Goal: Information Seeking & Learning: Learn about a topic

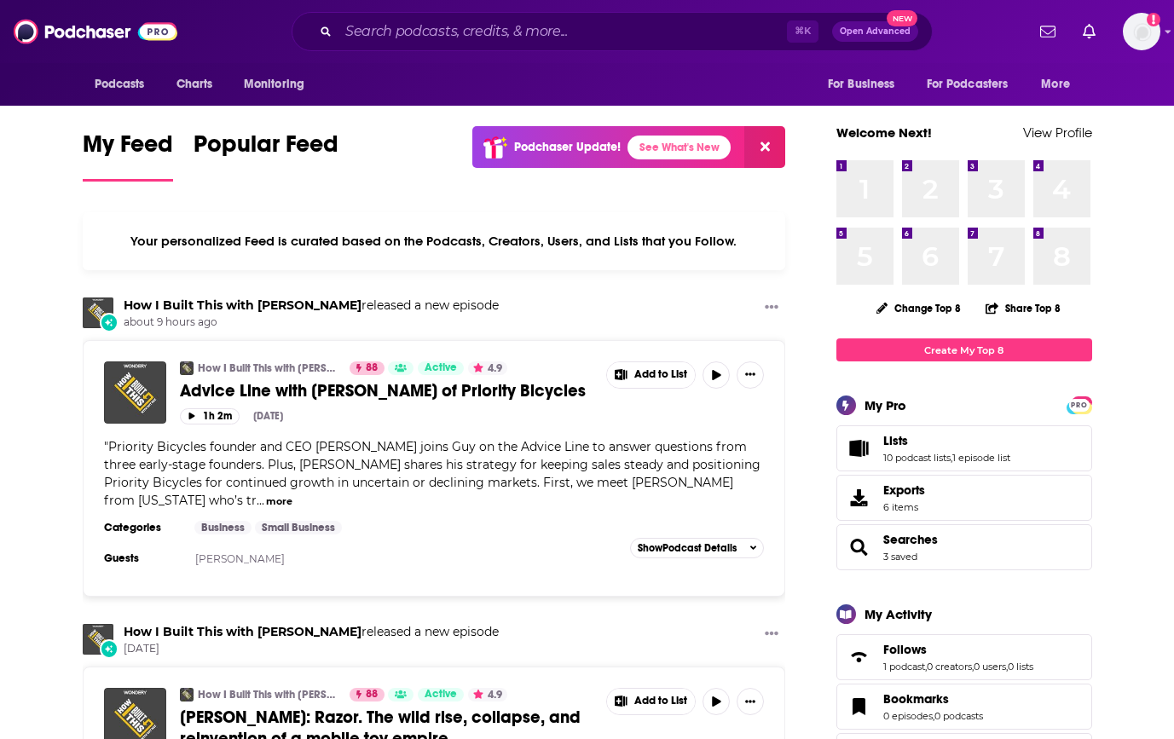
click at [409, 50] on div "⌘ K Open Advanced New" at bounding box center [611, 31] width 641 height 39
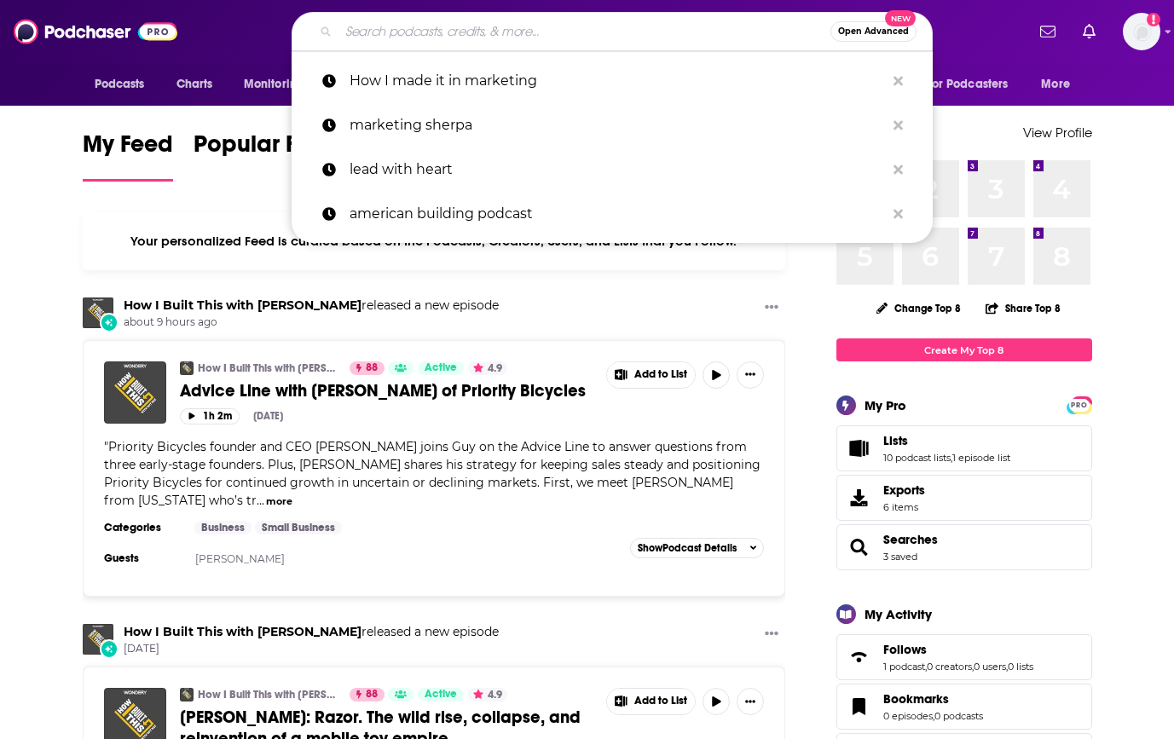
click at [407, 29] on input "Search podcasts, credits, & more..." at bounding box center [584, 31] width 492 height 27
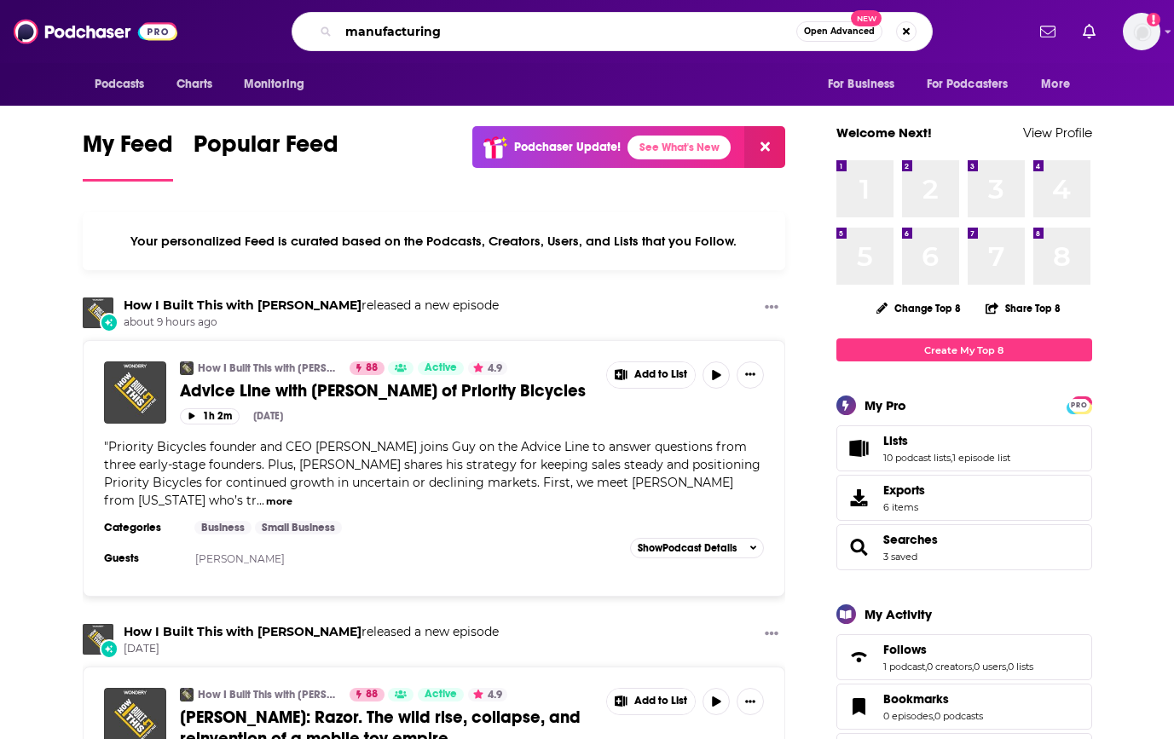
type input "manufacturing"
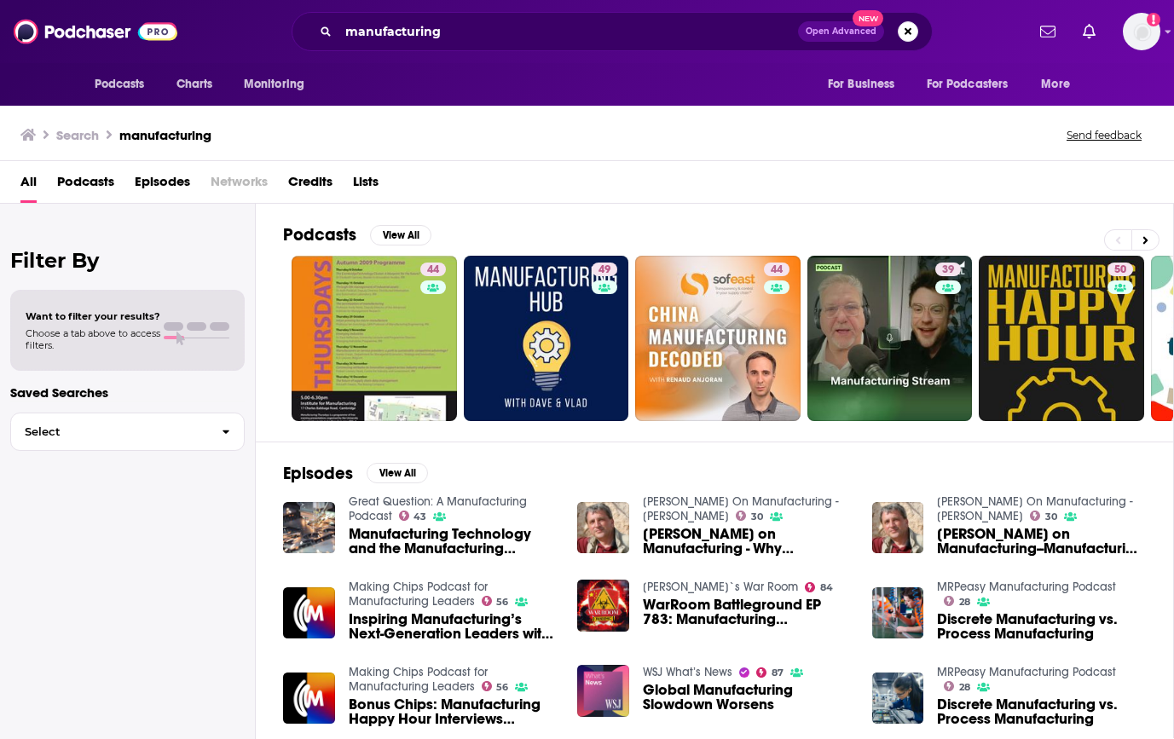
click at [57, 187] on span "Podcasts" at bounding box center [85, 185] width 57 height 35
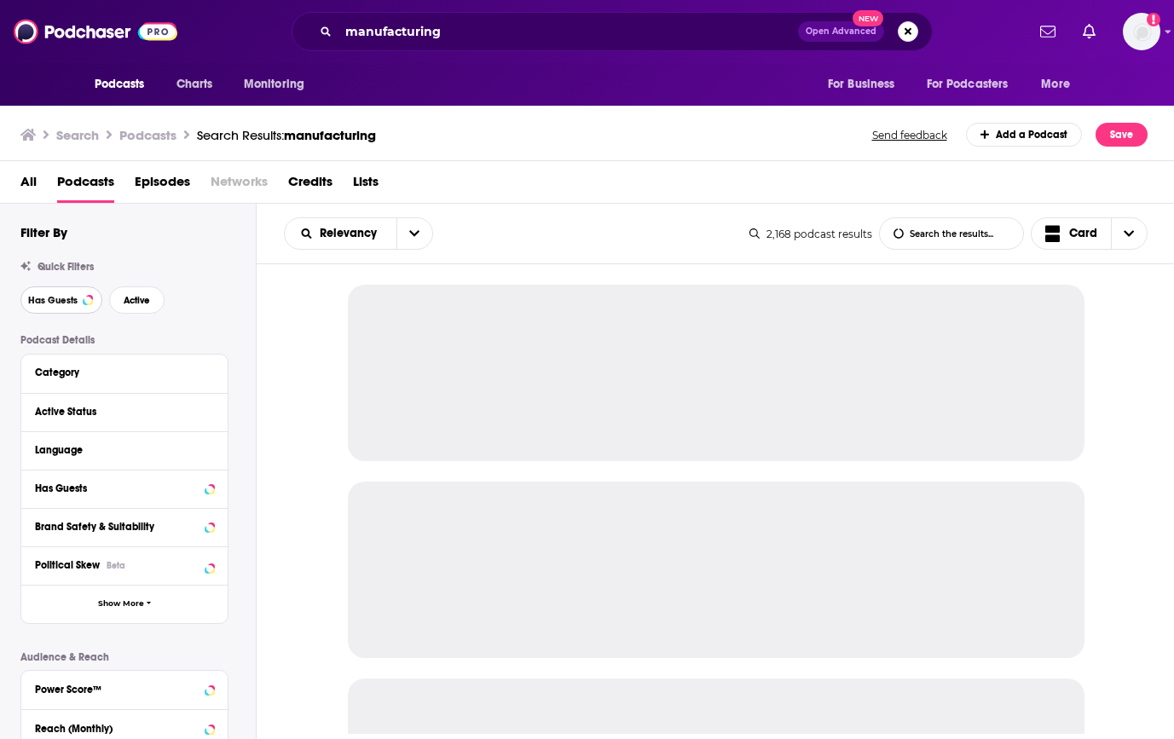
click at [60, 301] on span "Has Guests" at bounding box center [52, 300] width 49 height 9
click at [122, 294] on button "Active" at bounding box center [136, 299] width 55 height 27
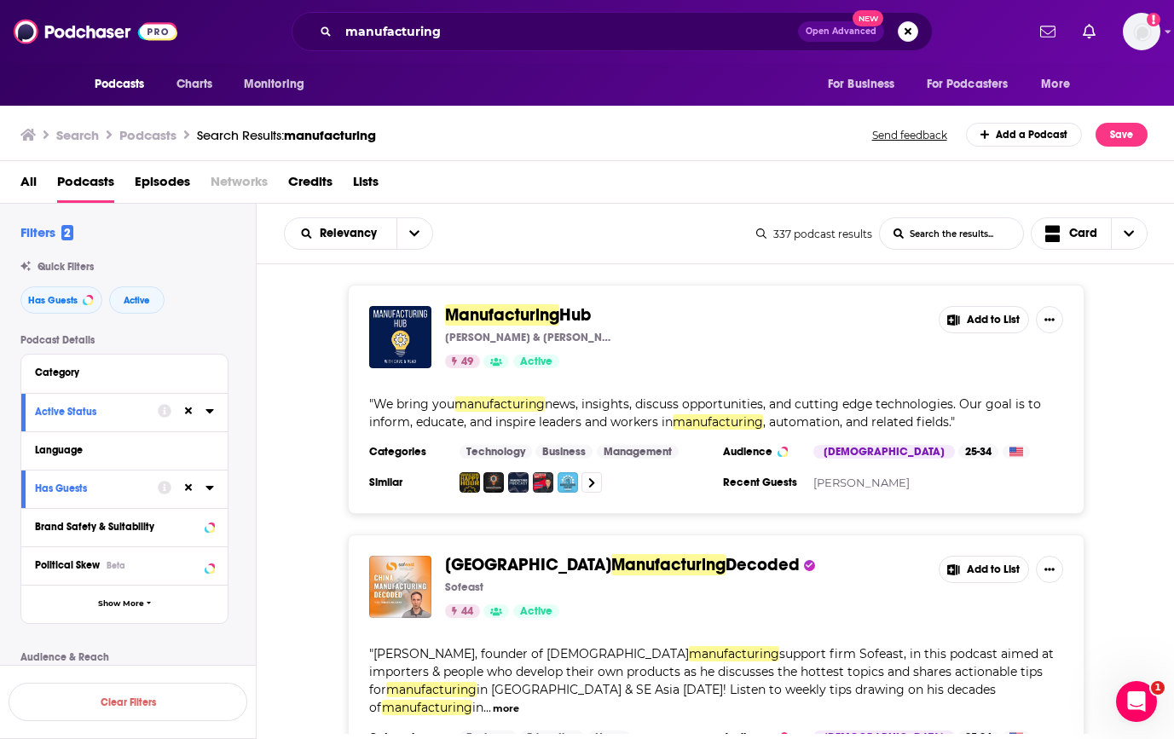
click at [490, 315] on span "Manufacturing" at bounding box center [502, 314] width 114 height 21
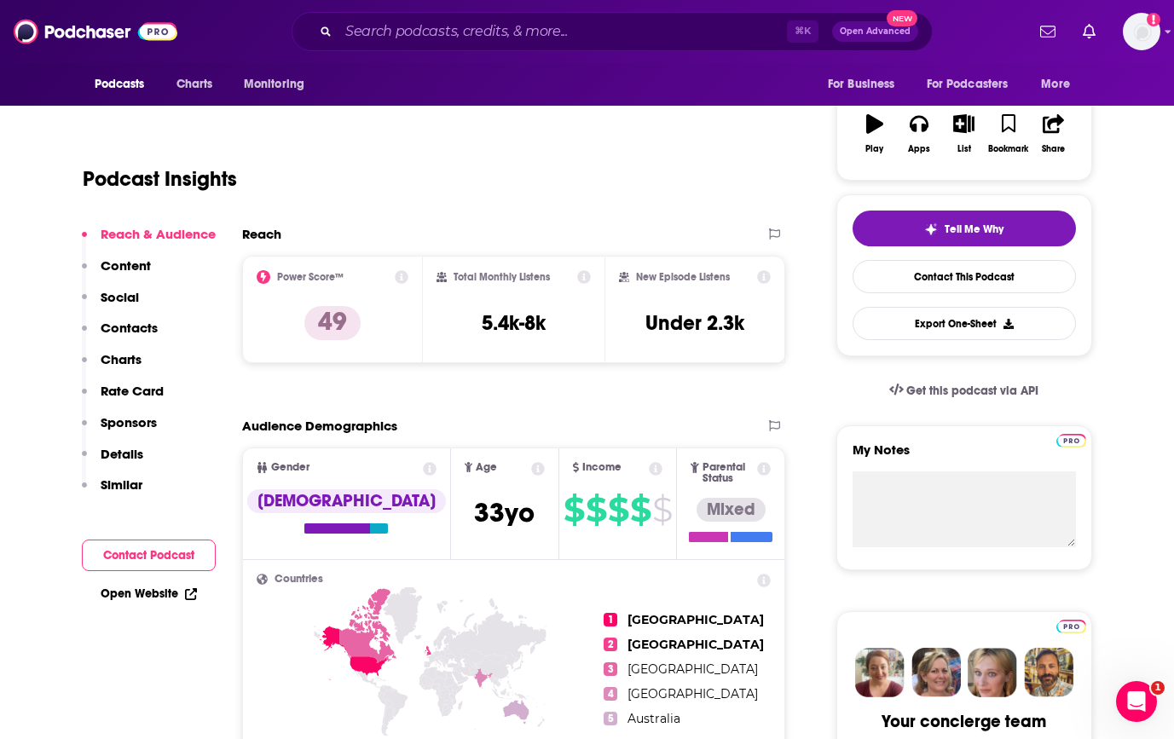
scroll to position [268, 0]
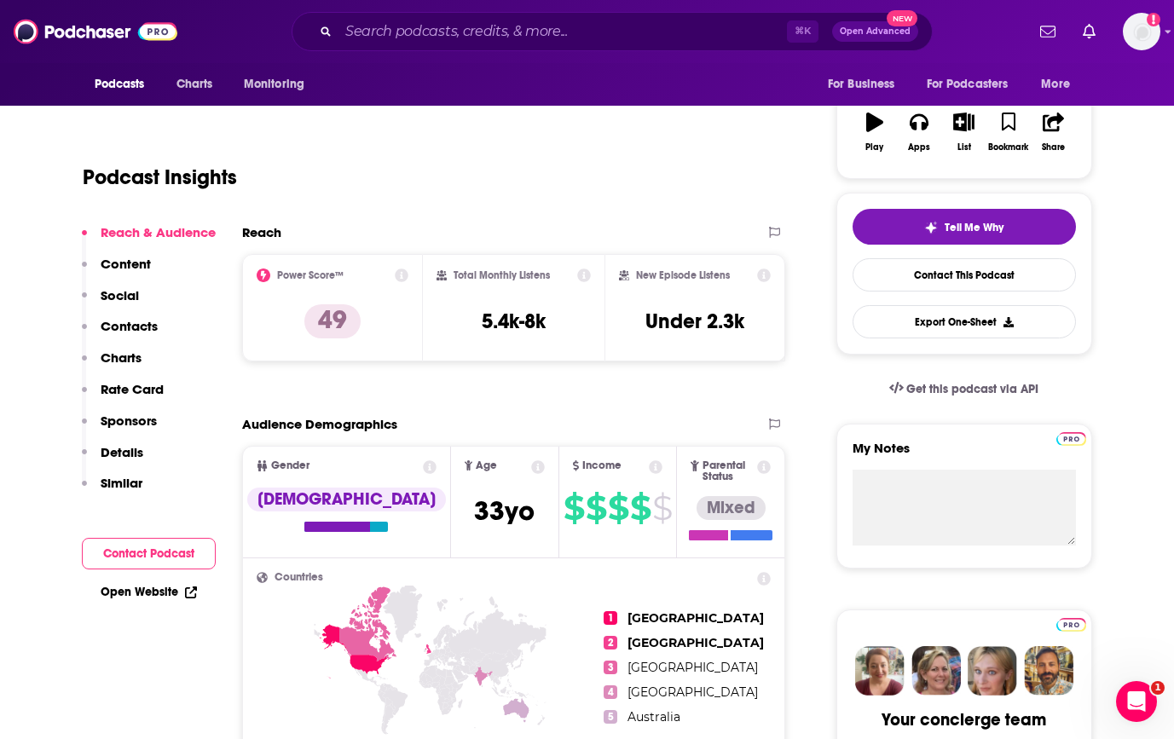
click at [130, 328] on p "Contacts" at bounding box center [129, 326] width 57 height 16
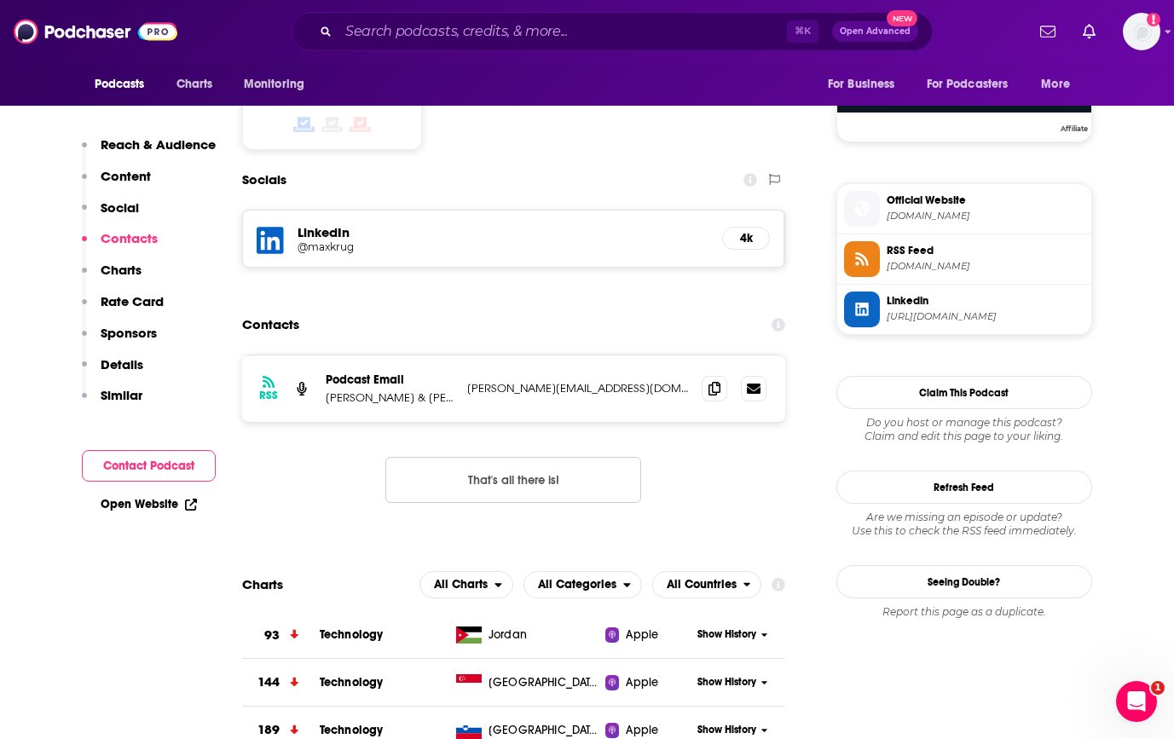
scroll to position [1423, 0]
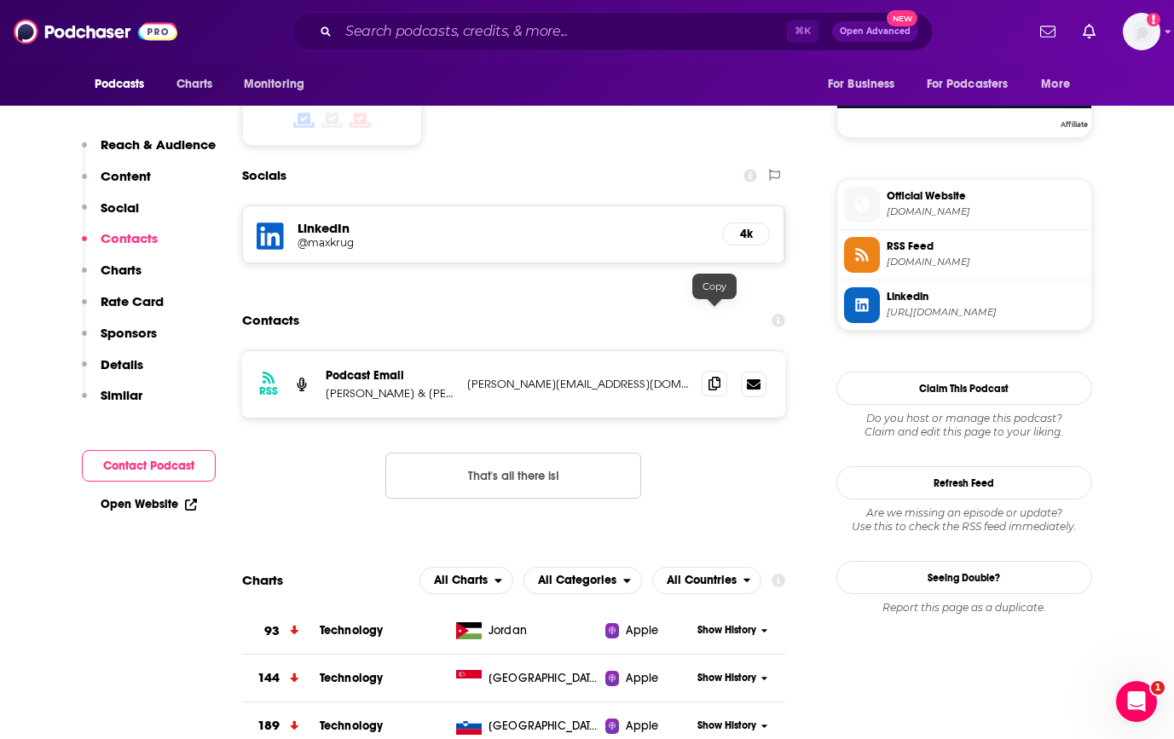
click at [715, 371] on span at bounding box center [714, 384] width 26 height 26
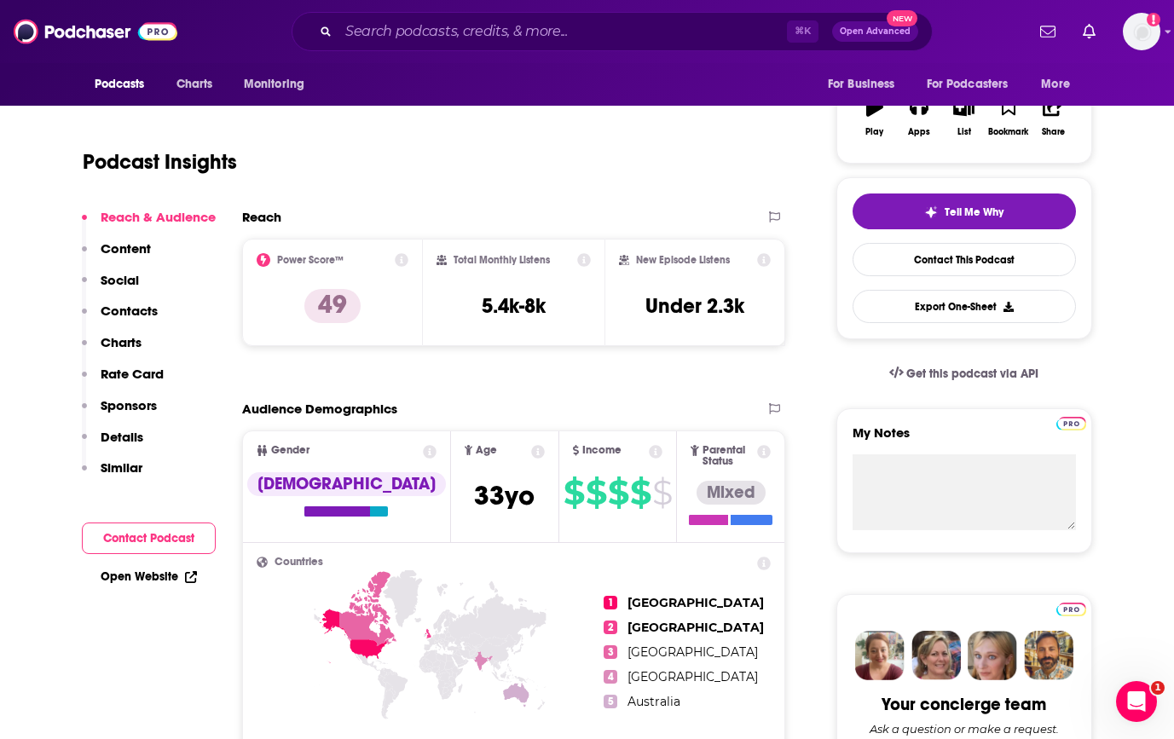
scroll to position [280, 0]
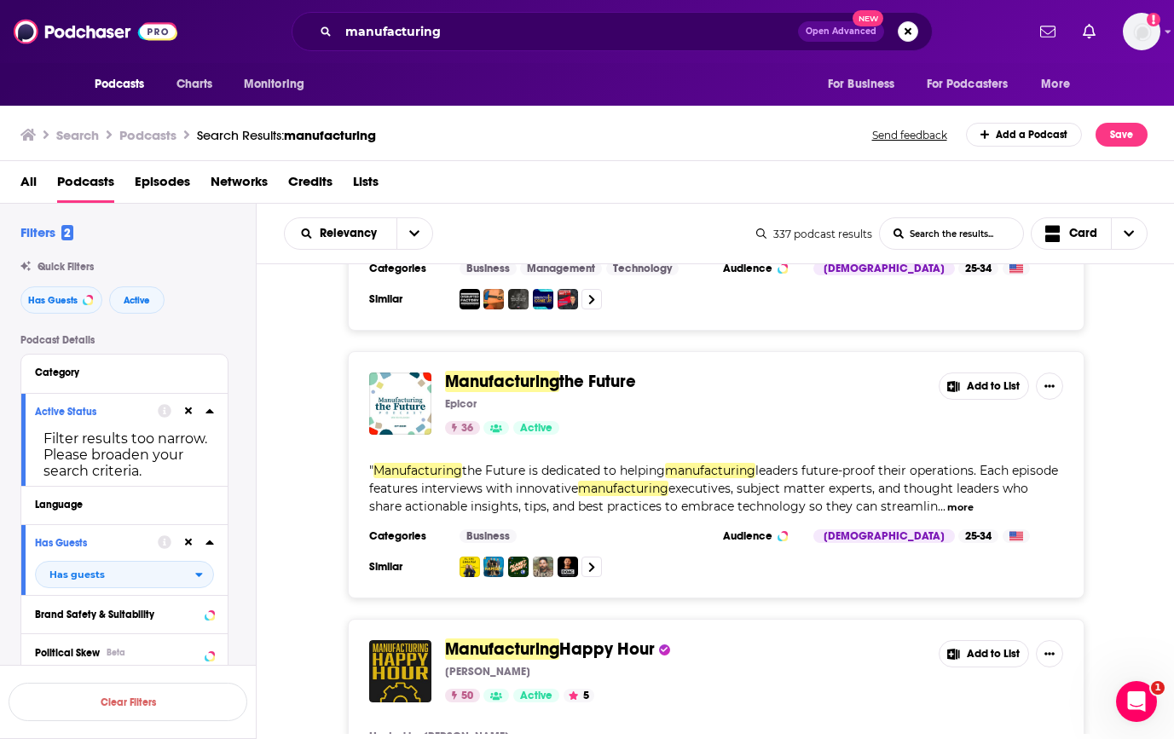
scroll to position [765, 0]
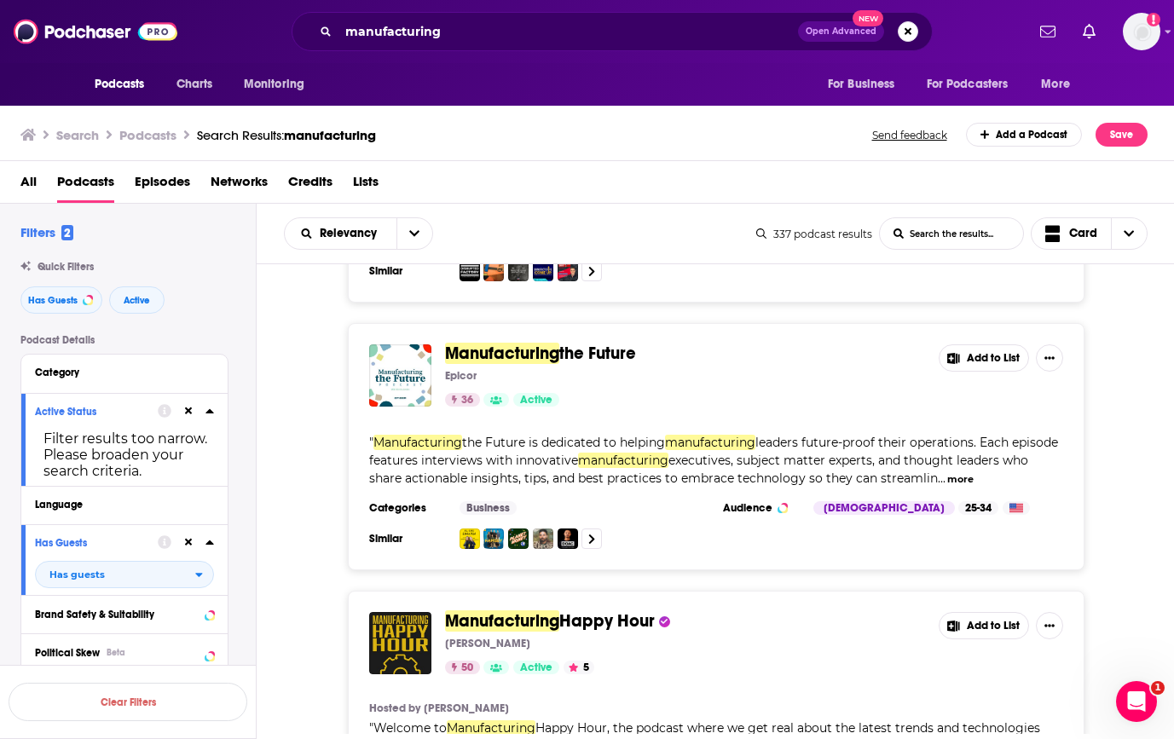
click at [526, 343] on span "Manufacturing" at bounding box center [502, 353] width 114 height 21
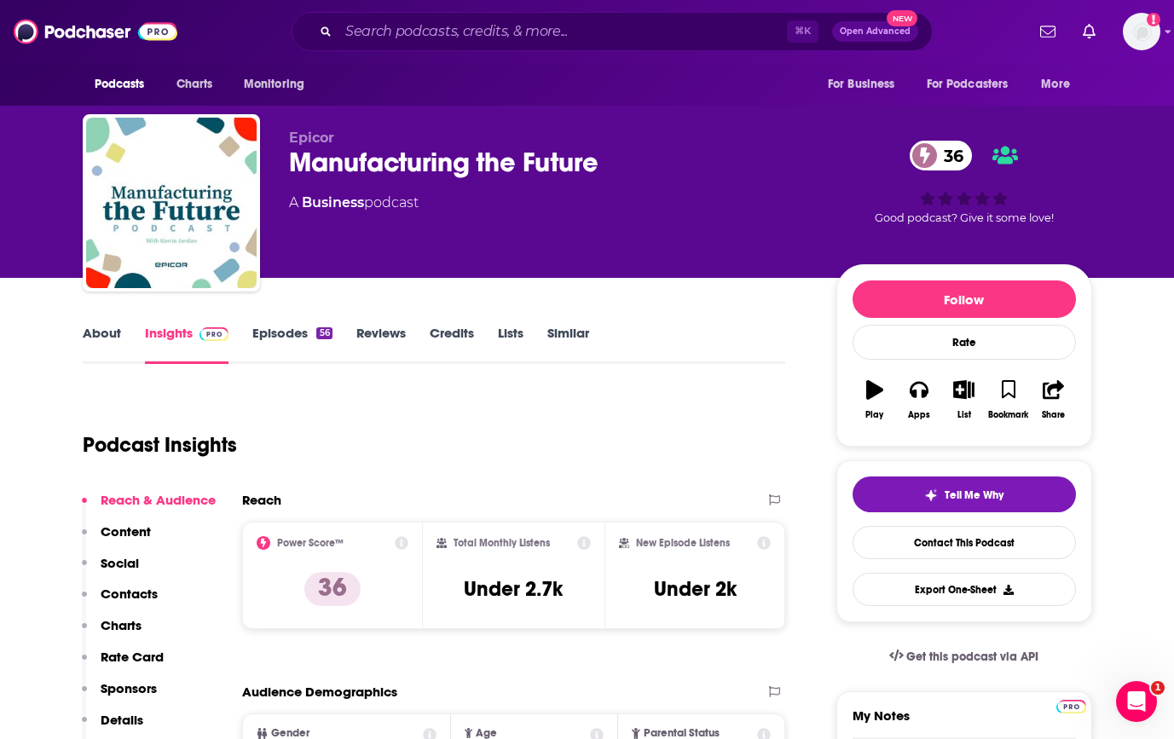
click at [130, 577] on button "Social" at bounding box center [110, 571] width 57 height 32
click at [134, 591] on p "Contacts" at bounding box center [129, 594] width 57 height 16
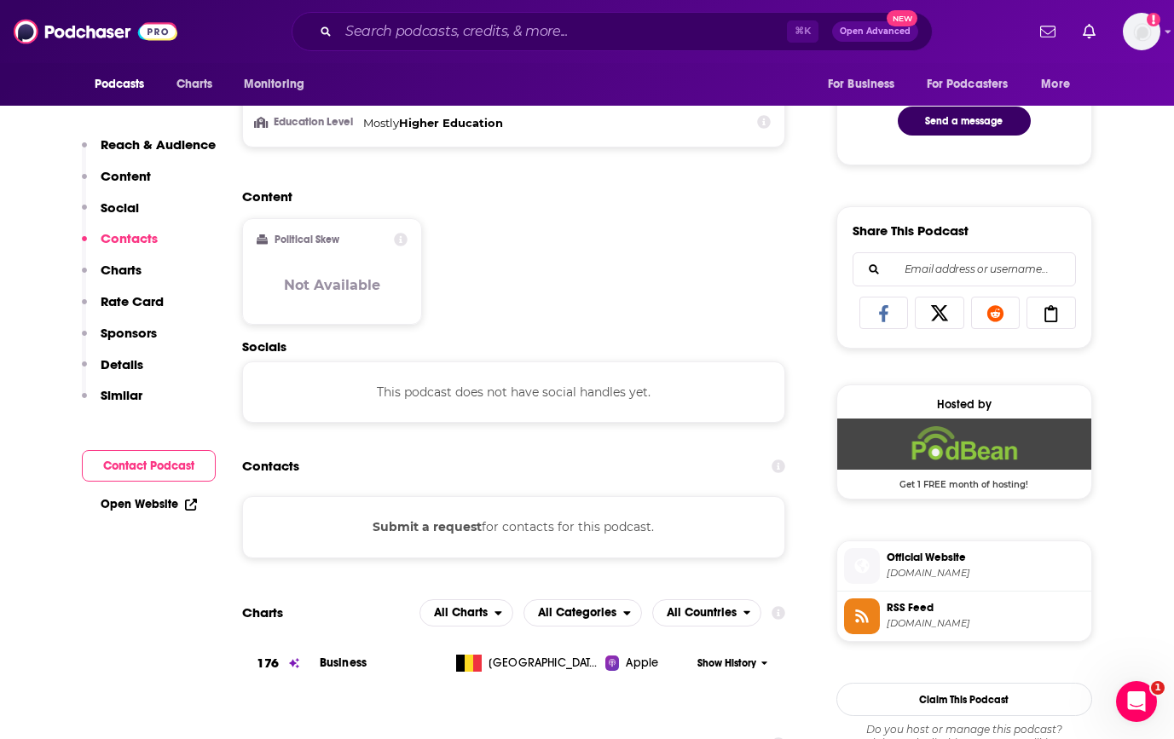
scroll to position [925, 0]
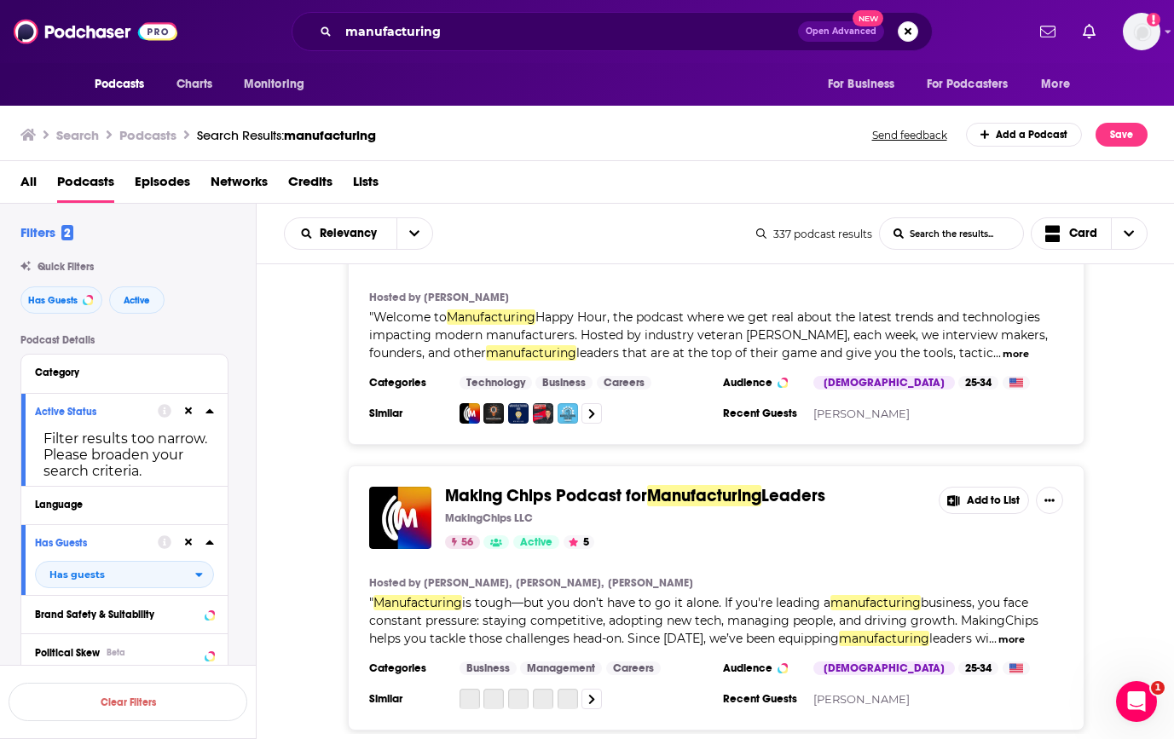
scroll to position [1167, 0]
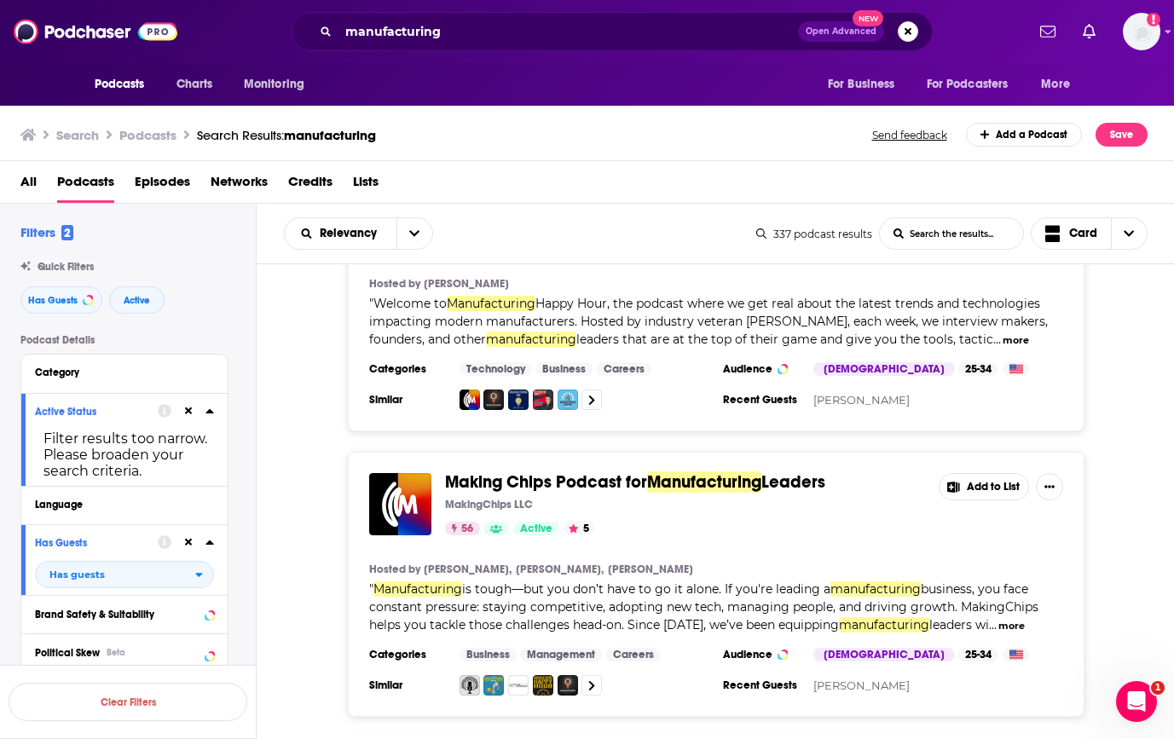
click at [811, 522] on div "56 Active 5" at bounding box center [685, 529] width 480 height 14
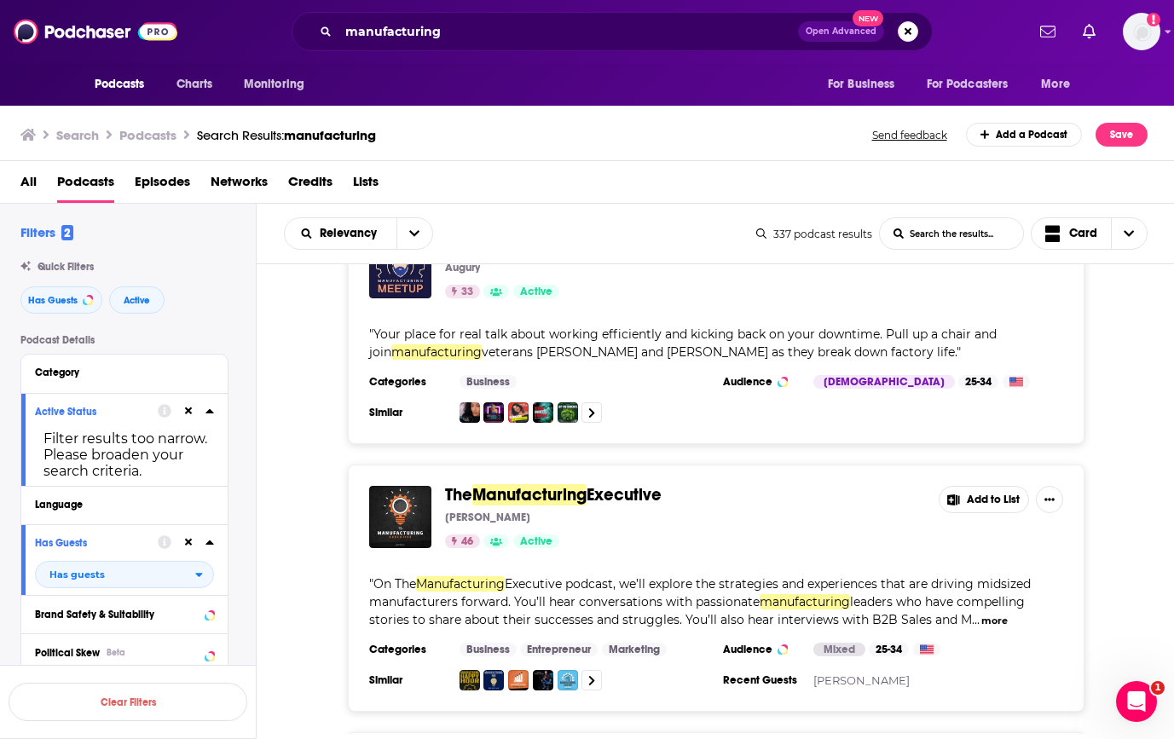
scroll to position [1955, 0]
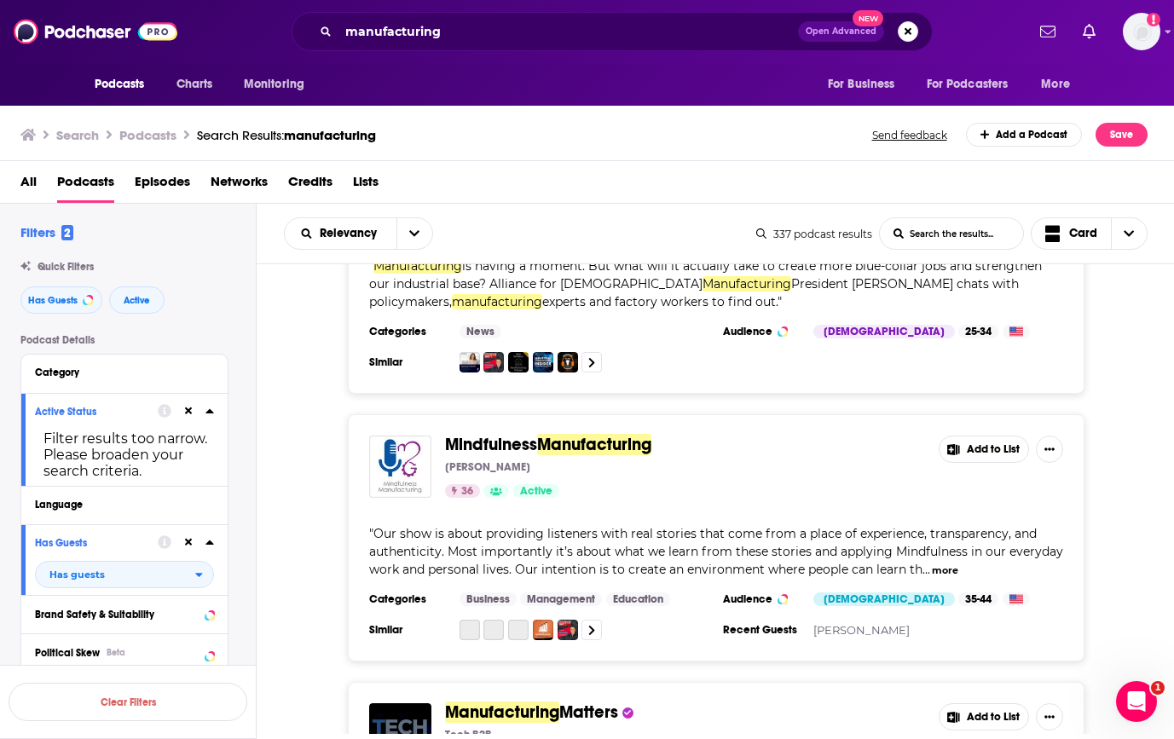
scroll to position [2546, 0]
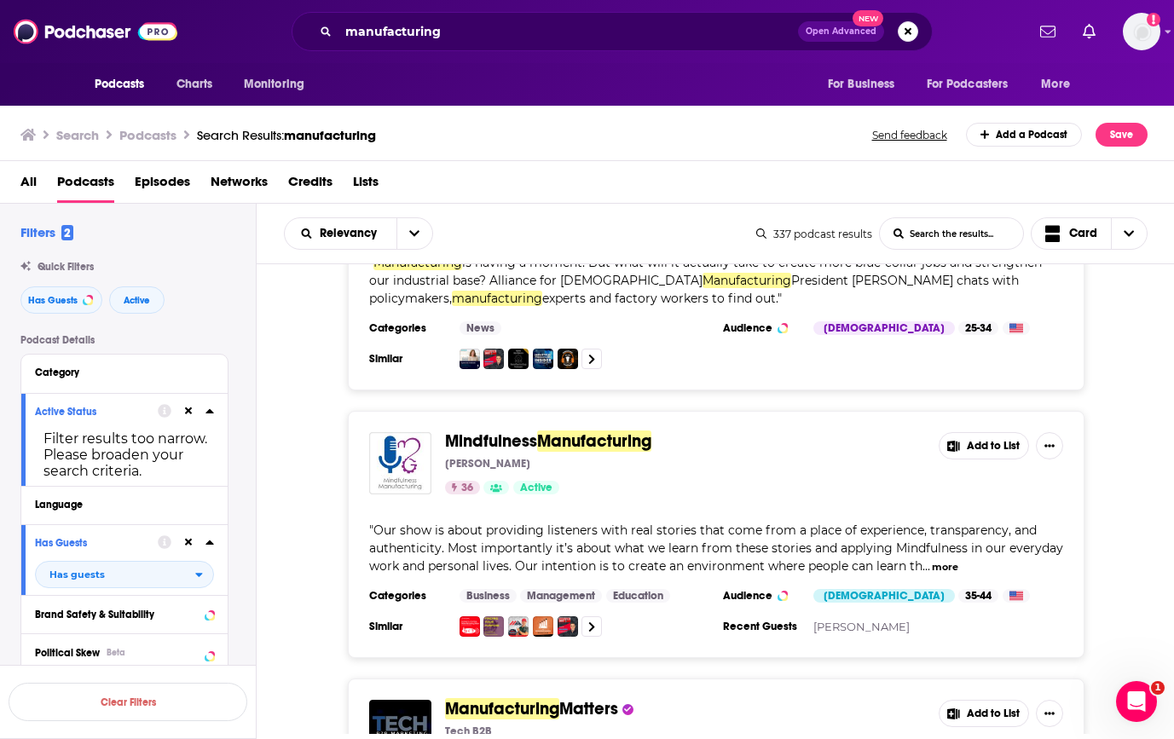
click at [745, 432] on span "Mindfulness Manufacturing" at bounding box center [685, 441] width 480 height 19
click at [775, 411] on div "Mindfulness Manufacturing Trevor Blondeel 36 Active Add to List " Our show is a…" at bounding box center [716, 534] width 736 height 247
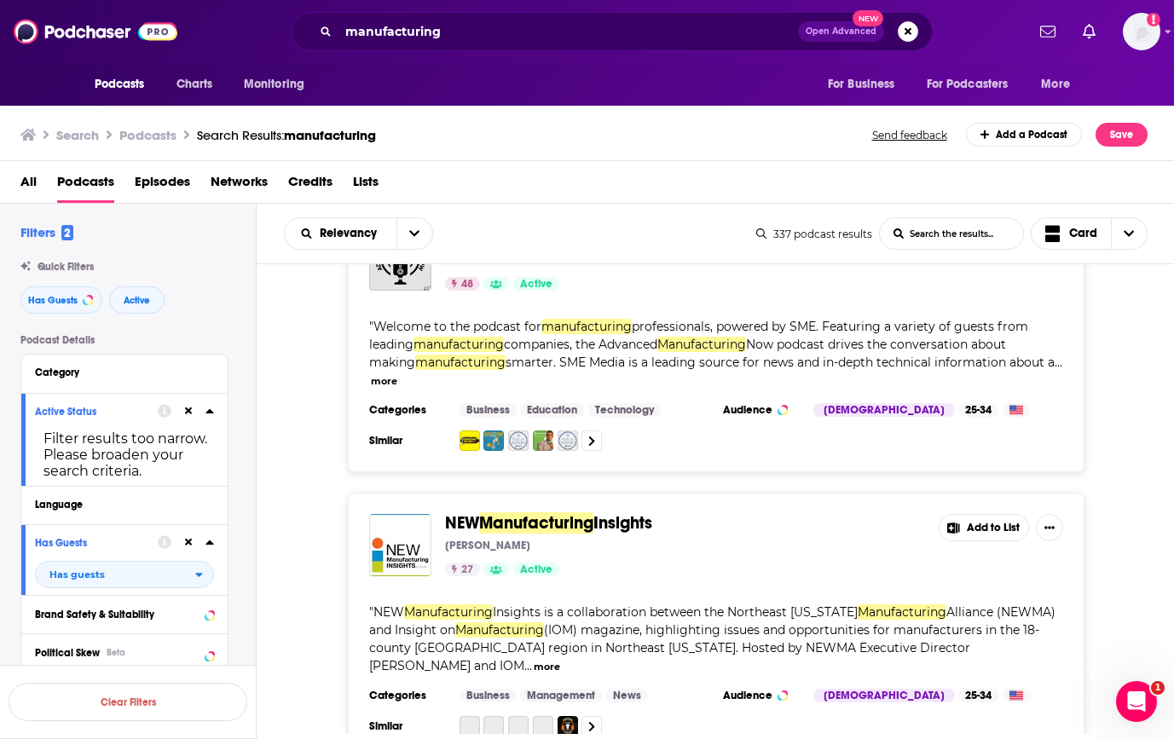
scroll to position [4655, 0]
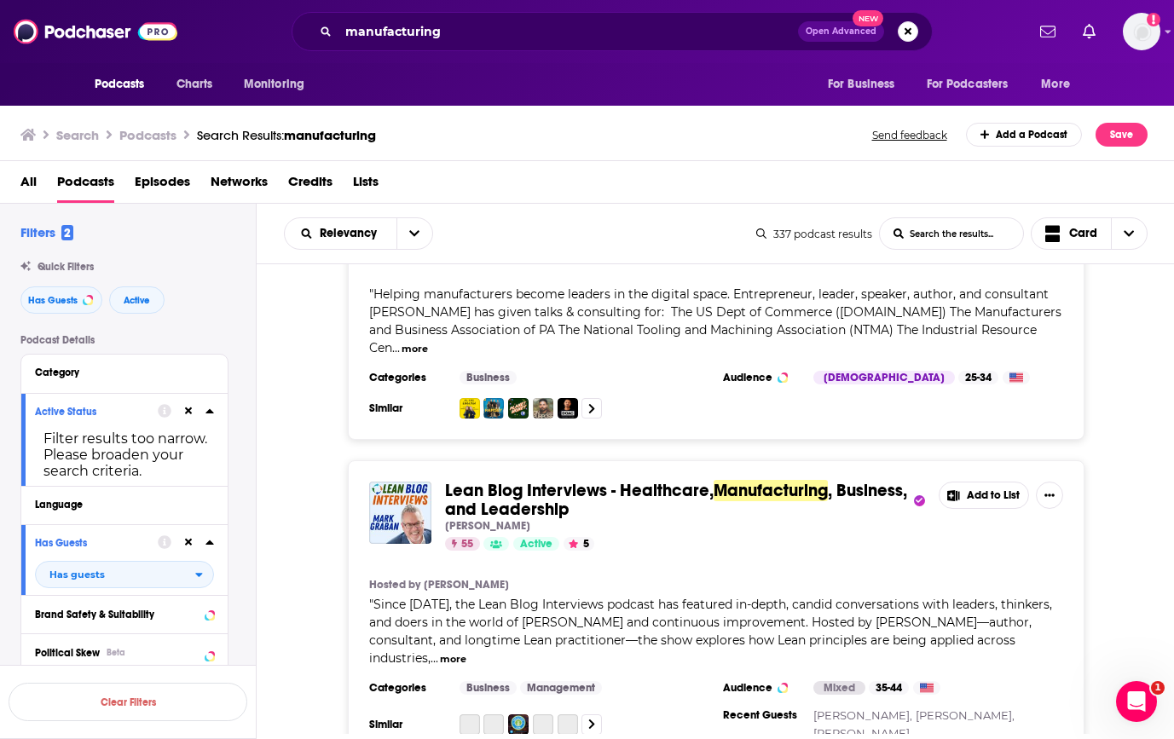
scroll to position [5515, 0]
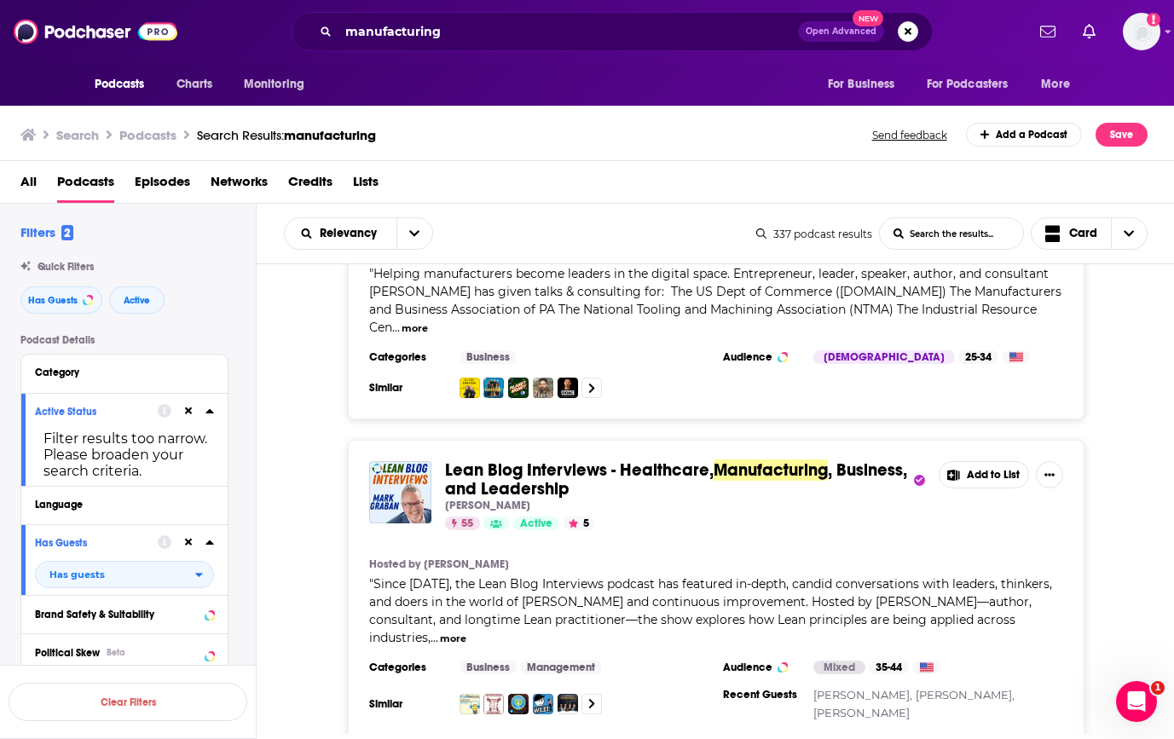
click at [466, 632] on button "more" at bounding box center [453, 639] width 26 height 14
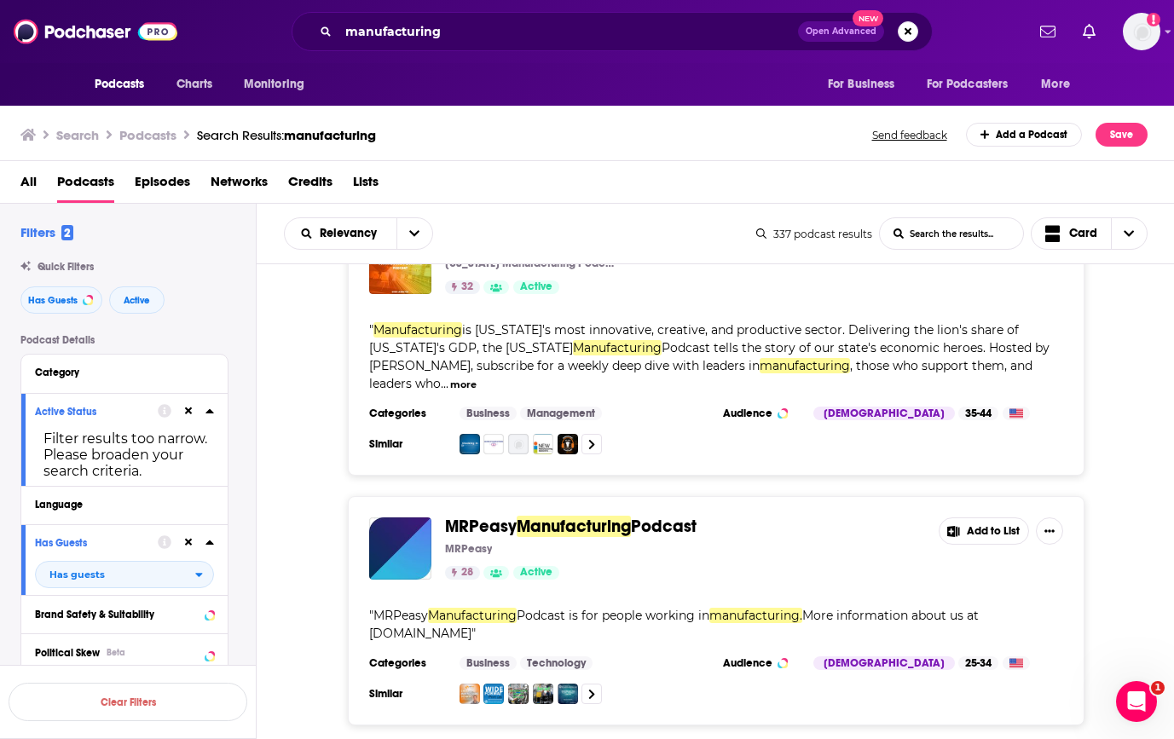
scroll to position [6521, 0]
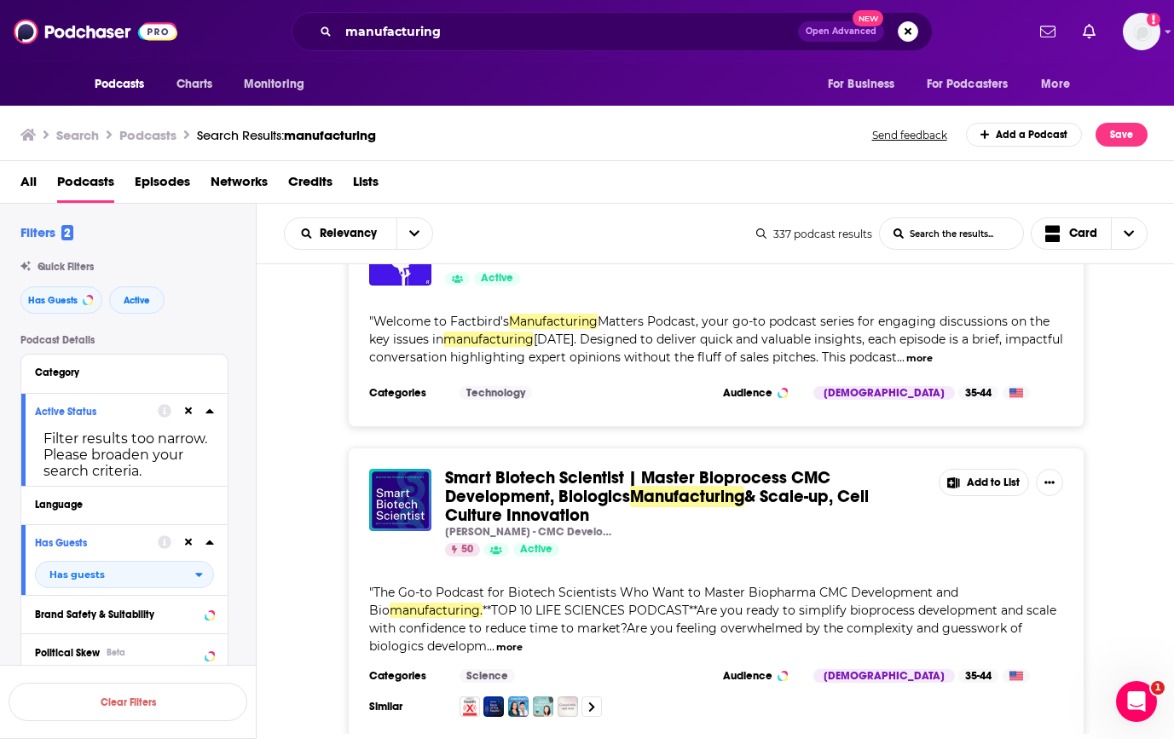
scroll to position [10583, 0]
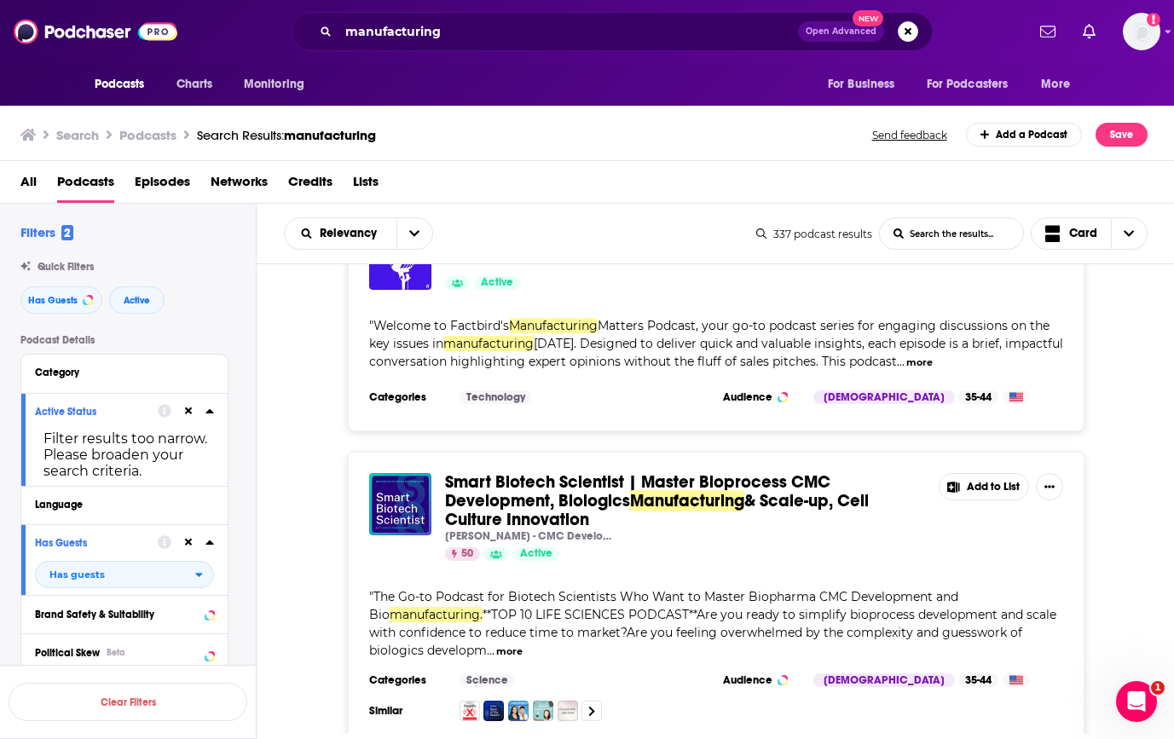
click at [804, 547] on div "50 Active" at bounding box center [685, 554] width 480 height 14
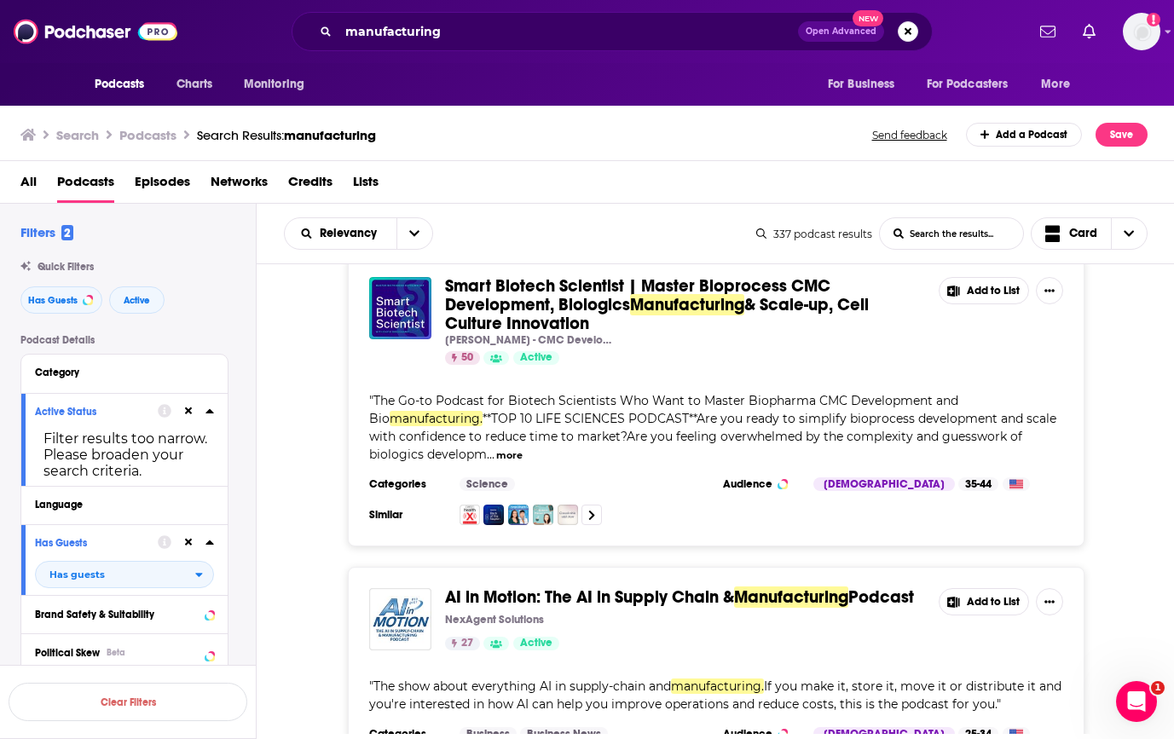
scroll to position [10786, 0]
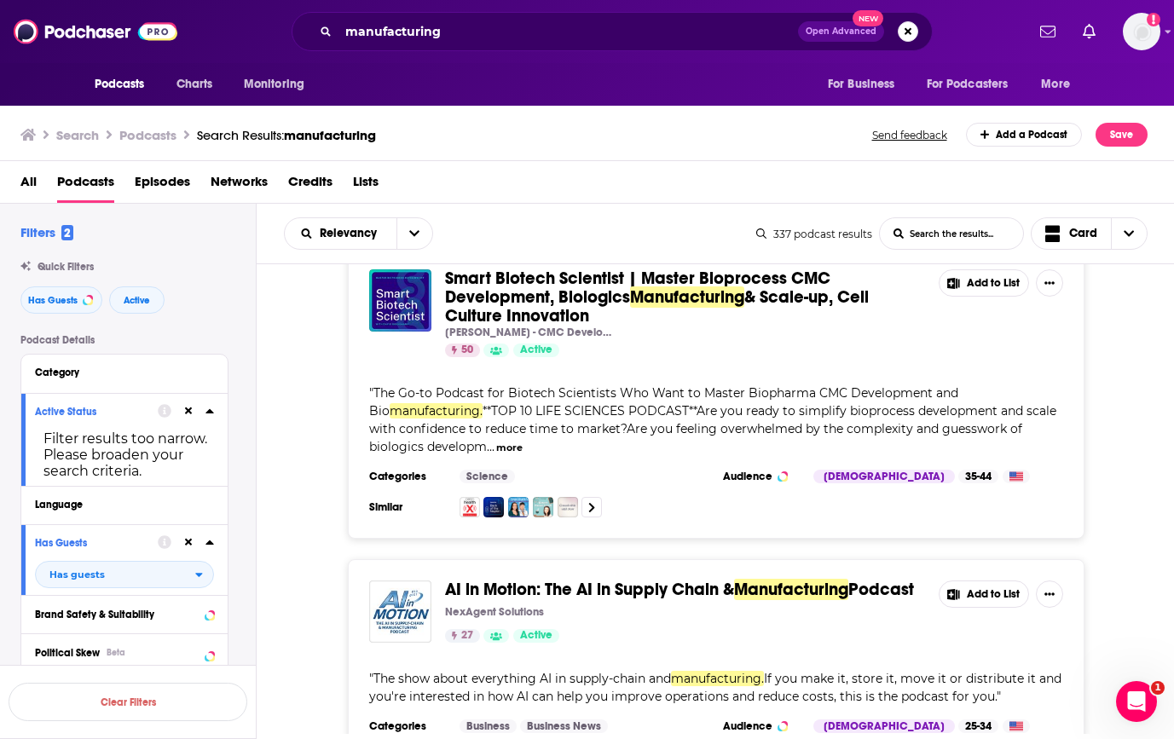
click at [331, 559] on div "AI in Motion: The AI in Supply Chain & Manufacturing Podcast NexAgent Solutions…" at bounding box center [716, 673] width 918 height 229
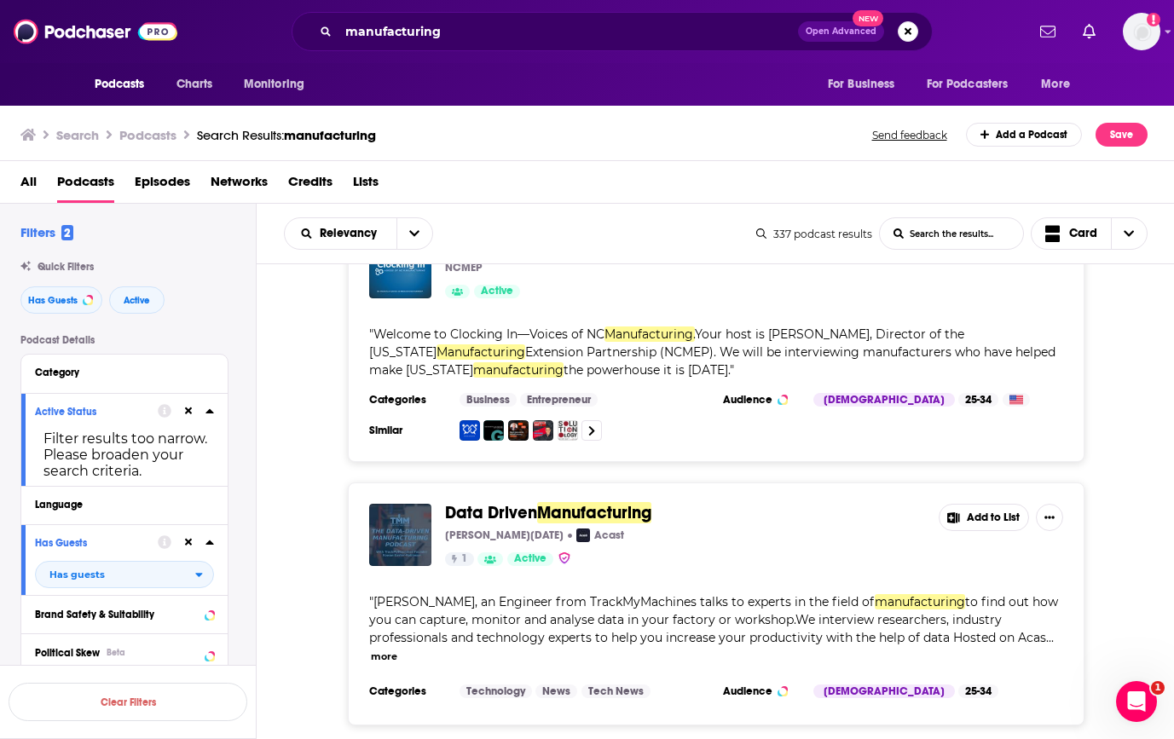
scroll to position [13147, 0]
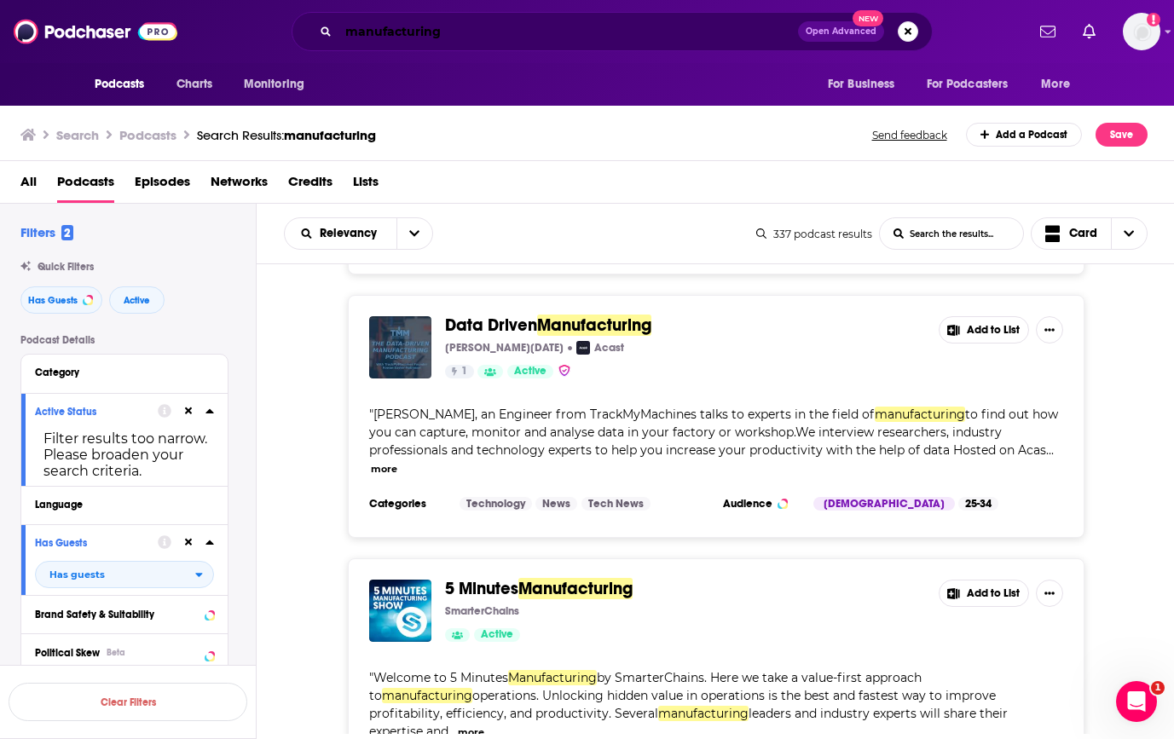
click at [388, 27] on input "manufacturing" at bounding box center [567, 31] width 459 height 27
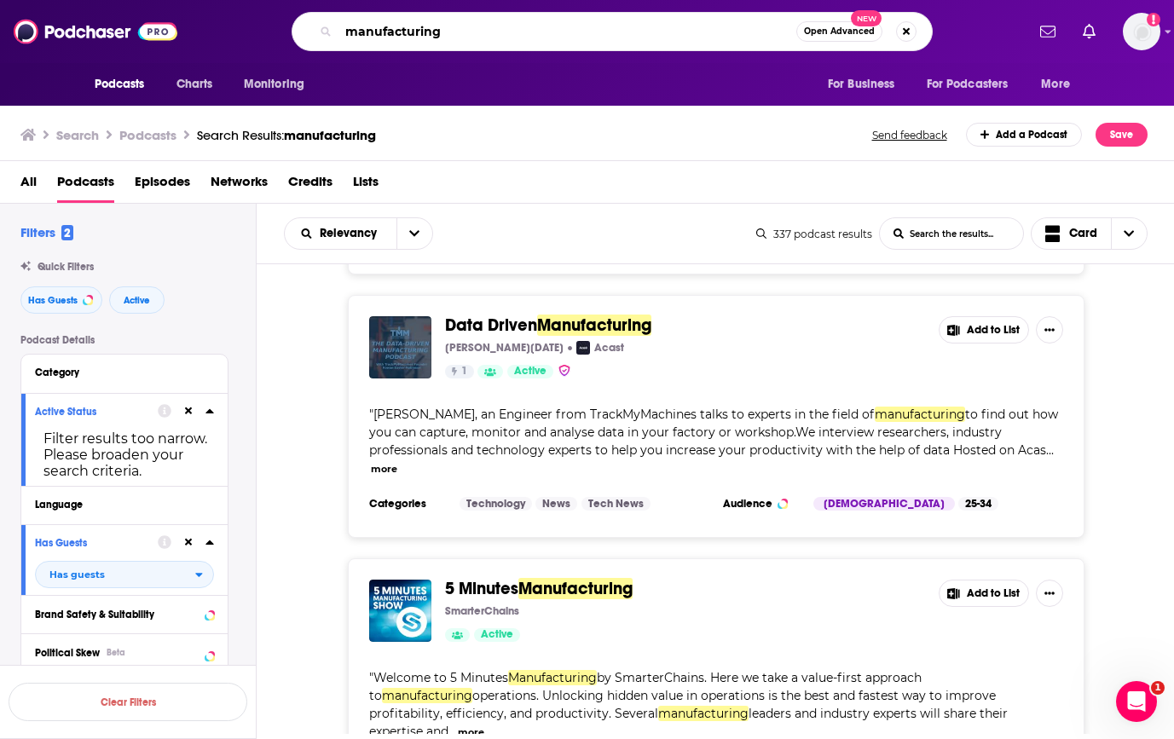
click at [388, 27] on input "manufacturing" at bounding box center [567, 31] width 458 height 27
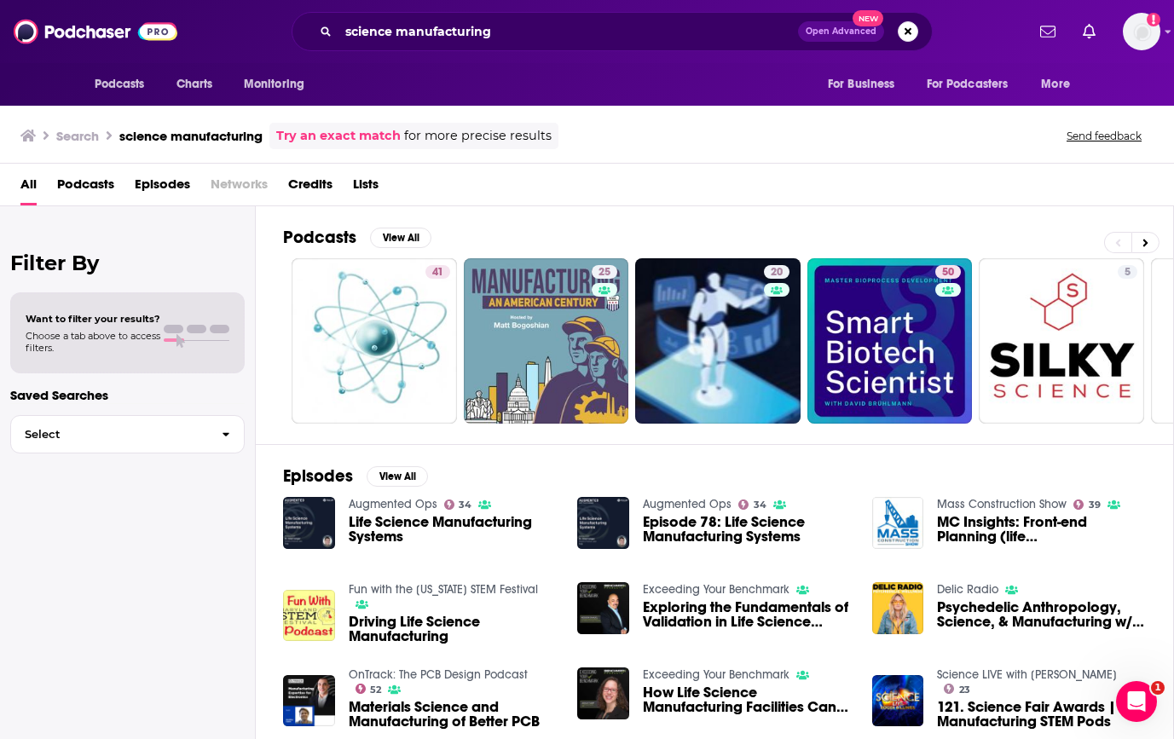
click at [61, 188] on span "Podcasts" at bounding box center [85, 187] width 57 height 35
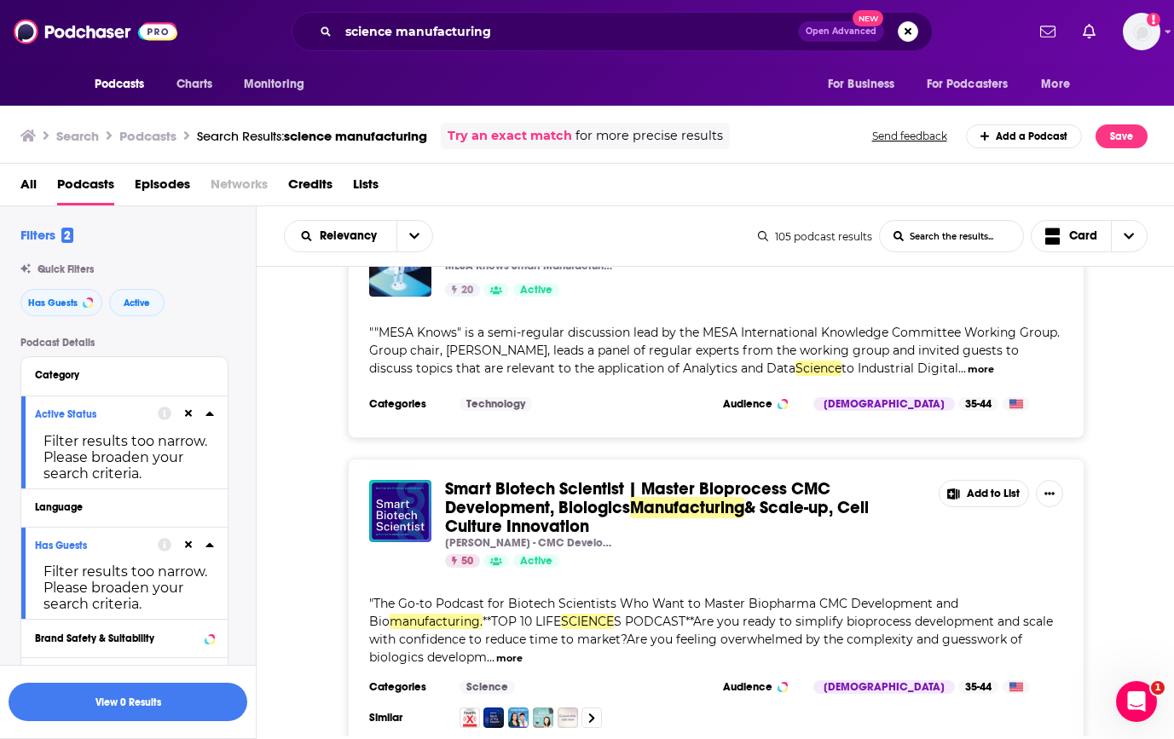
scroll to position [632, 0]
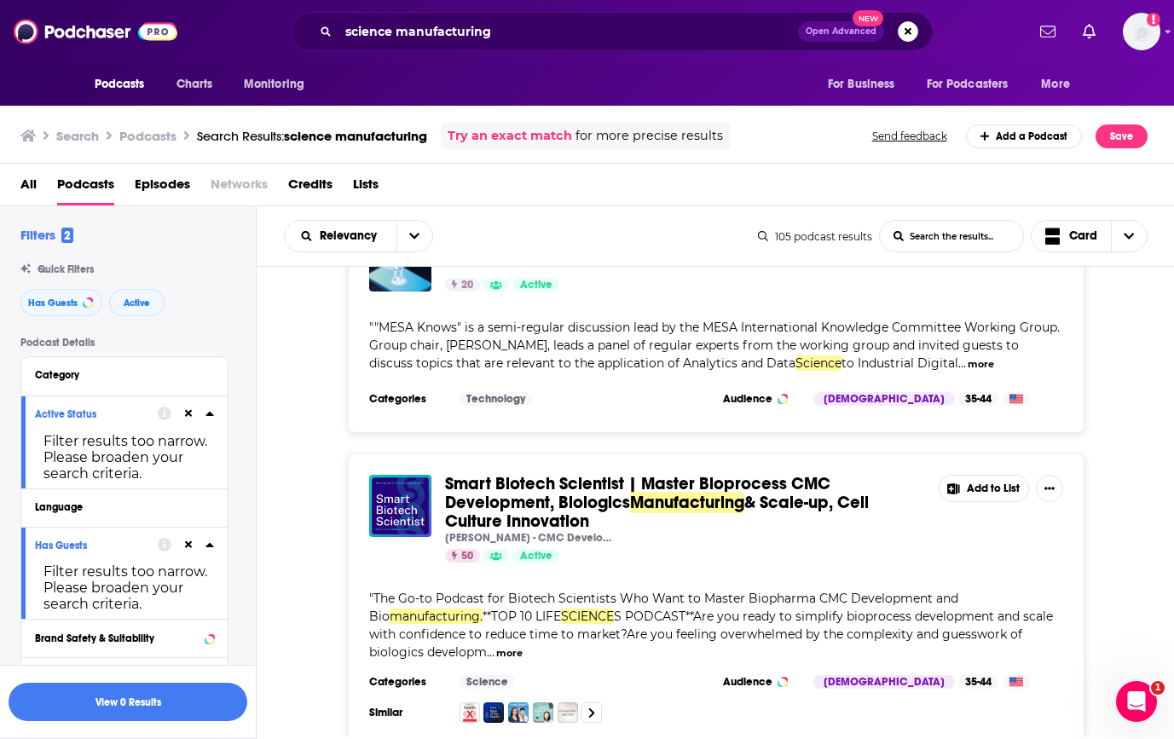
click at [922, 455] on div "Smart Biotech Scientist | Master Bioprocess CMC Development, Biologics Manufact…" at bounding box center [716, 598] width 736 height 291
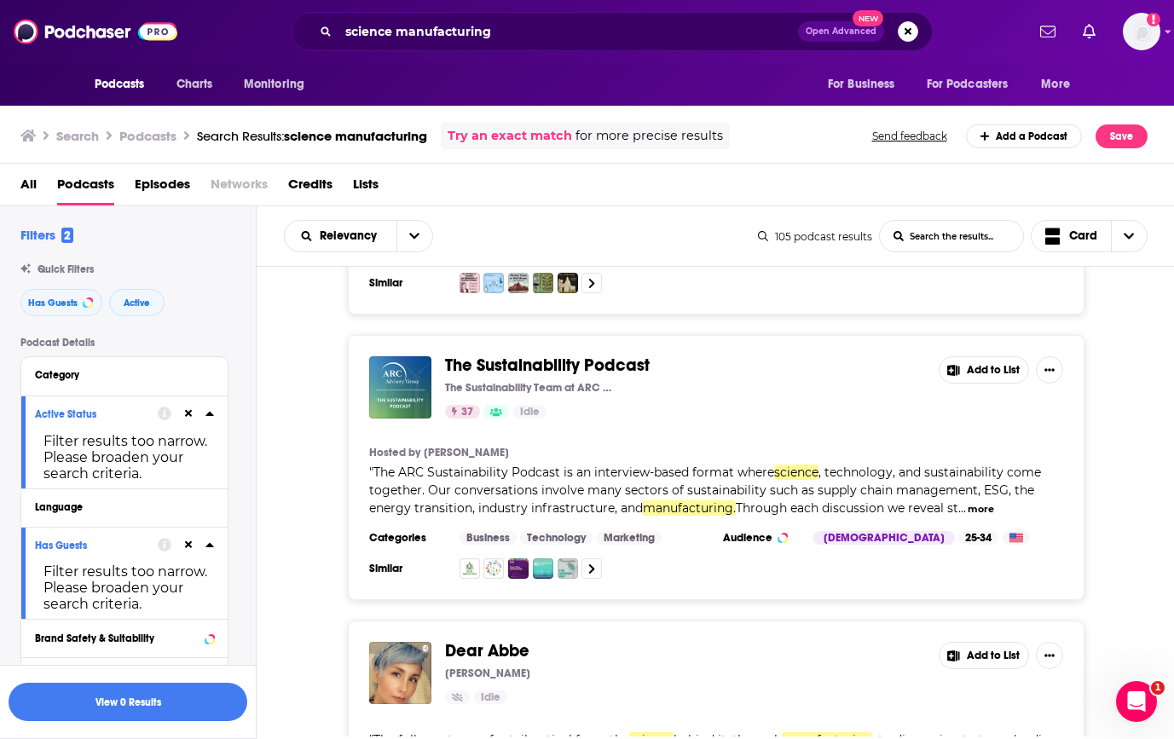
scroll to position [5305, 0]
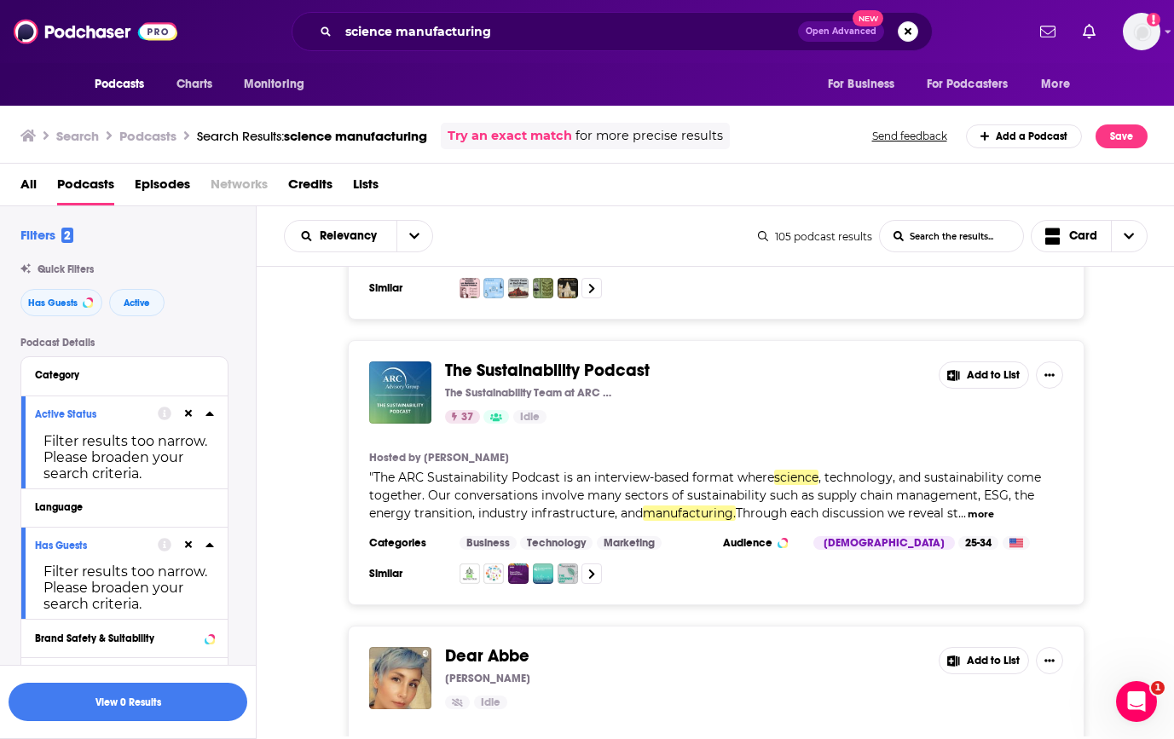
click at [739, 410] on div "37 Idle" at bounding box center [685, 417] width 480 height 14
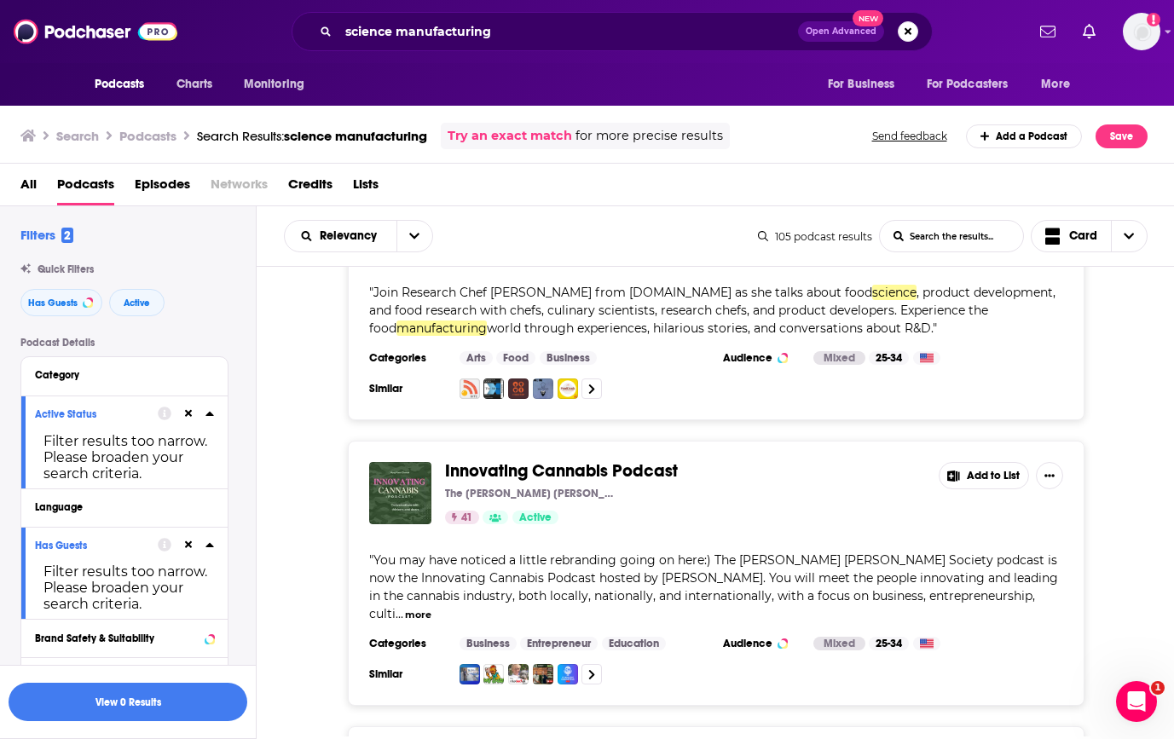
scroll to position [6006, 0]
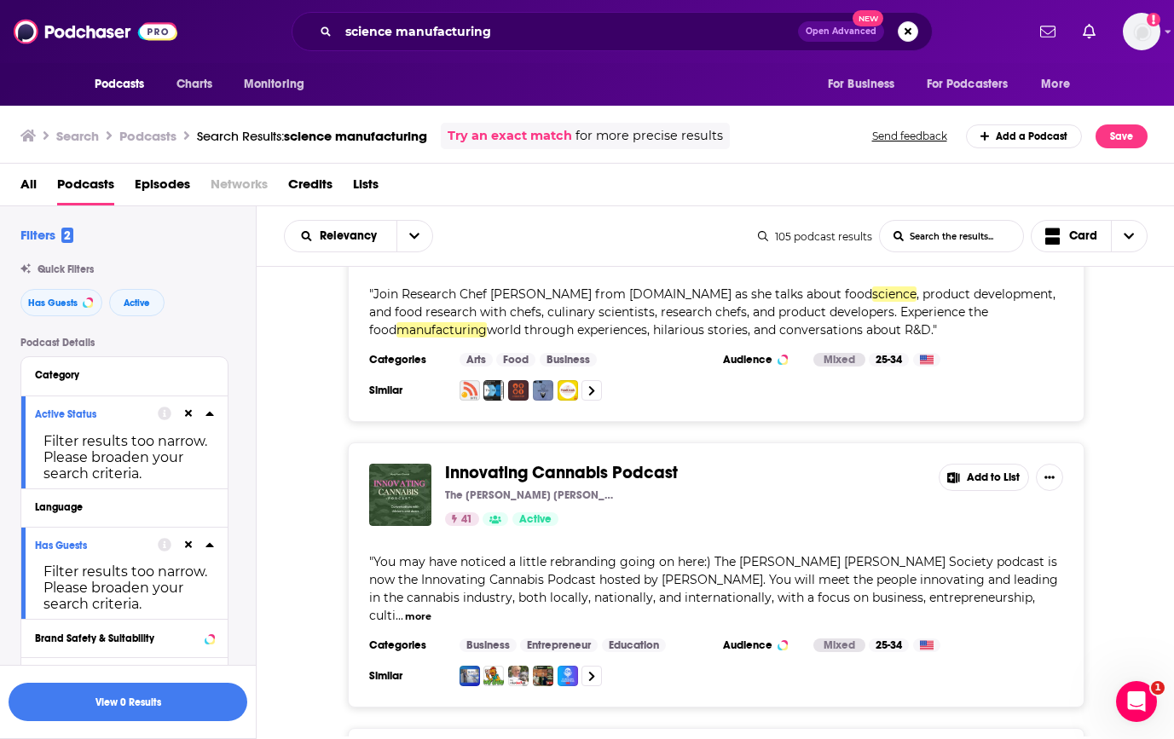
click at [431, 609] on button "more" at bounding box center [418, 616] width 26 height 14
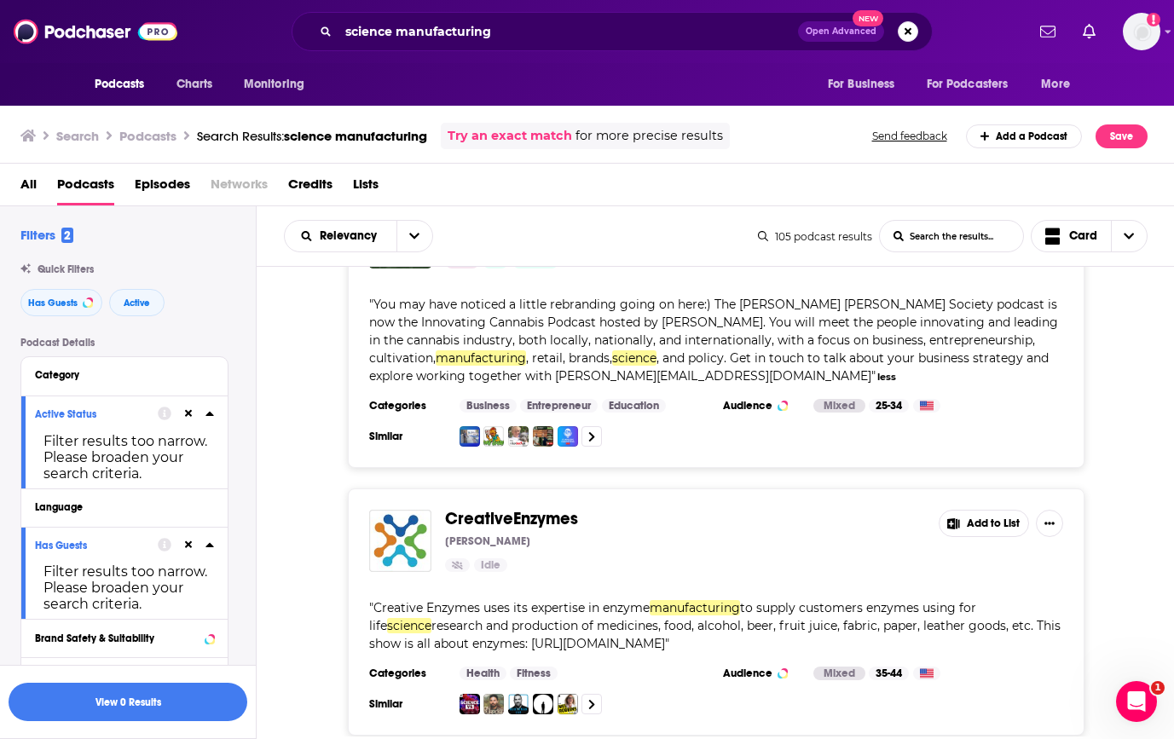
scroll to position [6298, 0]
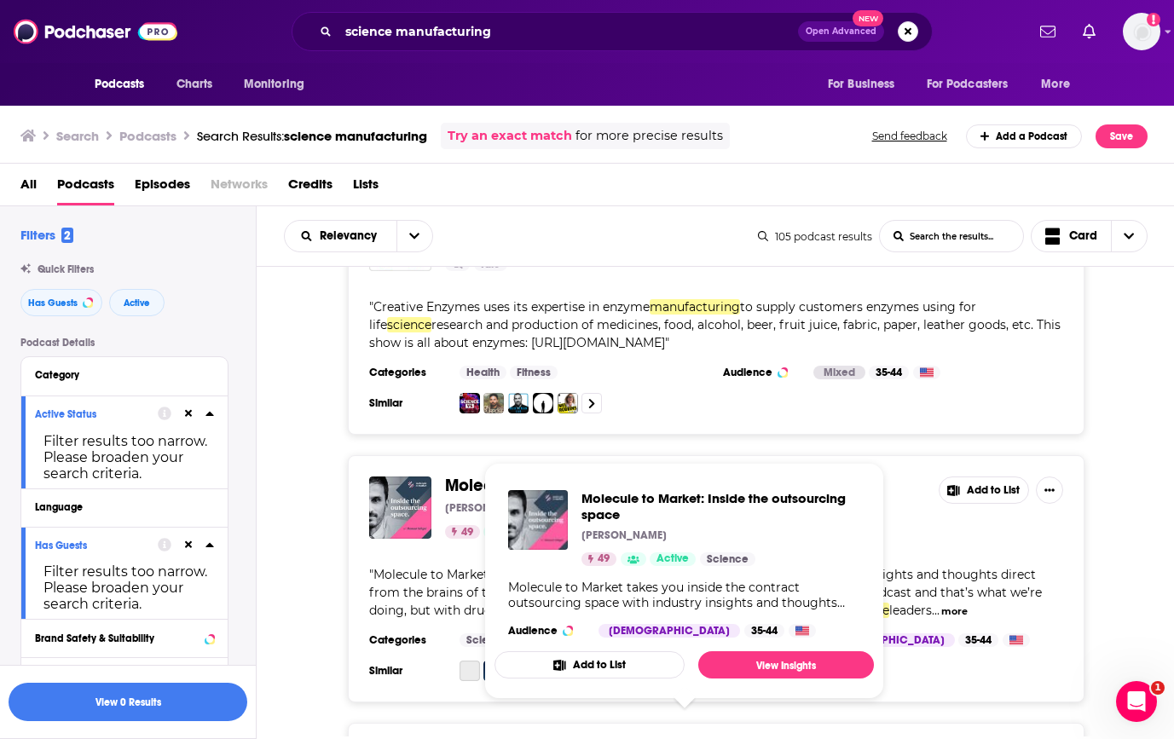
scroll to position [6569, 0]
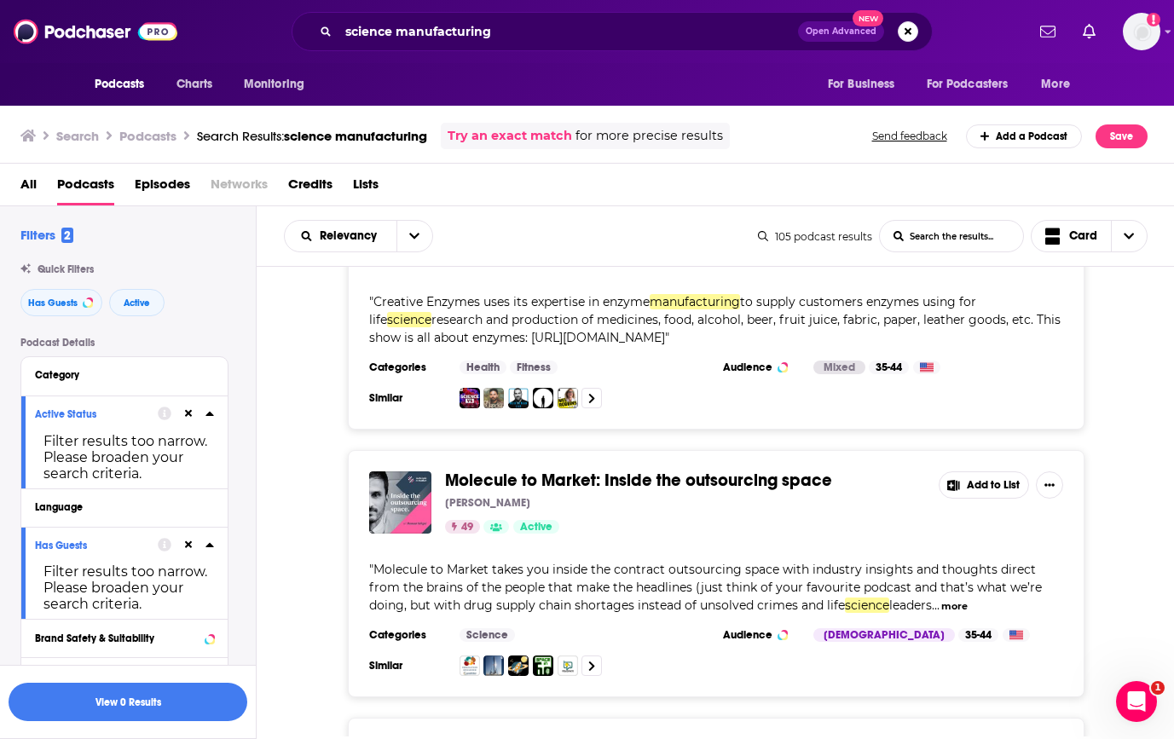
click at [962, 599] on button "more" at bounding box center [954, 606] width 26 height 14
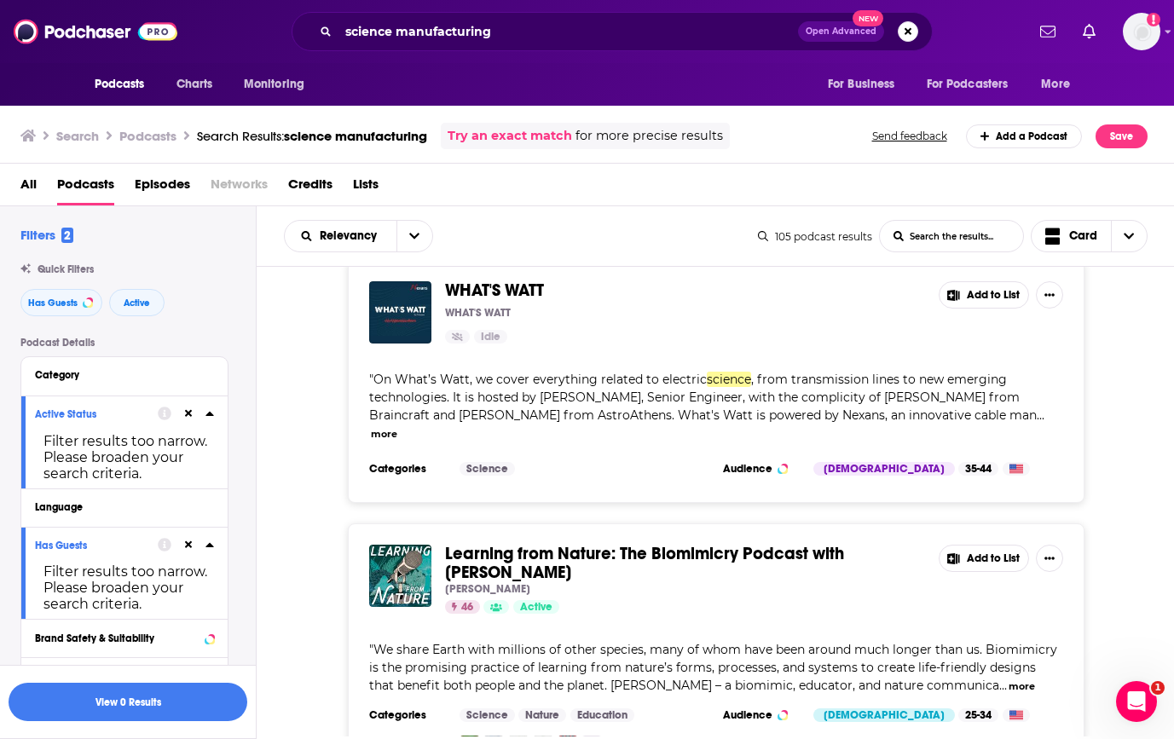
scroll to position [10814, 0]
click at [1008, 680] on button "more" at bounding box center [1021, 687] width 26 height 14
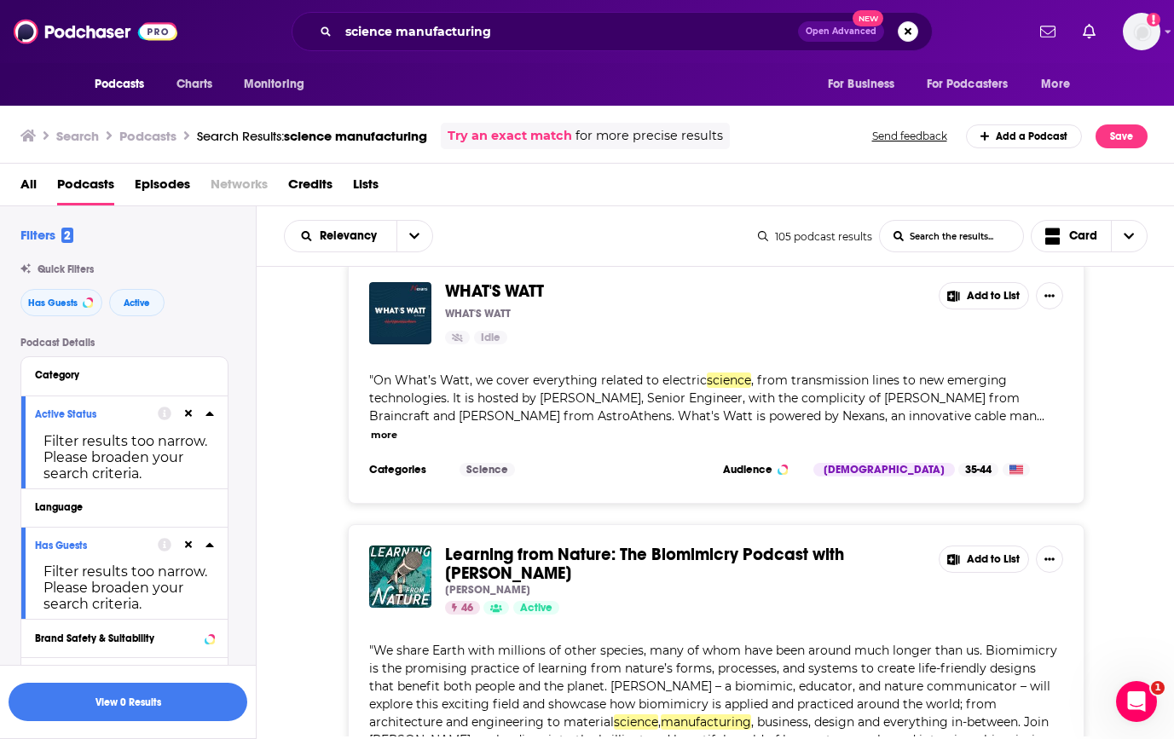
click at [628, 643] on span "We share Earth with millions of other species, many of whom have been around mu…" at bounding box center [713, 686] width 688 height 87
click at [823, 601] on div "46 Active" at bounding box center [685, 608] width 480 height 14
click at [432, 26] on input "science manufacturing" at bounding box center [567, 31] width 459 height 27
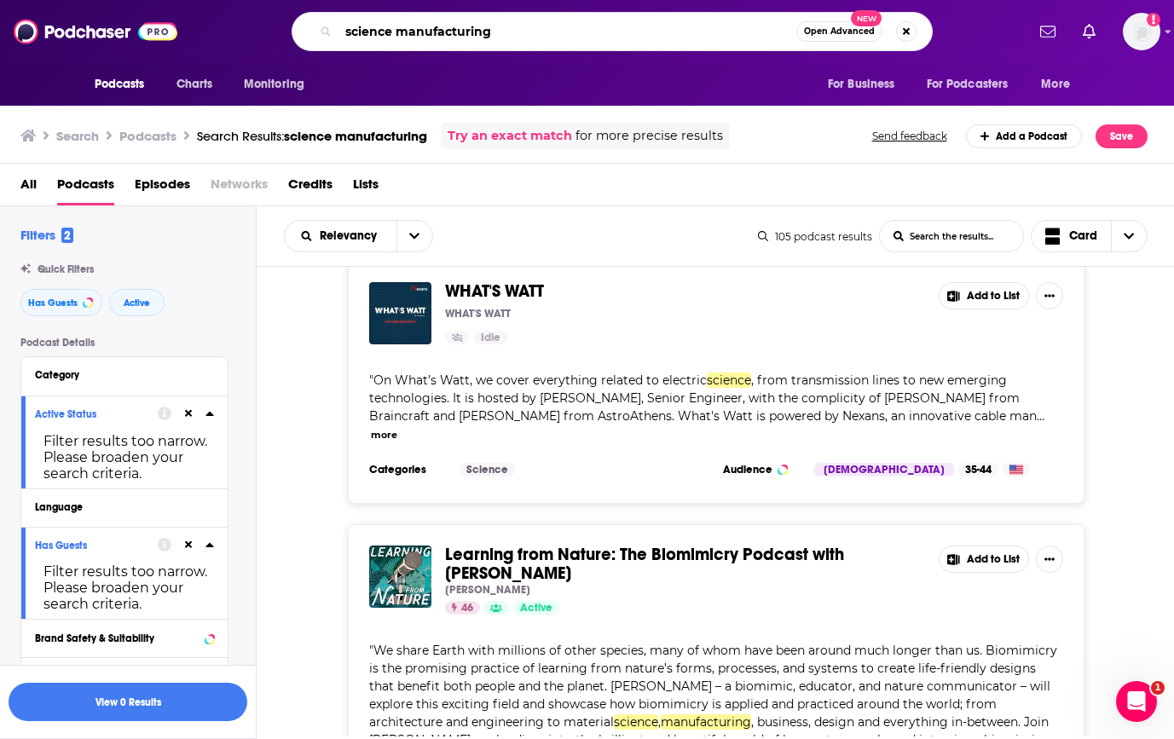
drag, startPoint x: 432, startPoint y: 26, endPoint x: 373, endPoint y: 26, distance: 58.8
click at [373, 26] on input "science manufacturing" at bounding box center [567, 31] width 458 height 27
type input "r"
type input "the building science podcast"
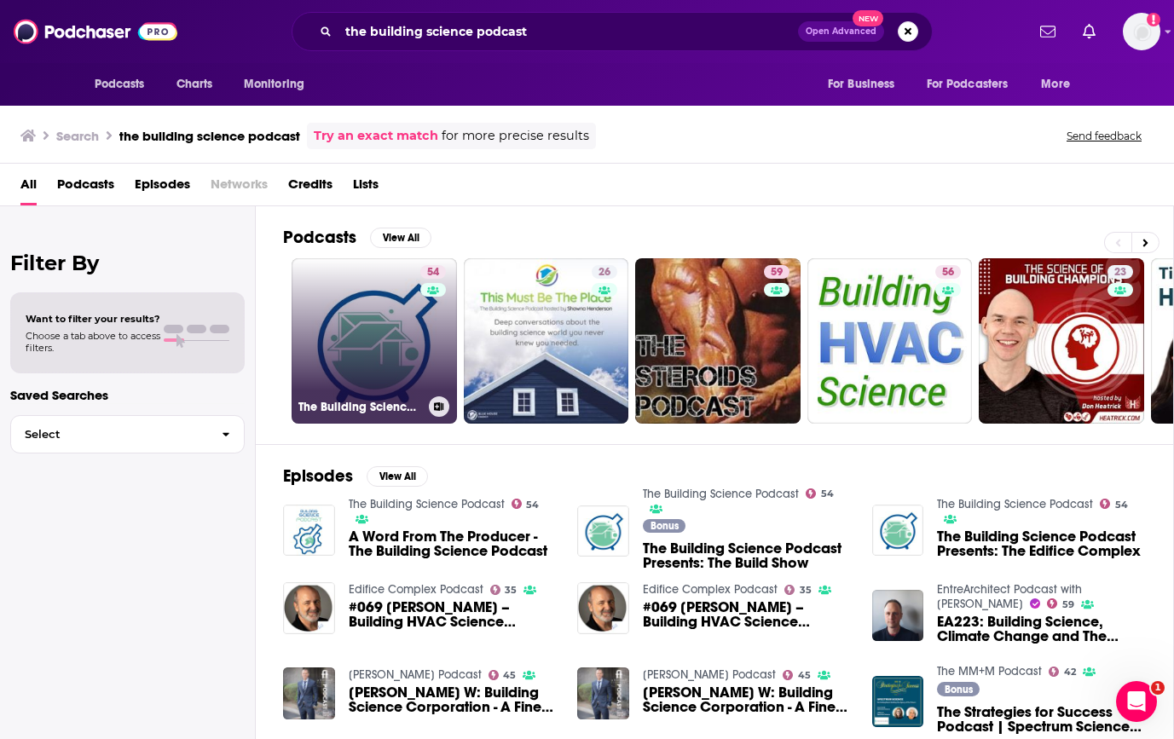
click at [387, 308] on link "54 The Building Science Podcast" at bounding box center [373, 340] width 165 height 165
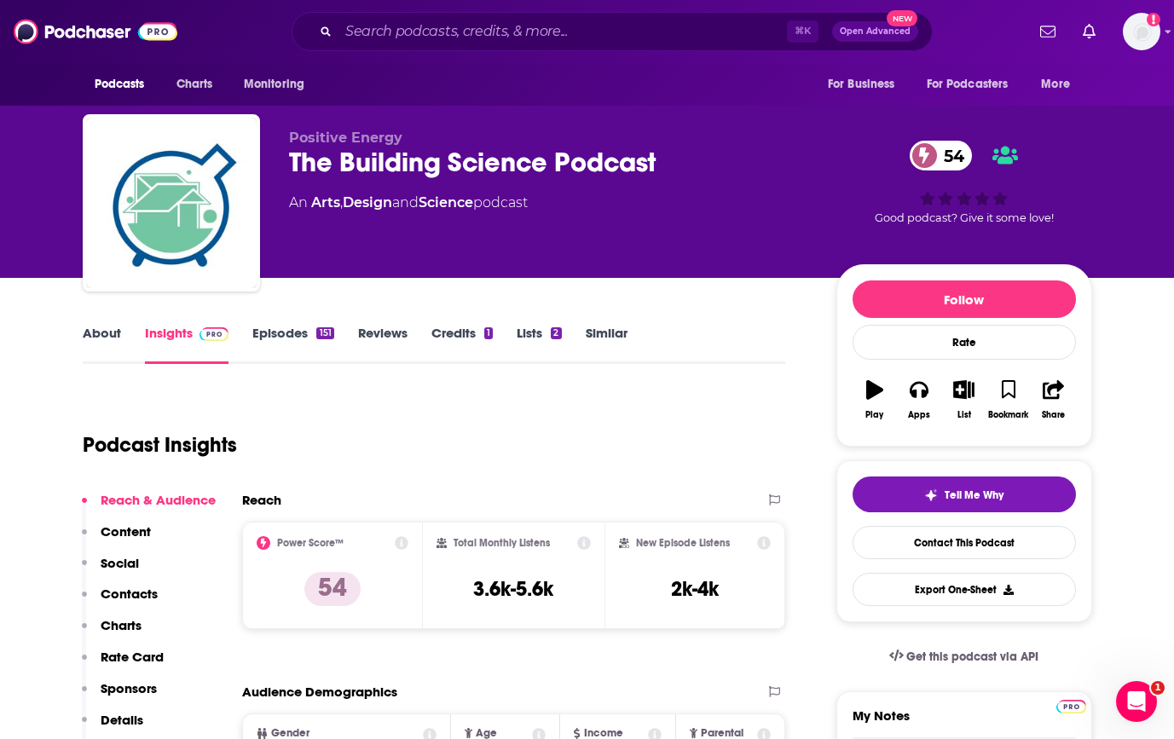
click at [593, 476] on div "Podcast Insights" at bounding box center [428, 434] width 690 height 87
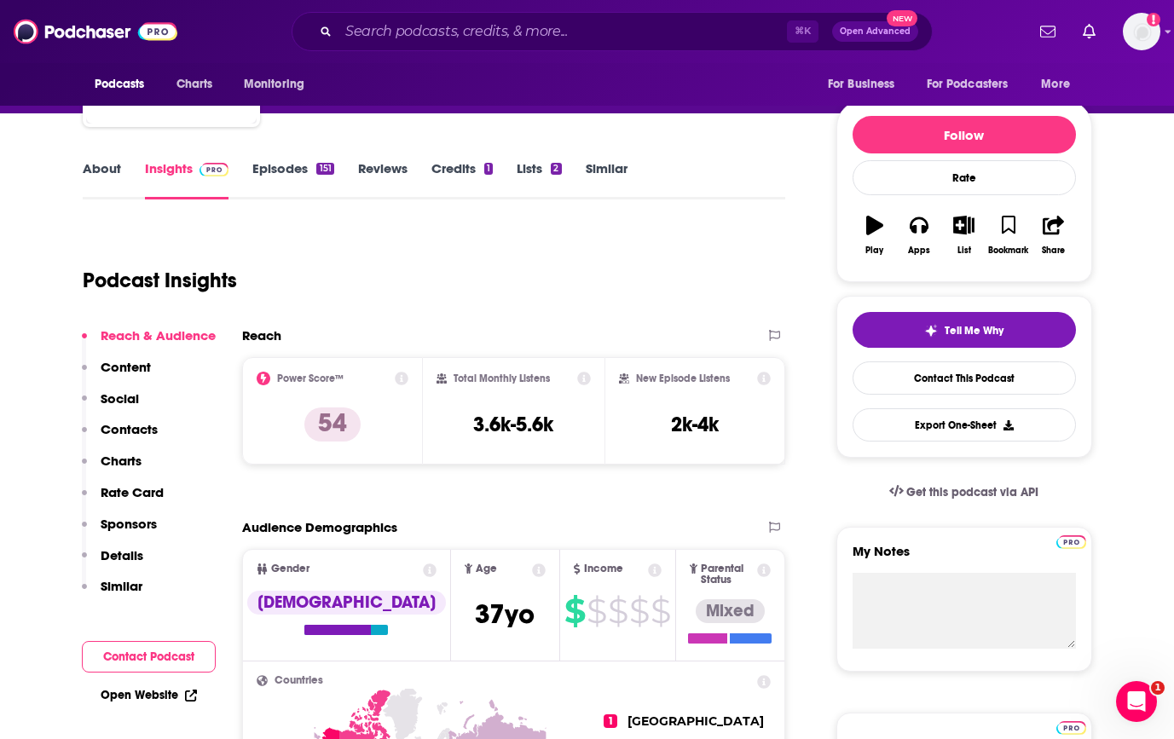
scroll to position [159, 0]
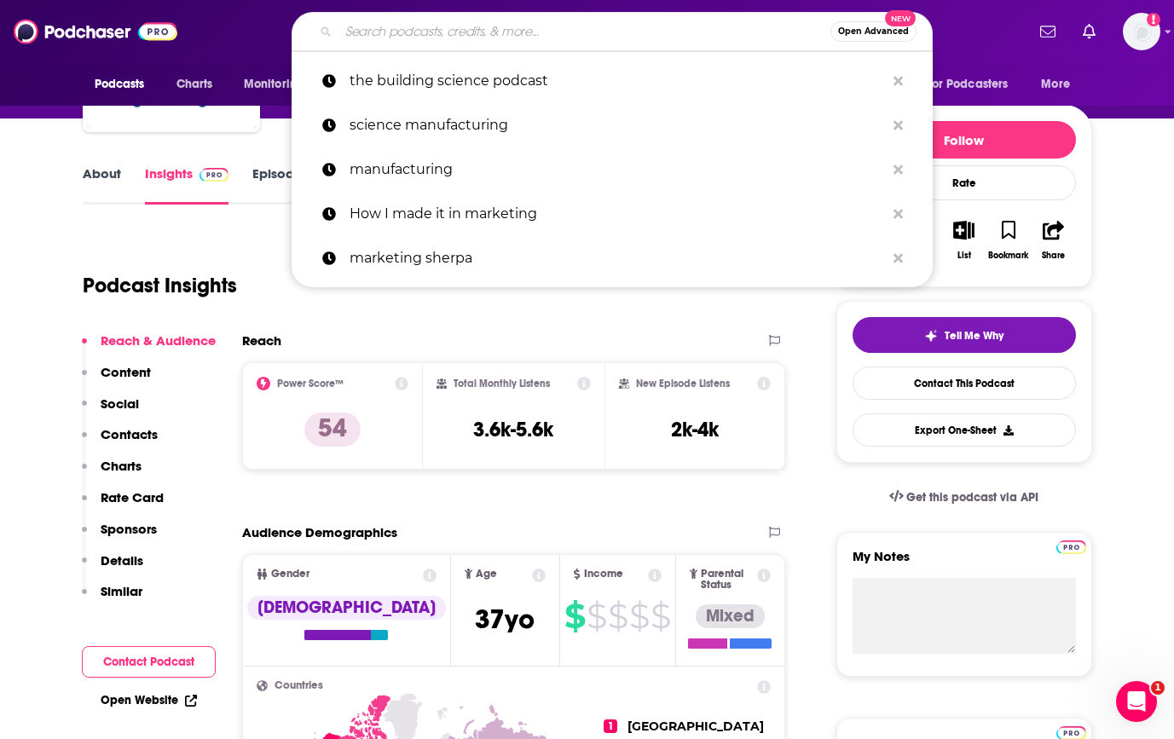
click at [436, 32] on input "Search podcasts, credits, & more..." at bounding box center [584, 31] width 492 height 27
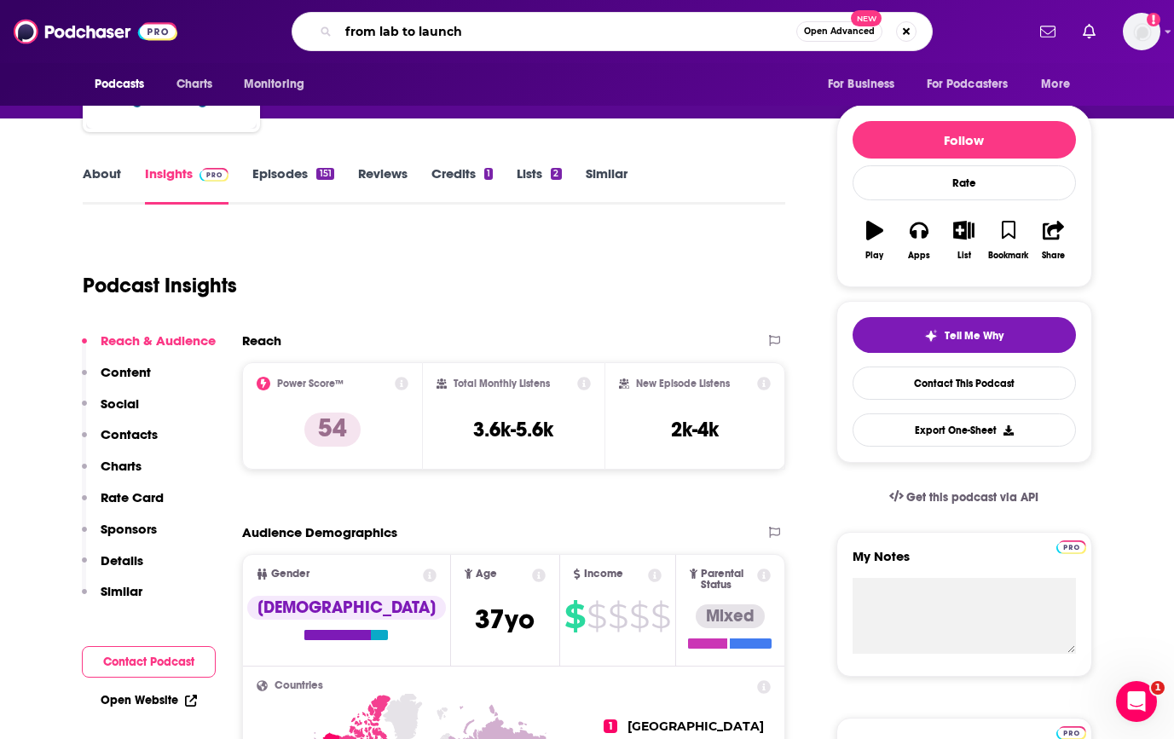
type input "from lab to launch"
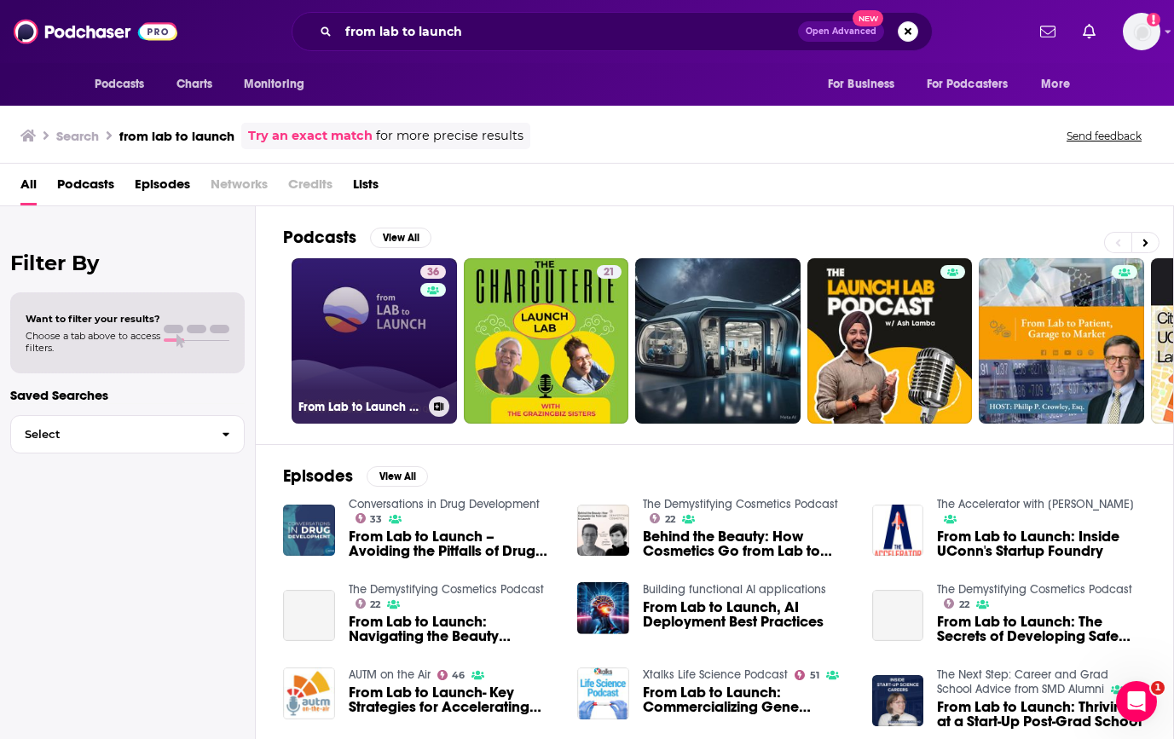
click at [403, 367] on link "36 From Lab to Launch by Qualio" at bounding box center [373, 340] width 165 height 165
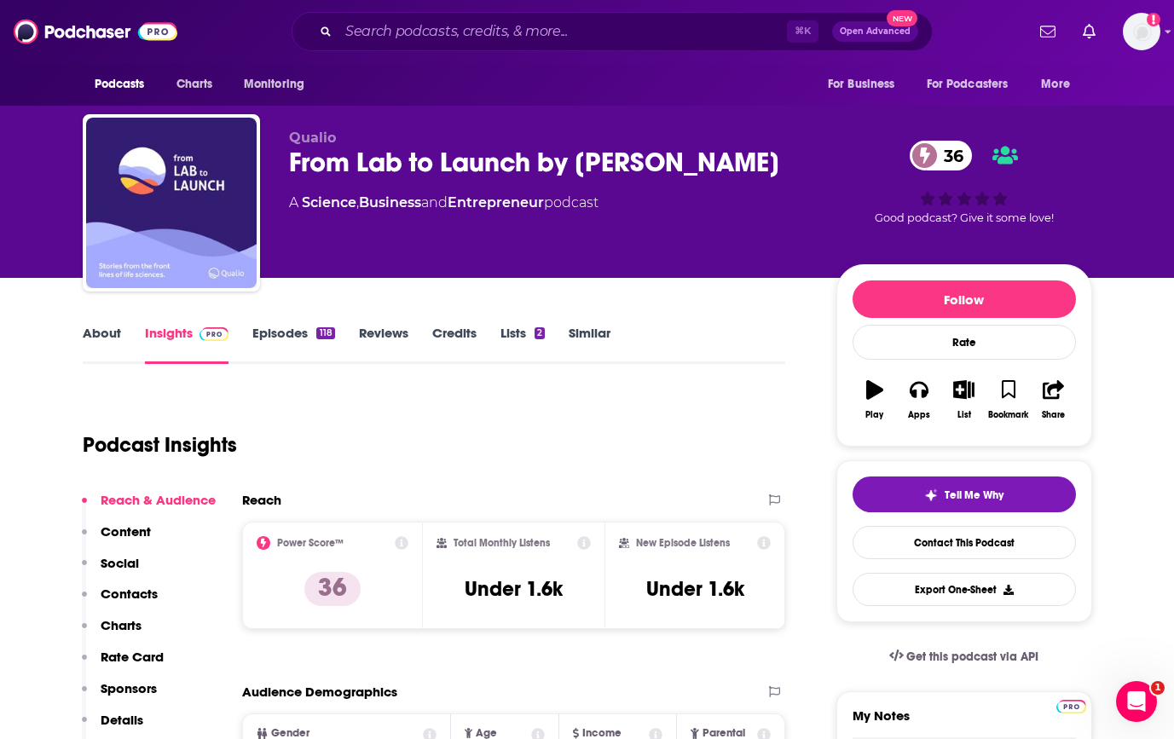
scroll to position [160, 0]
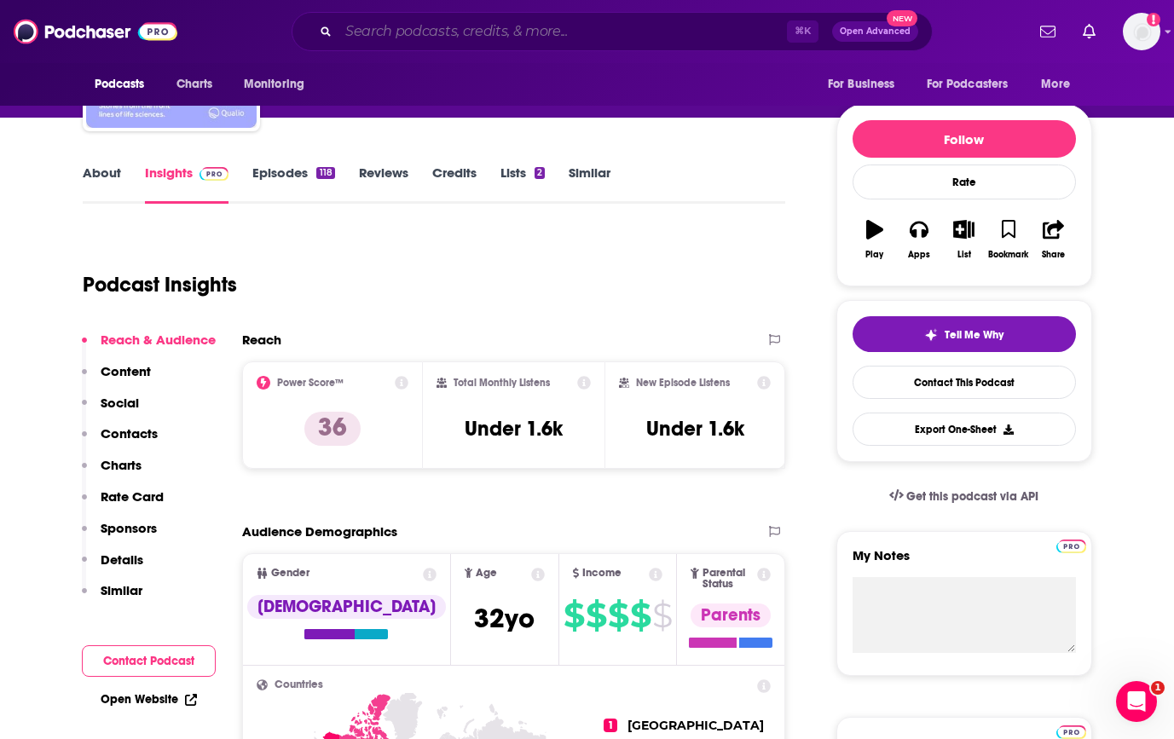
click at [442, 28] on input "Search podcasts, credits, & more..." at bounding box center [562, 31] width 448 height 27
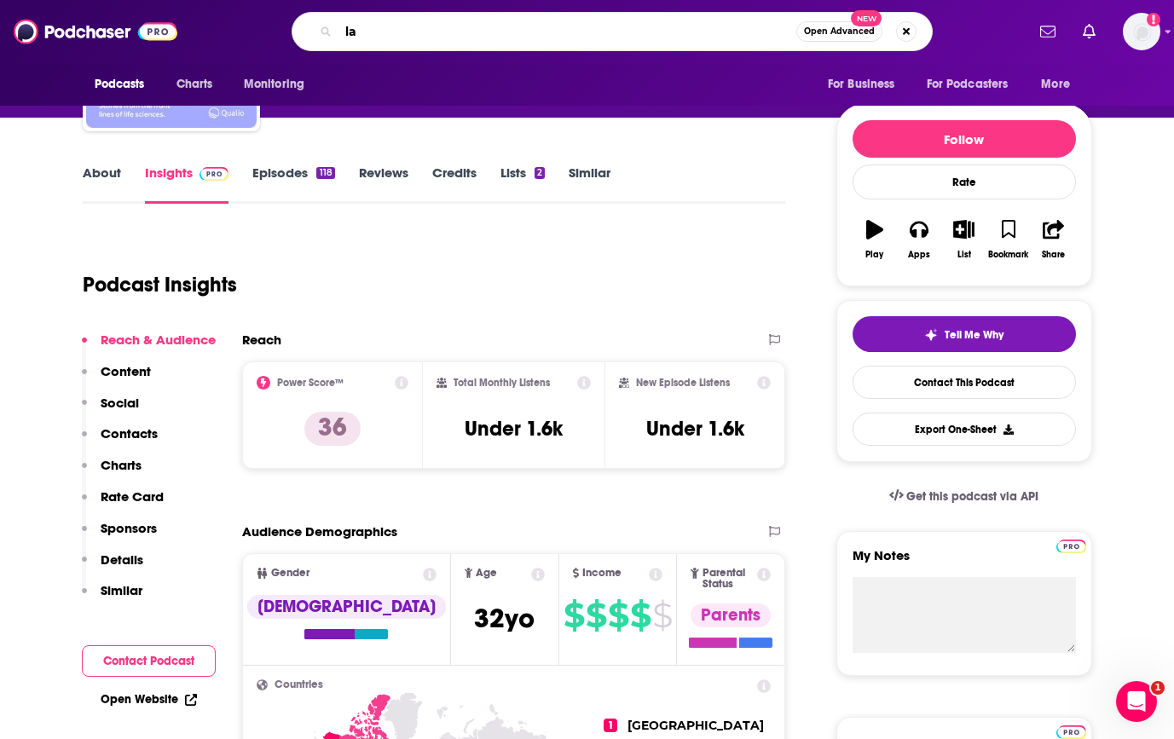
type input "lab"
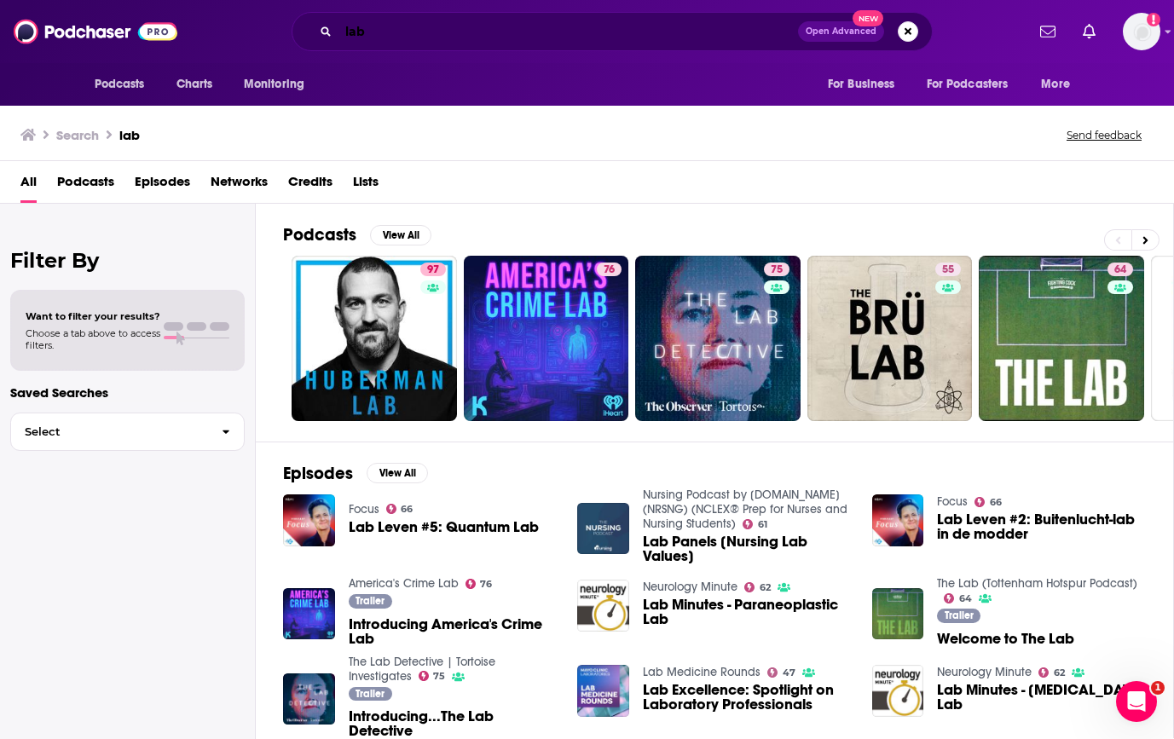
click at [343, 30] on input "lab" at bounding box center [567, 31] width 459 height 27
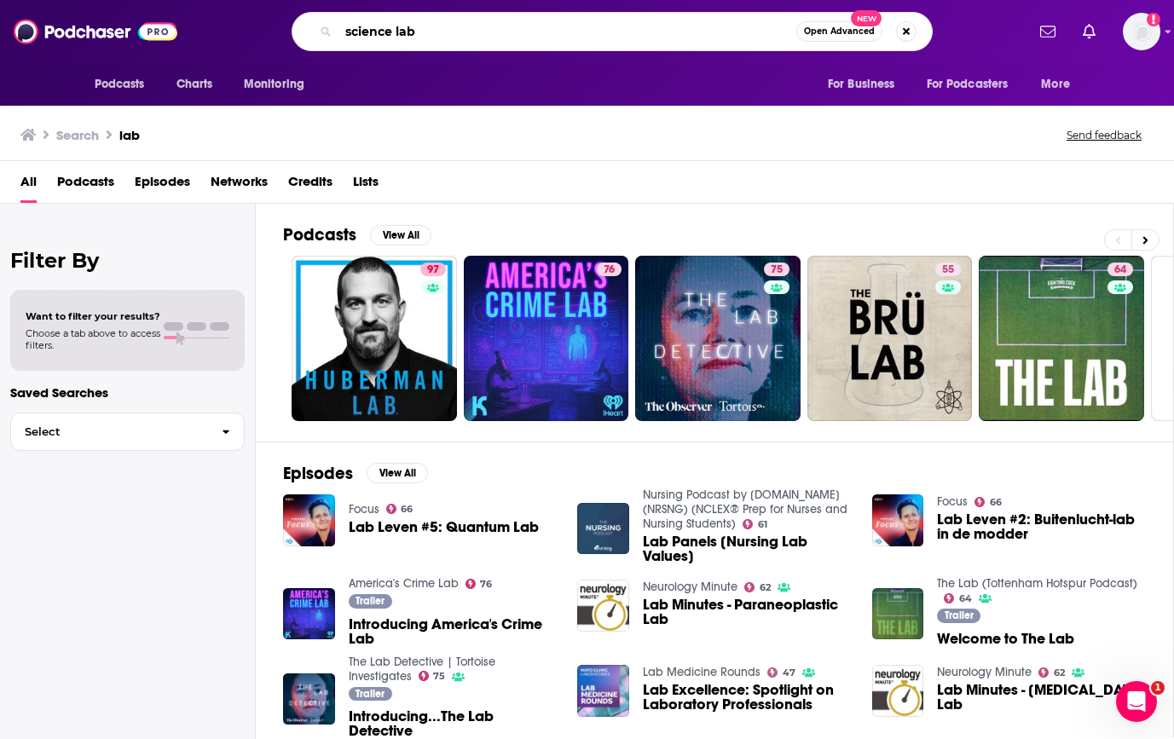
click at [399, 31] on input "science lab" at bounding box center [567, 31] width 458 height 27
type input "science building"
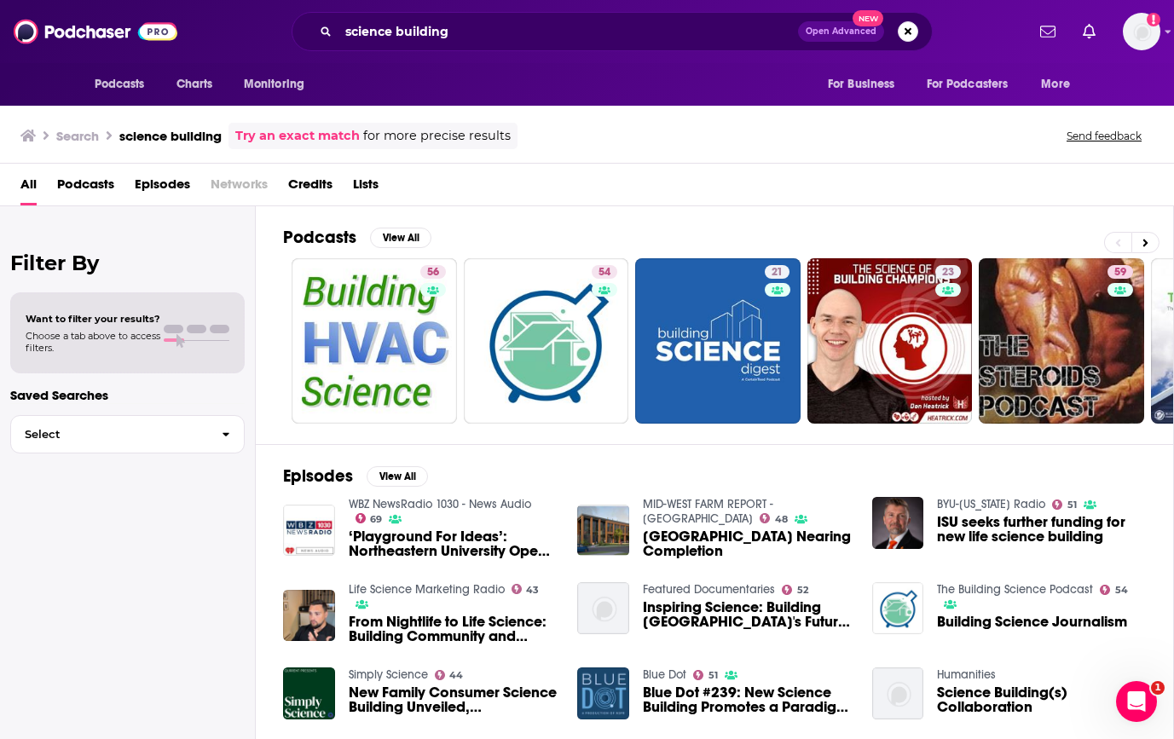
click at [88, 182] on span "Podcasts" at bounding box center [85, 187] width 57 height 35
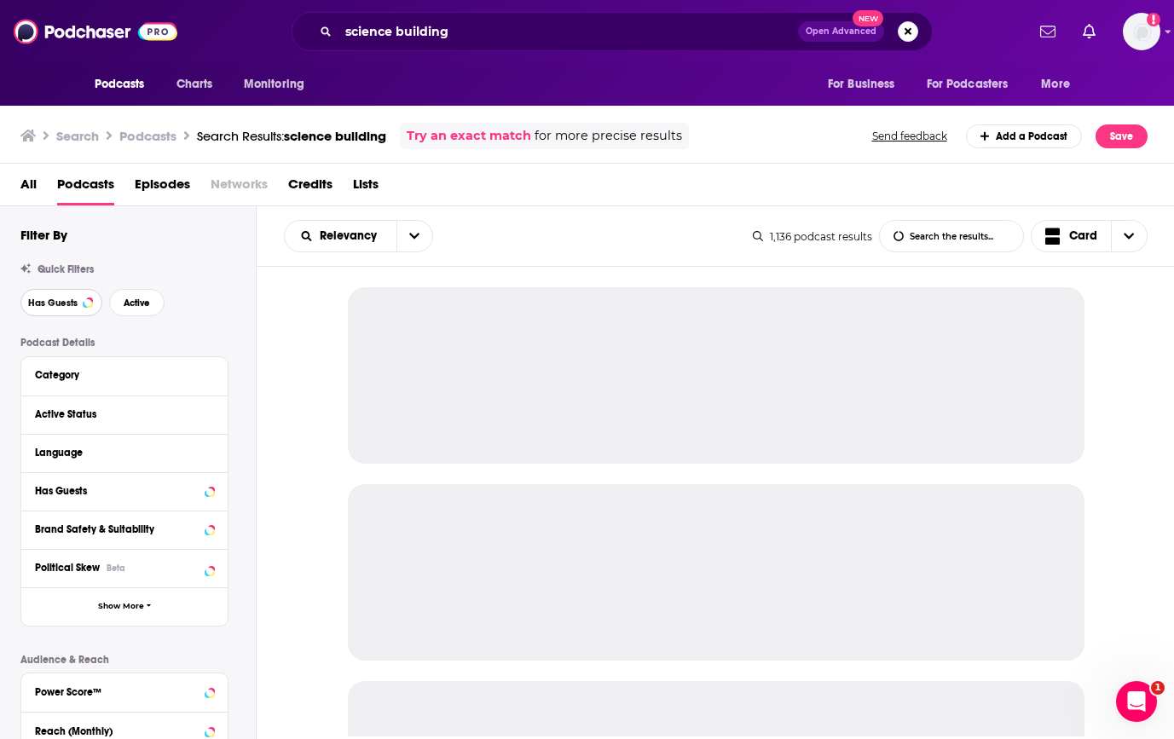
click at [62, 313] on button "Has Guests" at bounding box center [61, 302] width 82 height 27
click at [159, 290] on div "Has Guests Active" at bounding box center [137, 302] width 235 height 27
click at [136, 301] on span "Active" at bounding box center [137, 302] width 26 height 9
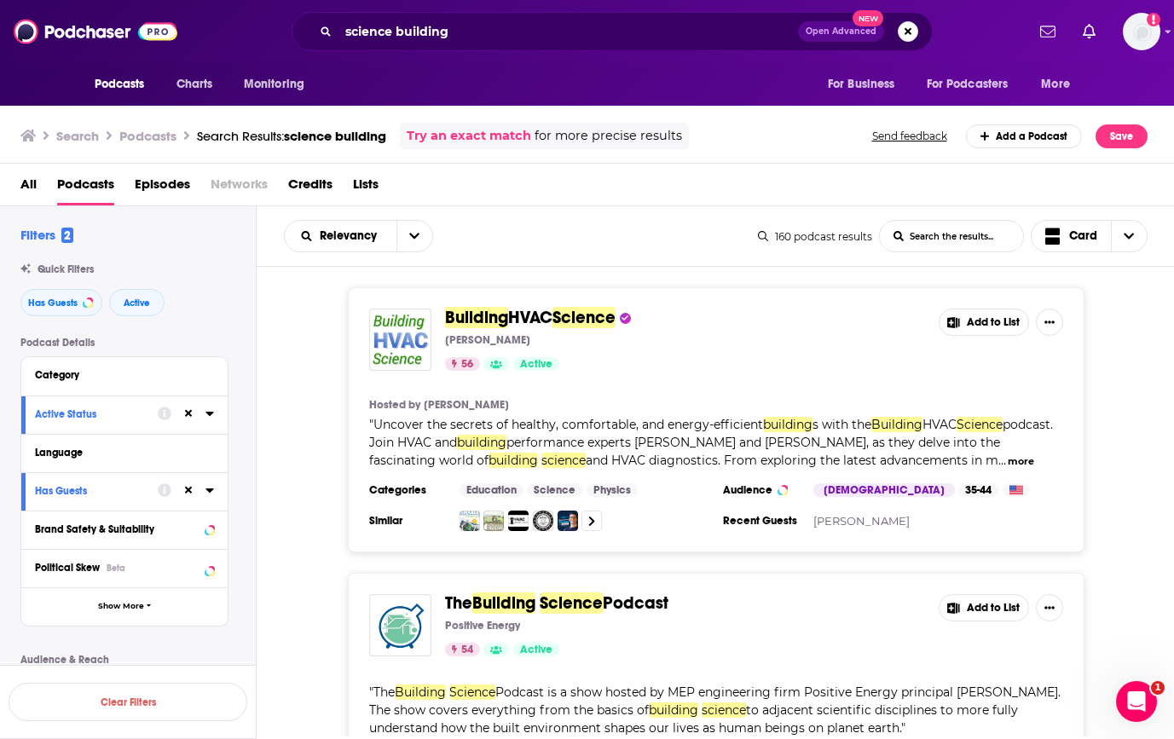
click at [1018, 463] on button "more" at bounding box center [1020, 461] width 26 height 14
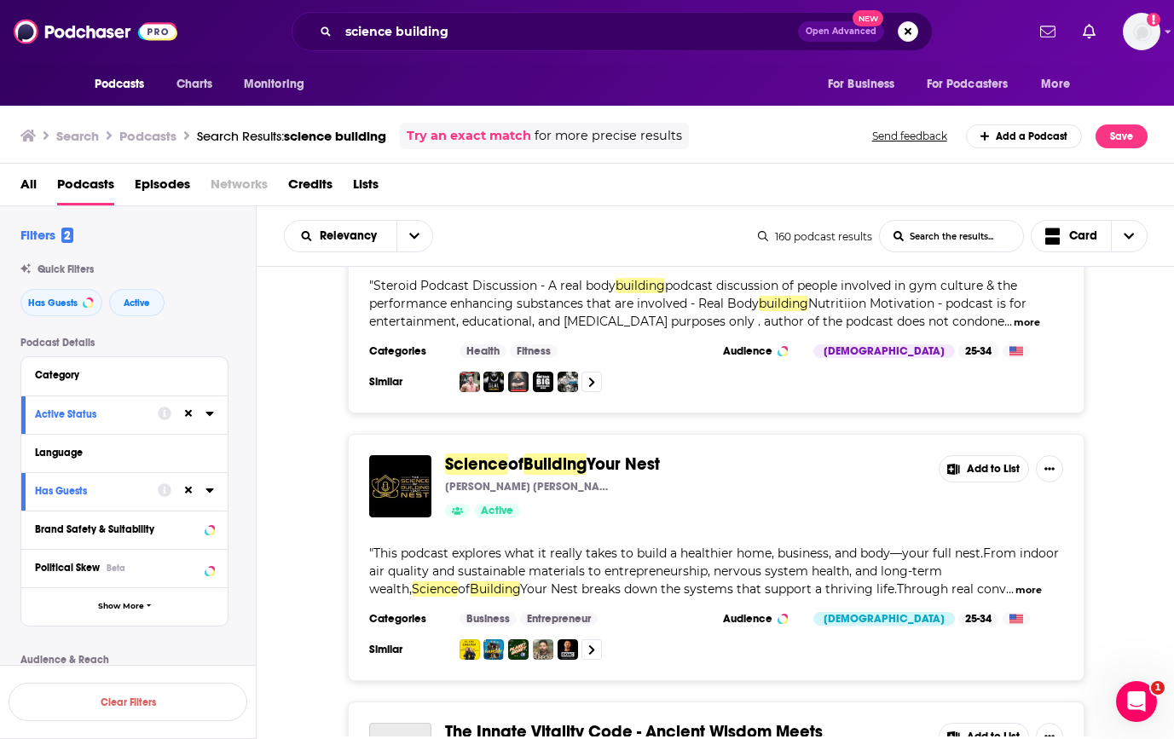
scroll to position [1133, 0]
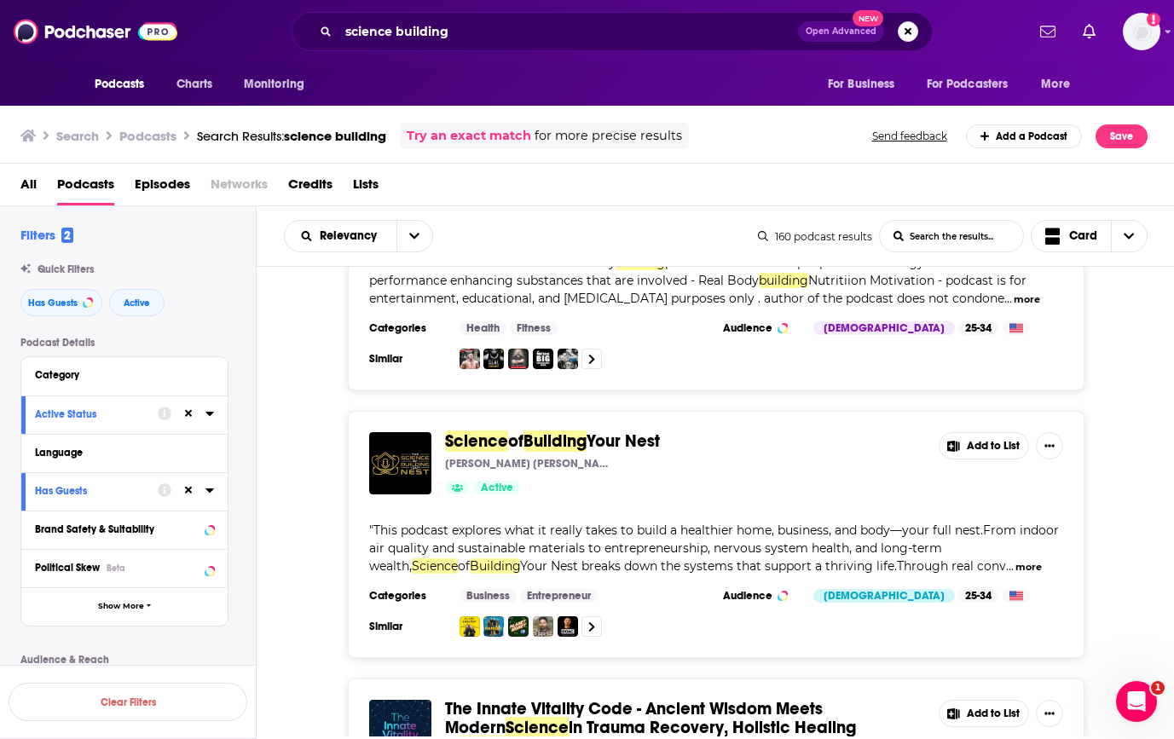
click at [1015, 567] on button "more" at bounding box center [1028, 567] width 26 height 14
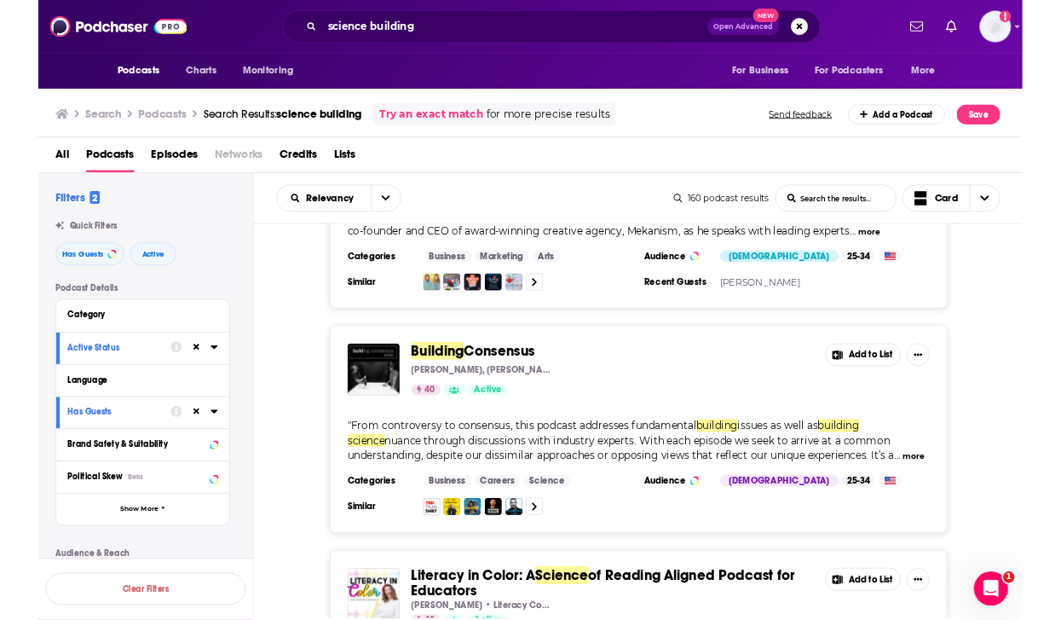
scroll to position [2288, 0]
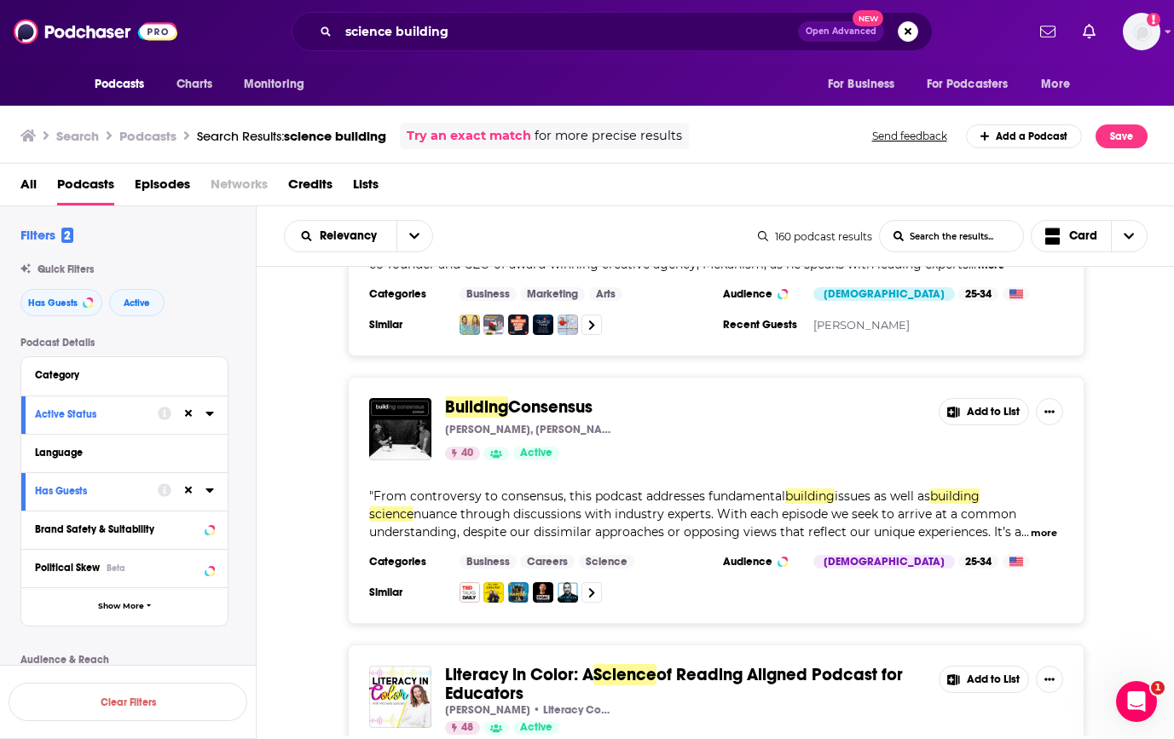
click at [1040, 535] on button "more" at bounding box center [1043, 533] width 26 height 14
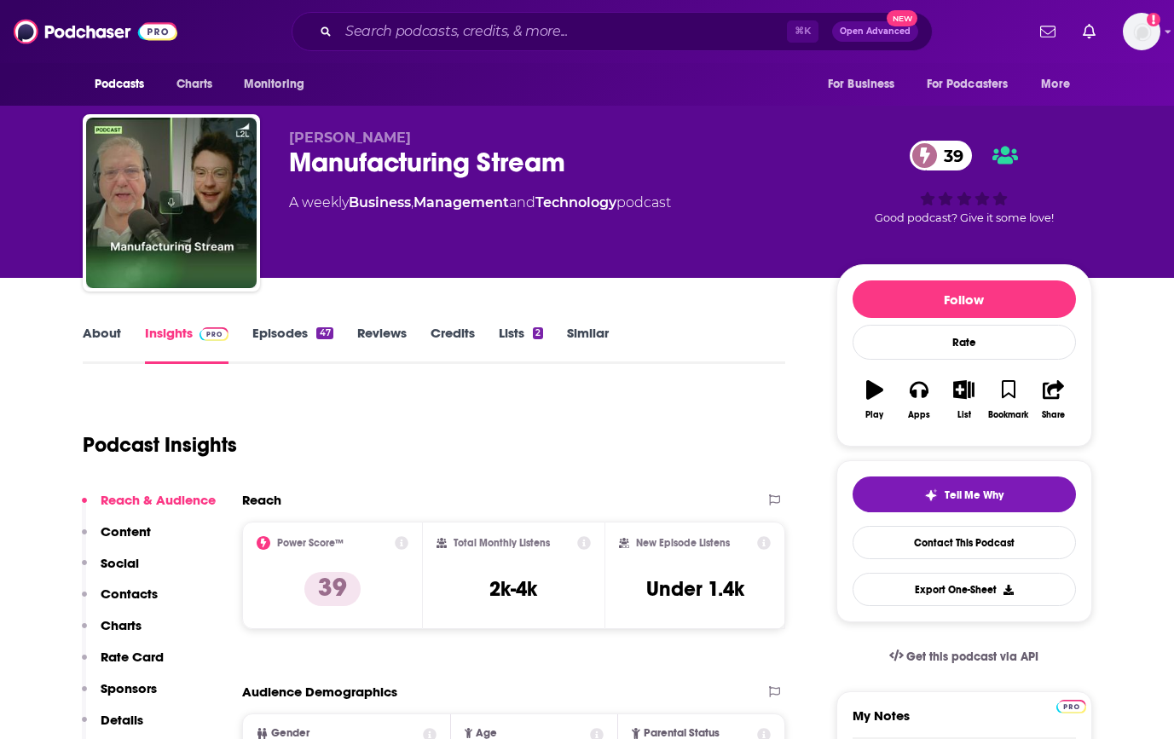
click at [84, 345] on link "About" at bounding box center [102, 344] width 38 height 39
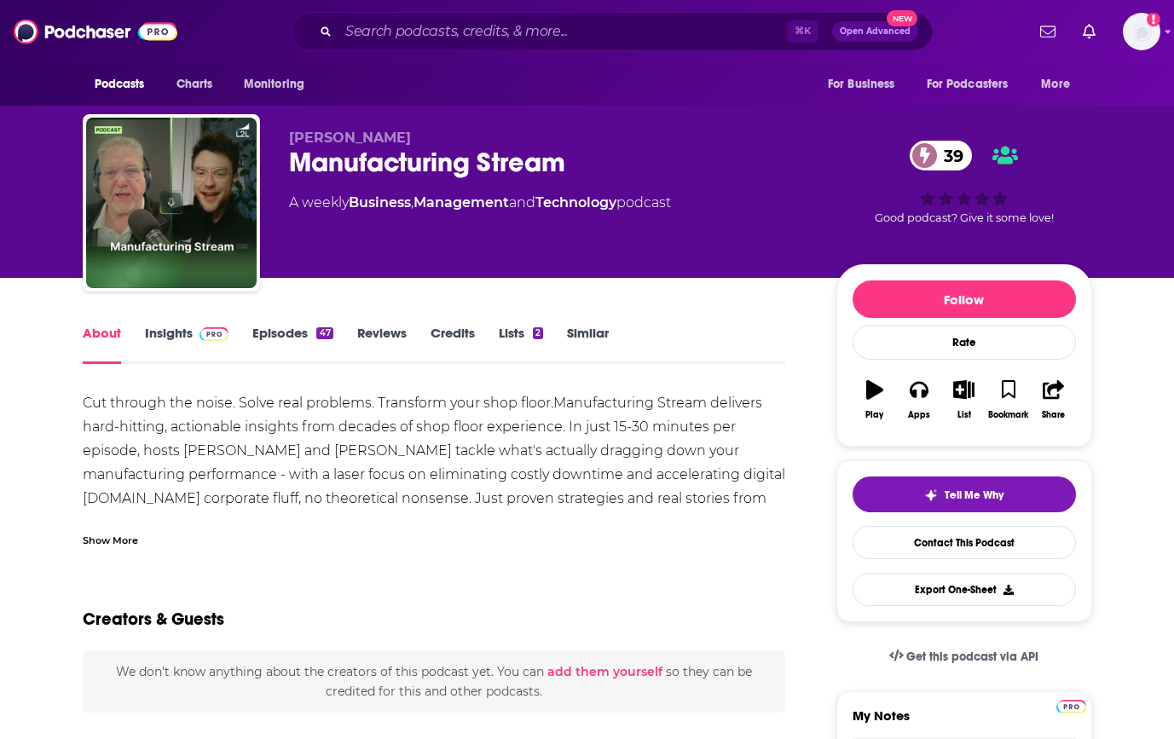
click at [161, 332] on link "Insights" at bounding box center [187, 344] width 84 height 39
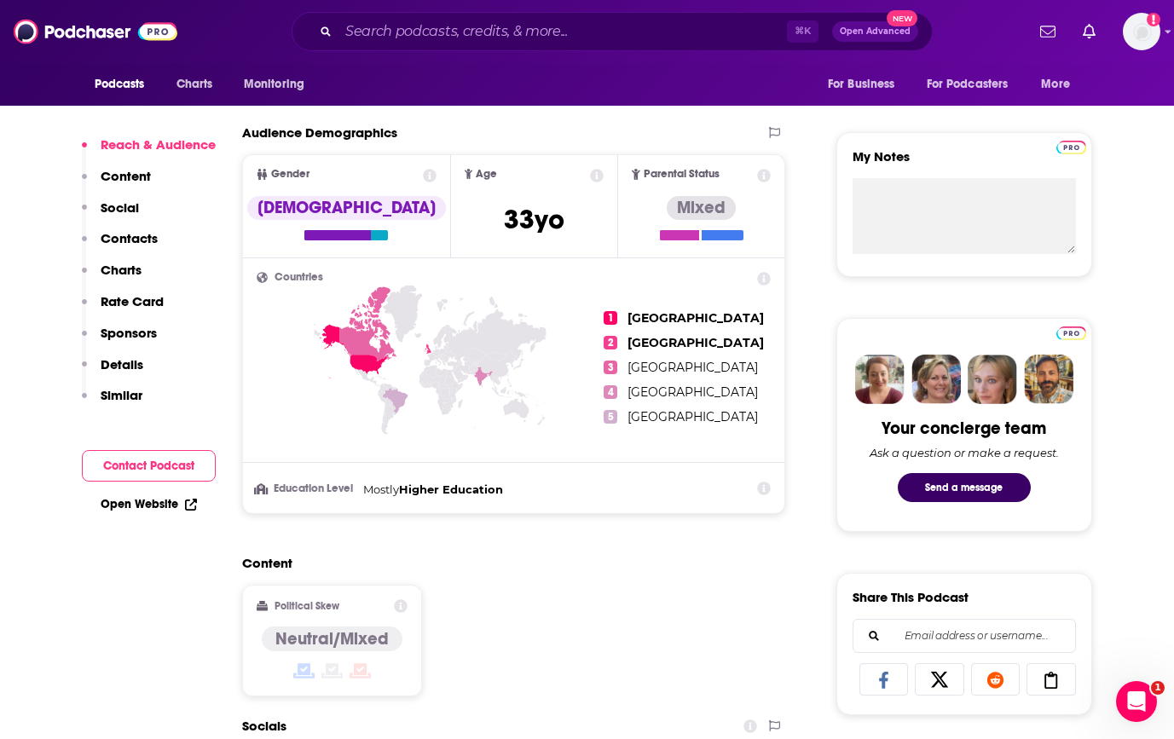
scroll to position [556, 0]
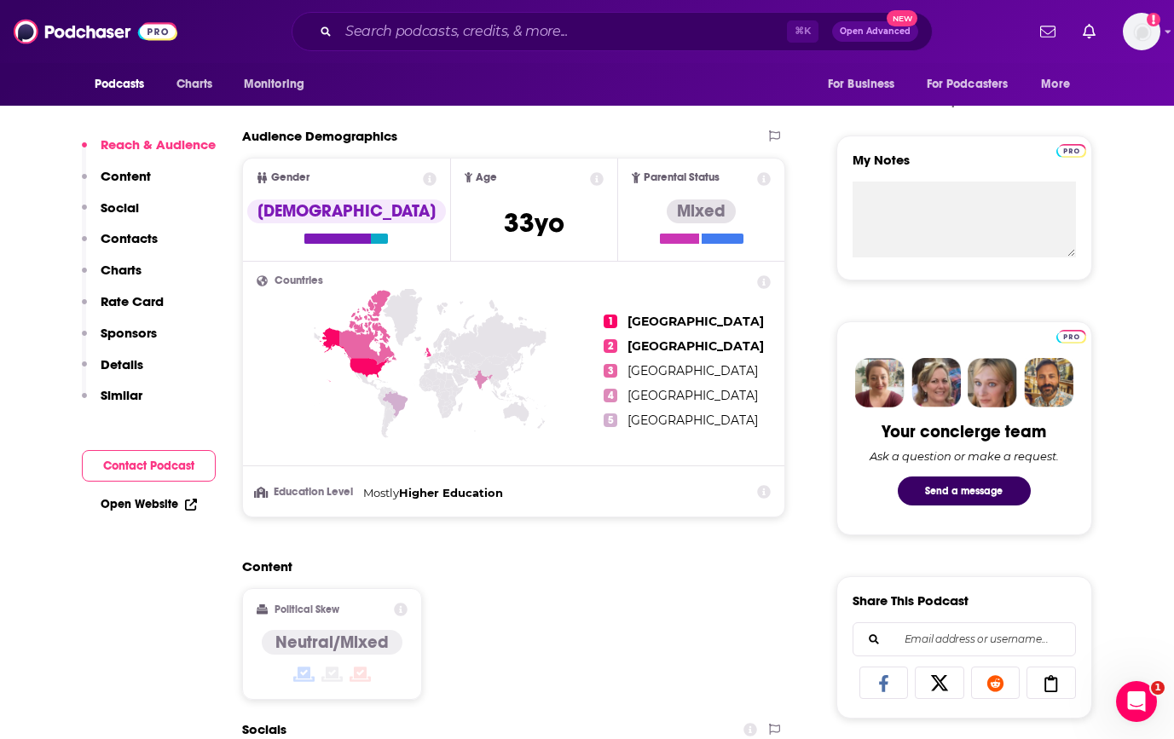
click at [132, 233] on p "Contacts" at bounding box center [129, 238] width 57 height 16
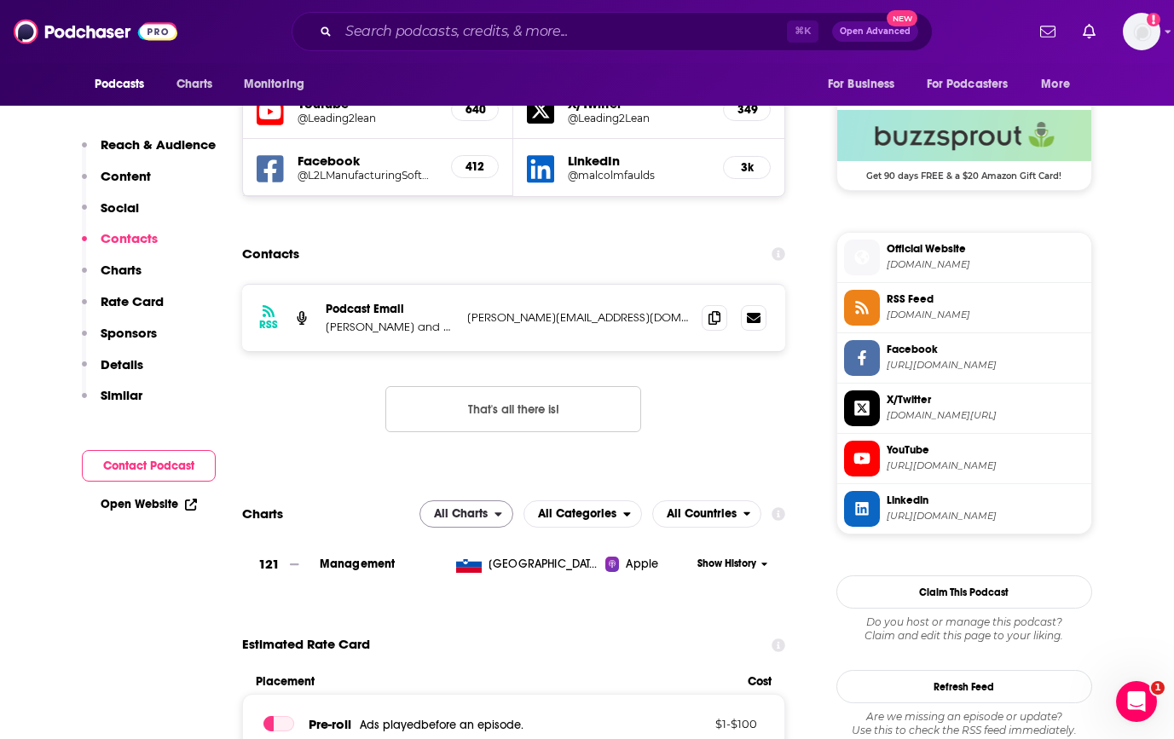
scroll to position [1235, 0]
click at [719, 316] on icon at bounding box center [714, 316] width 12 height 14
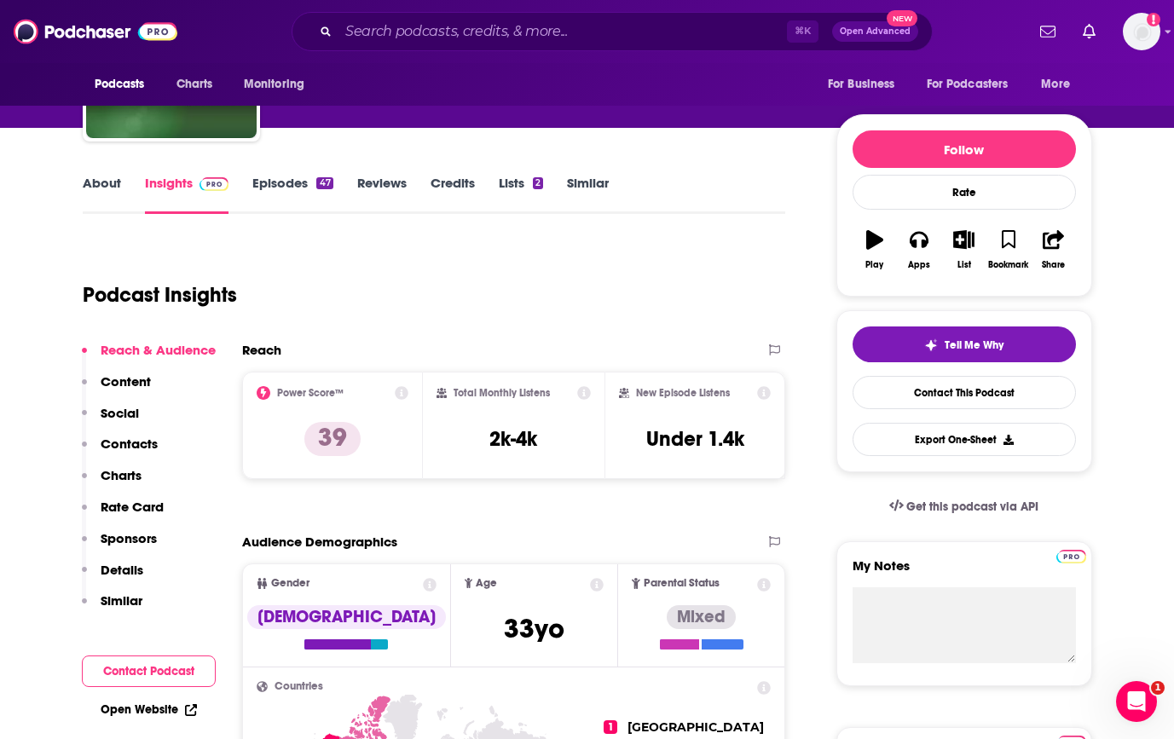
scroll to position [149, 0]
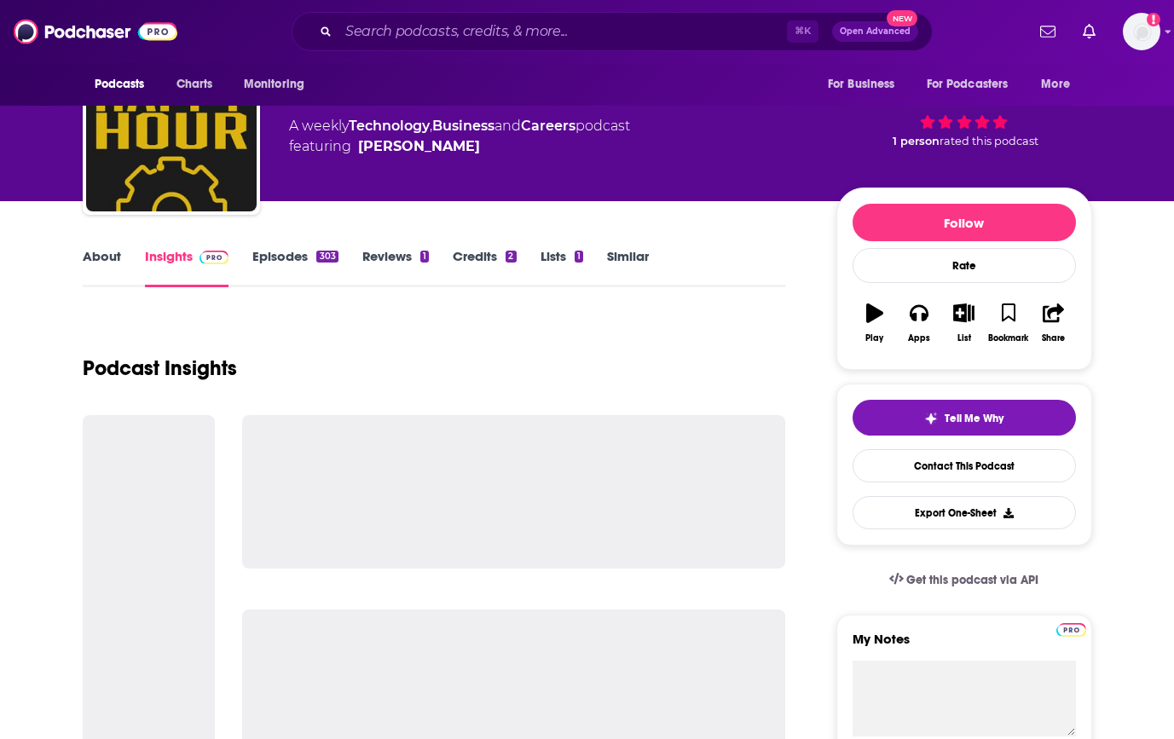
scroll to position [42, 0]
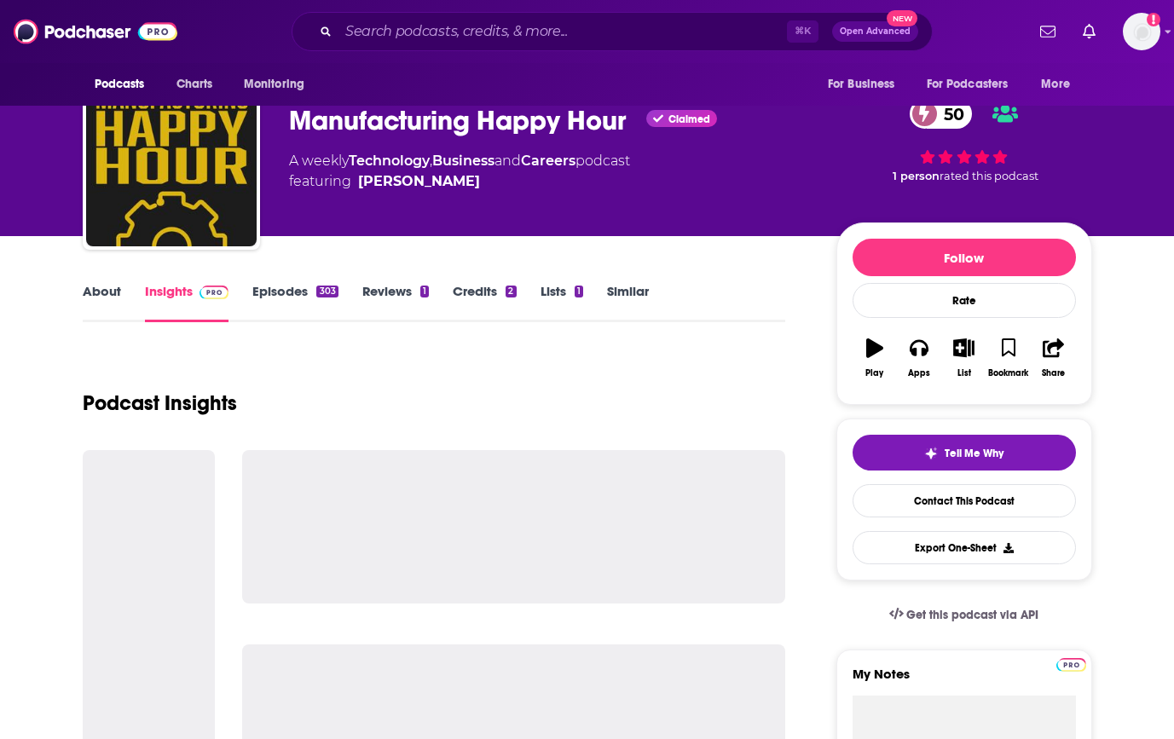
click at [90, 293] on link "About" at bounding box center [102, 302] width 38 height 39
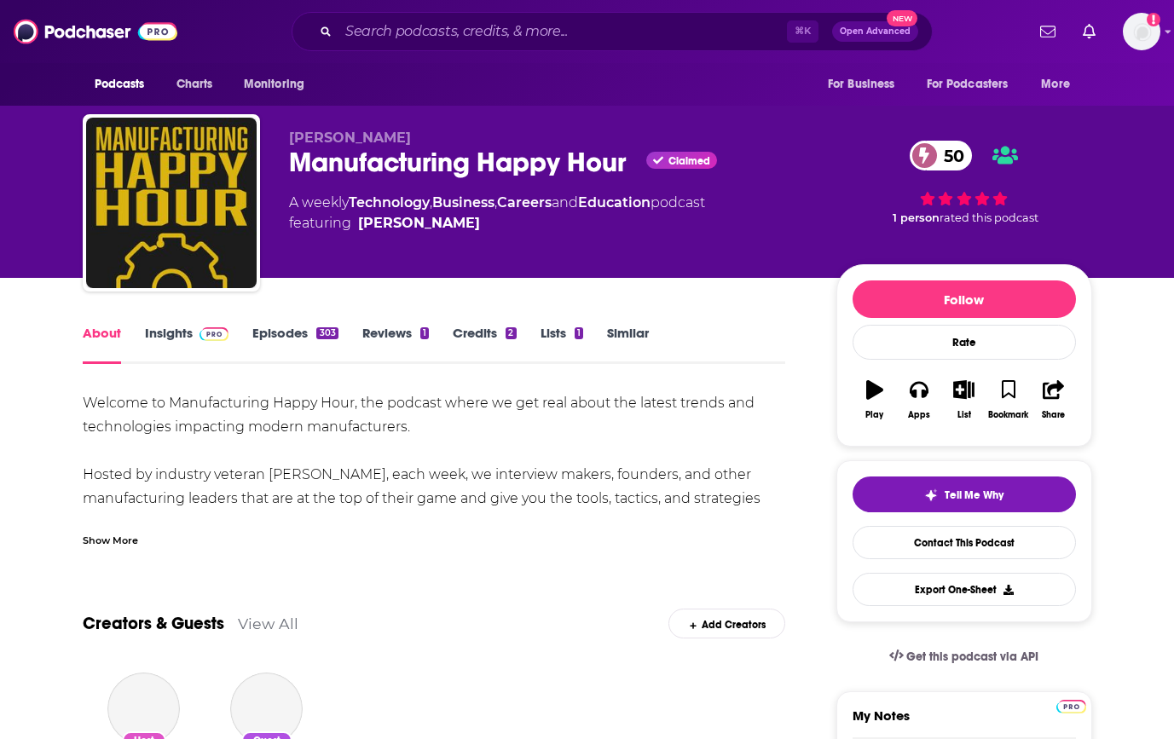
click at [200, 323] on div "About Insights Episodes 303 Reviews 1 Credits 2 Lists 1 Similar" at bounding box center [434, 343] width 703 height 42
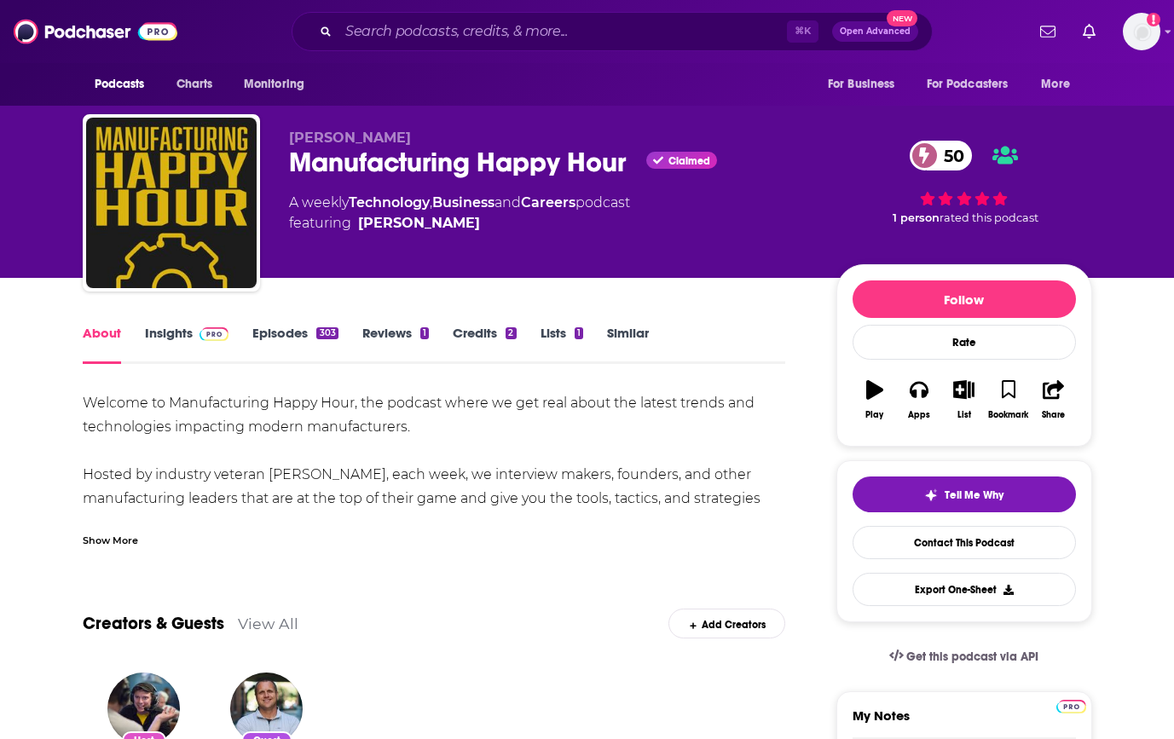
click at [180, 332] on link "Insights" at bounding box center [187, 344] width 84 height 39
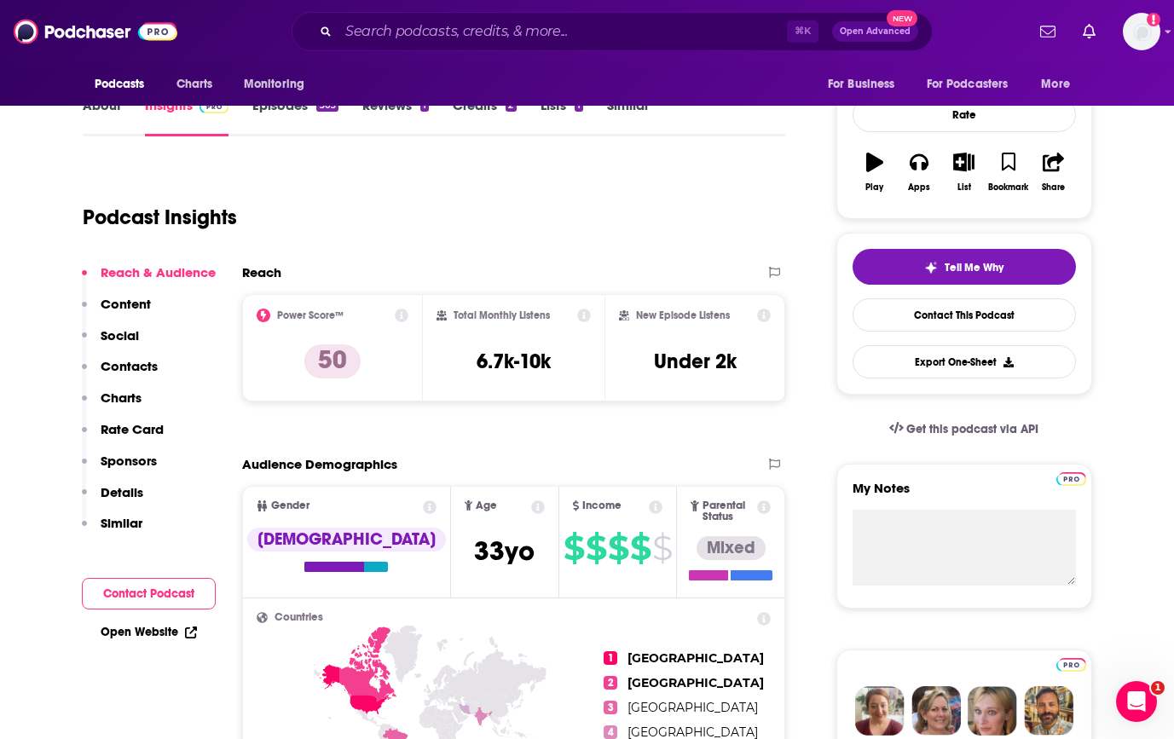
scroll to position [173, 0]
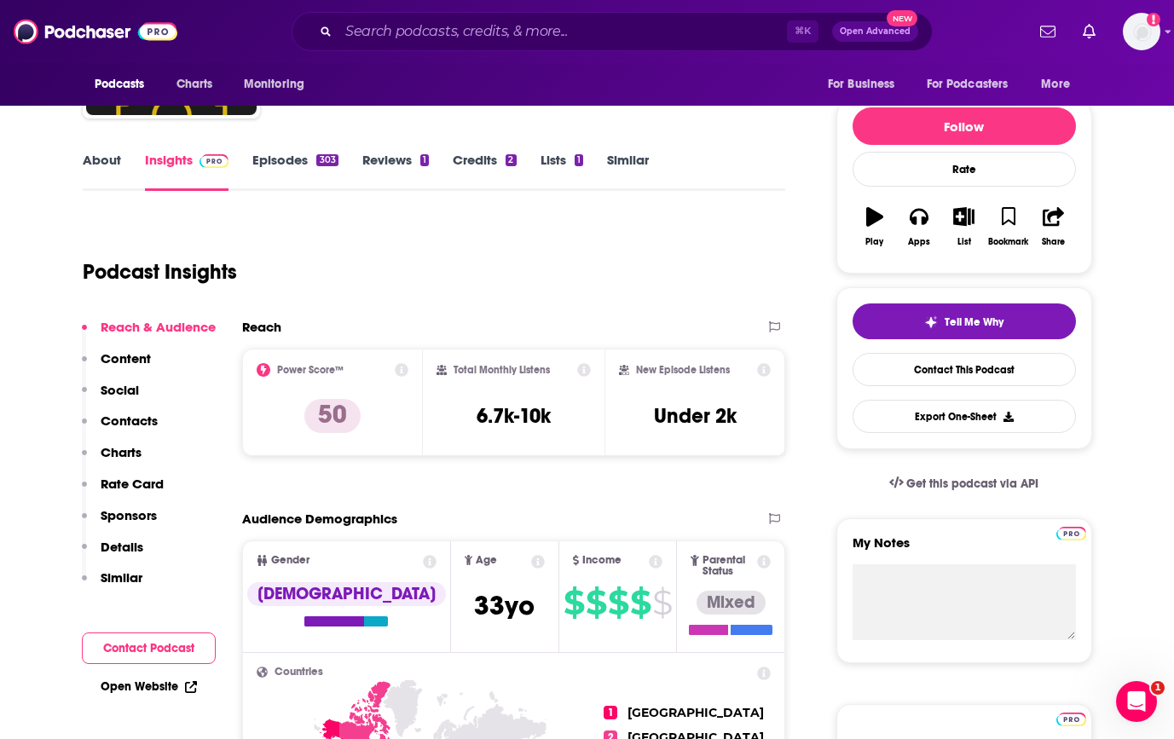
click at [142, 419] on p "Contacts" at bounding box center [129, 421] width 57 height 16
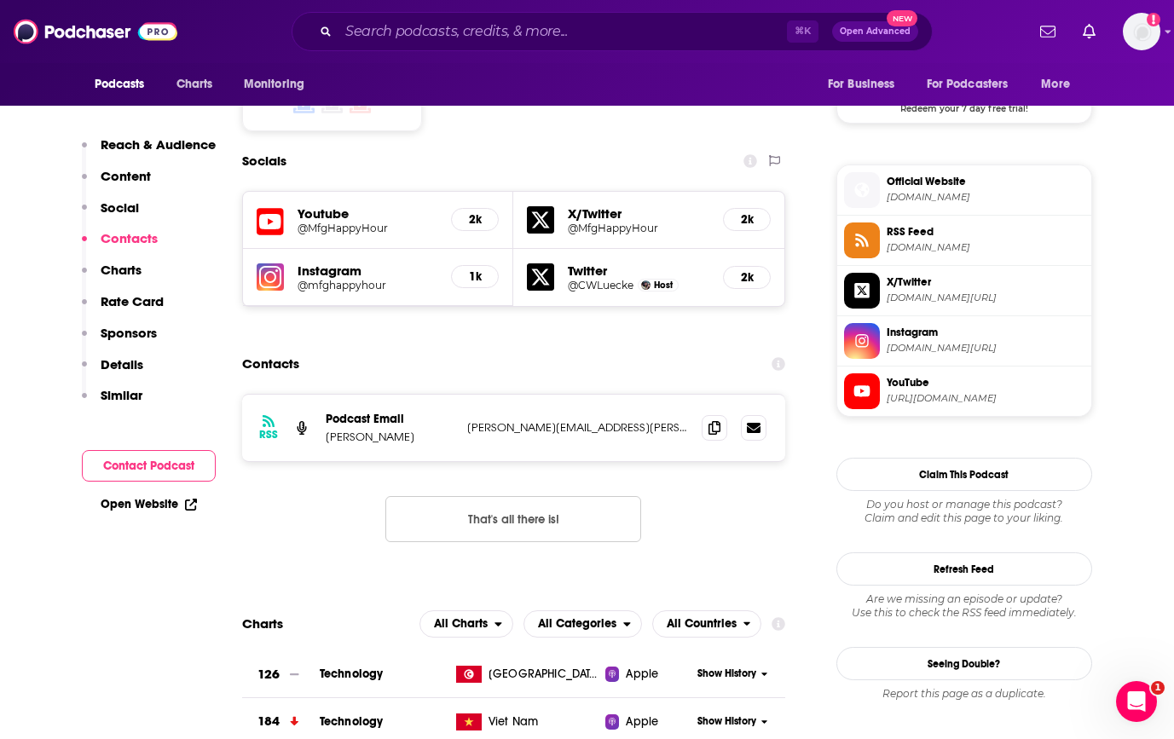
scroll to position [1442, 0]
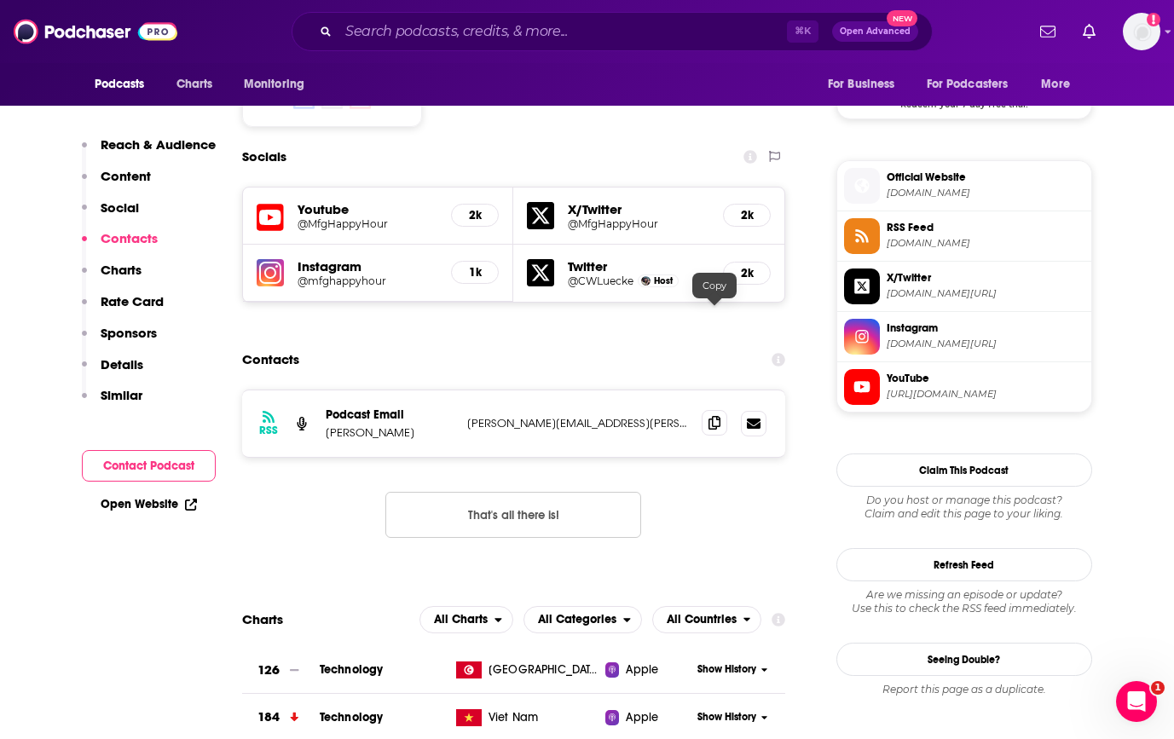
click at [717, 416] on icon at bounding box center [714, 423] width 12 height 14
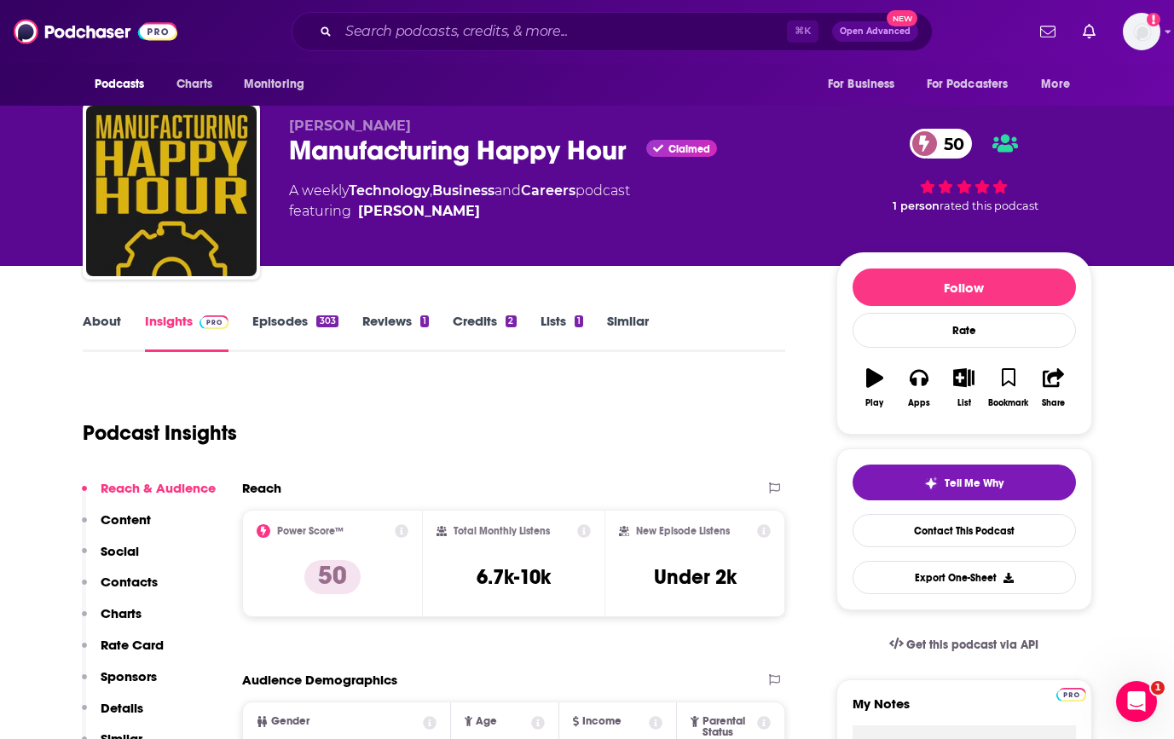
scroll to position [0, 0]
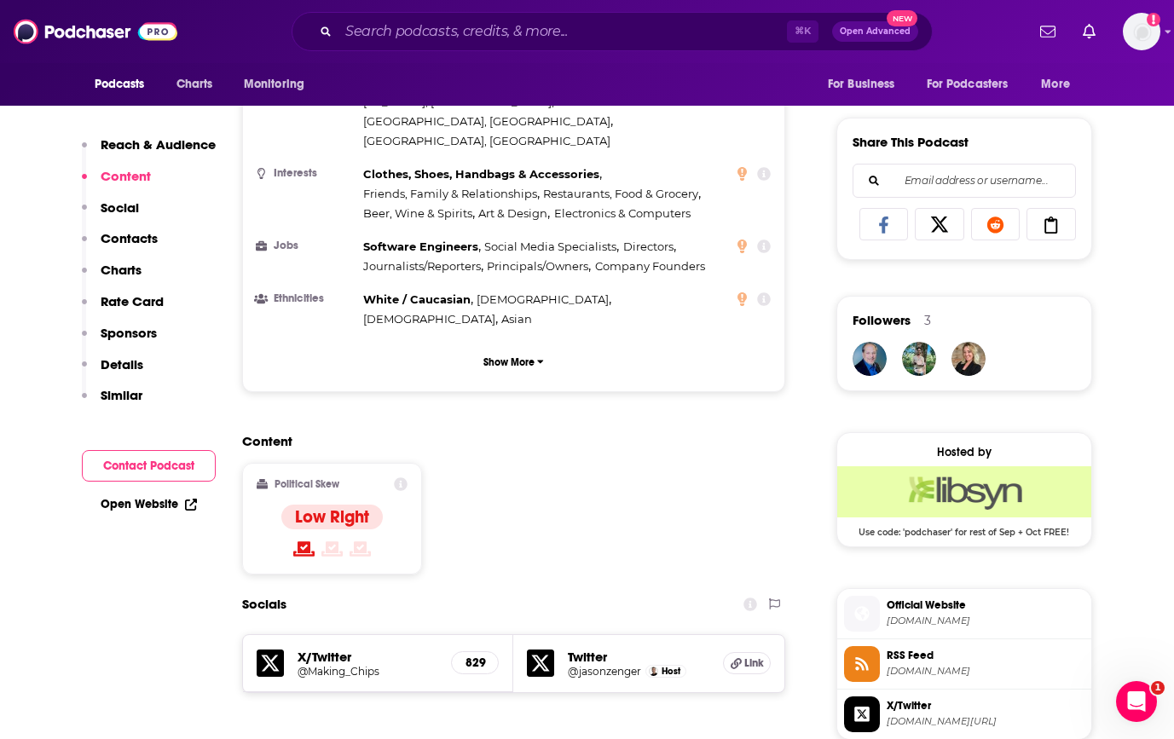
scroll to position [1016, 0]
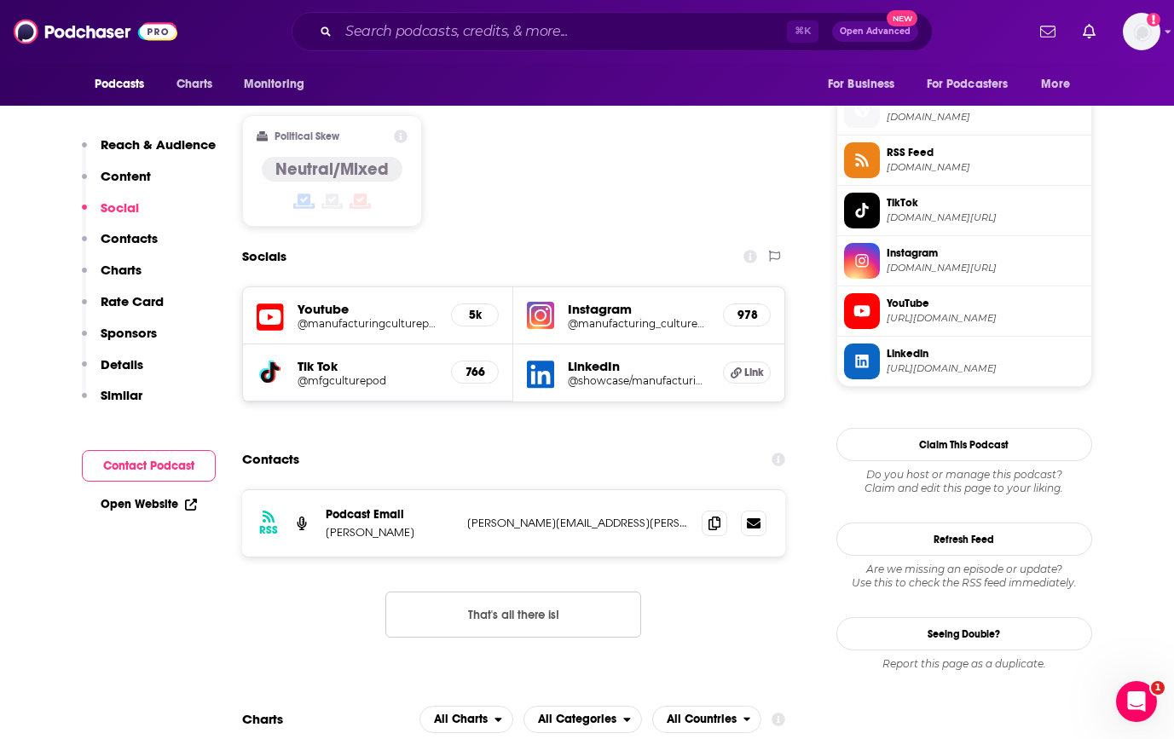
scroll to position [1364, 0]
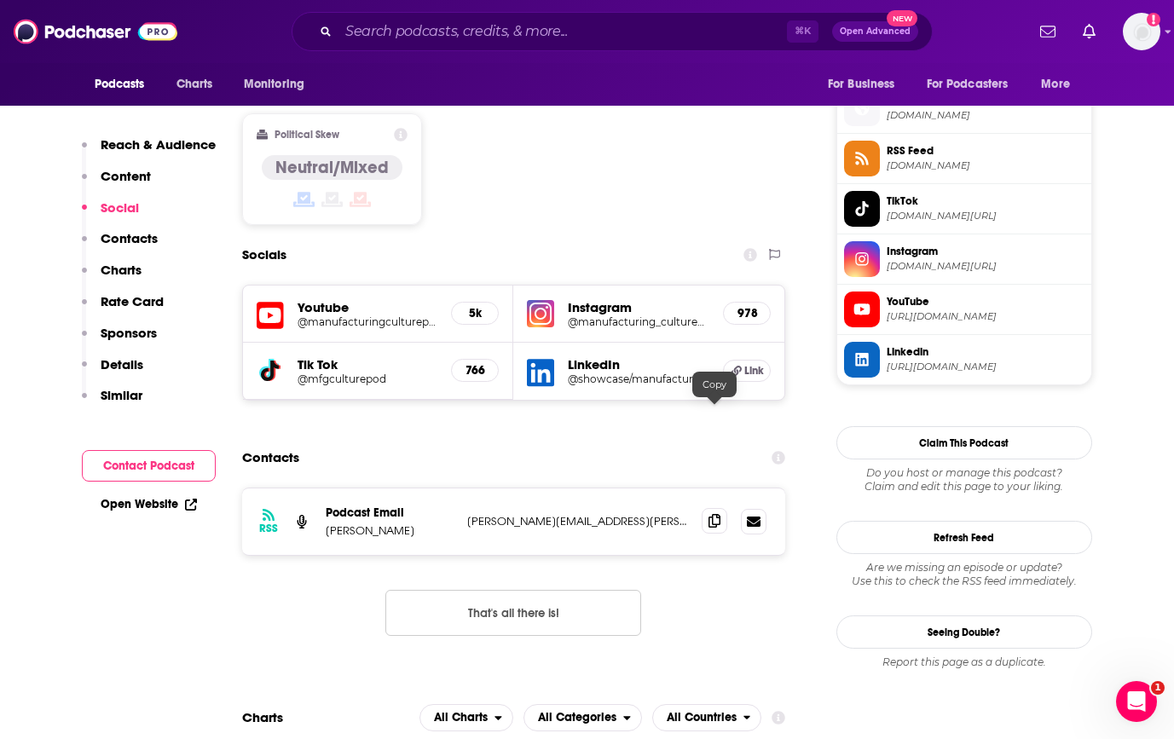
click at [715, 514] on icon at bounding box center [714, 521] width 12 height 14
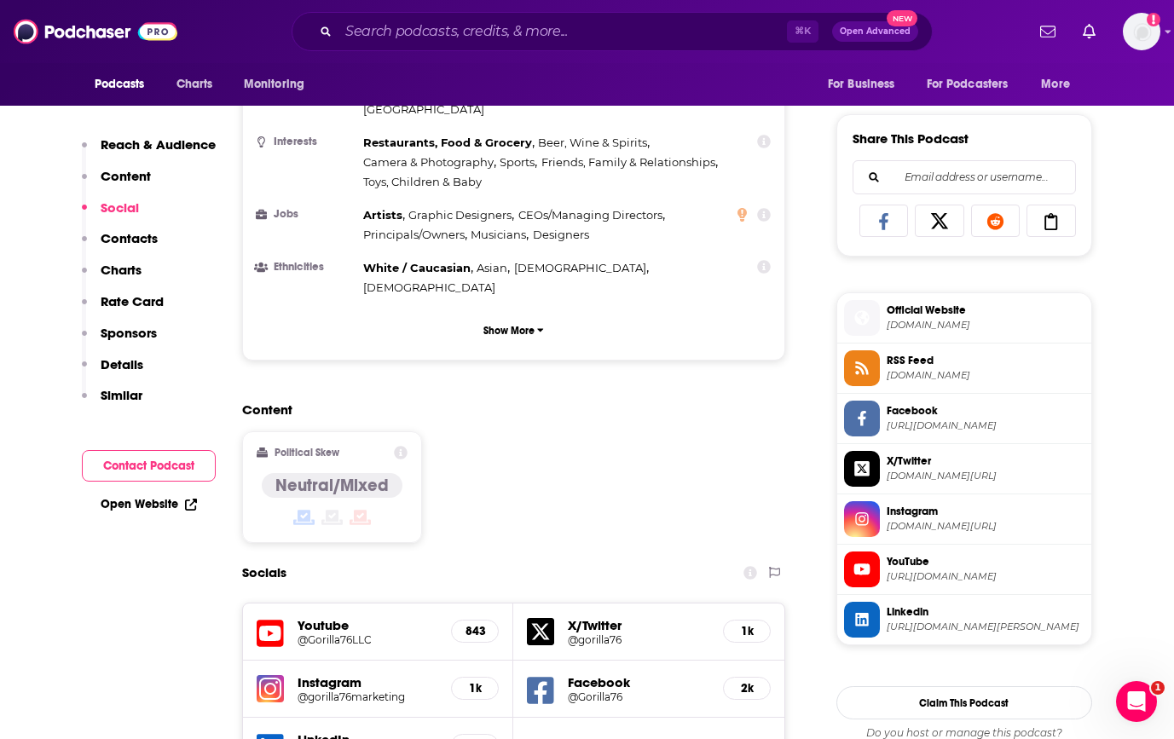
scroll to position [1367, 0]
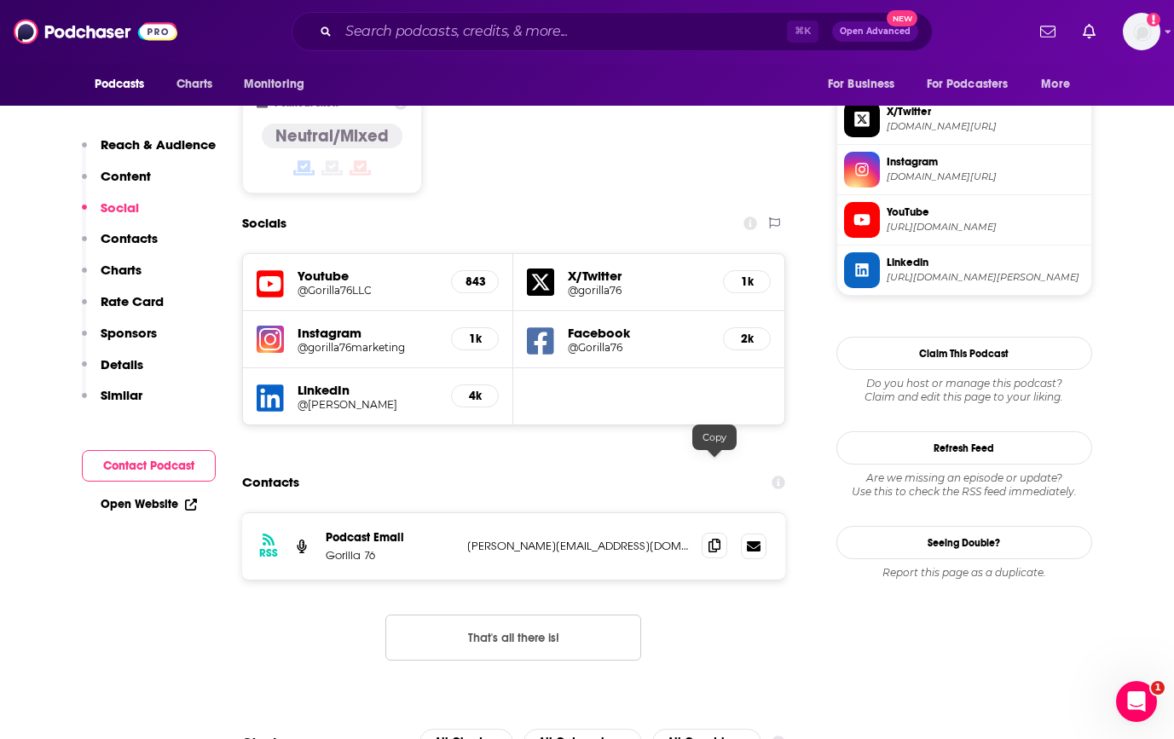
click at [712, 539] on icon at bounding box center [714, 546] width 12 height 14
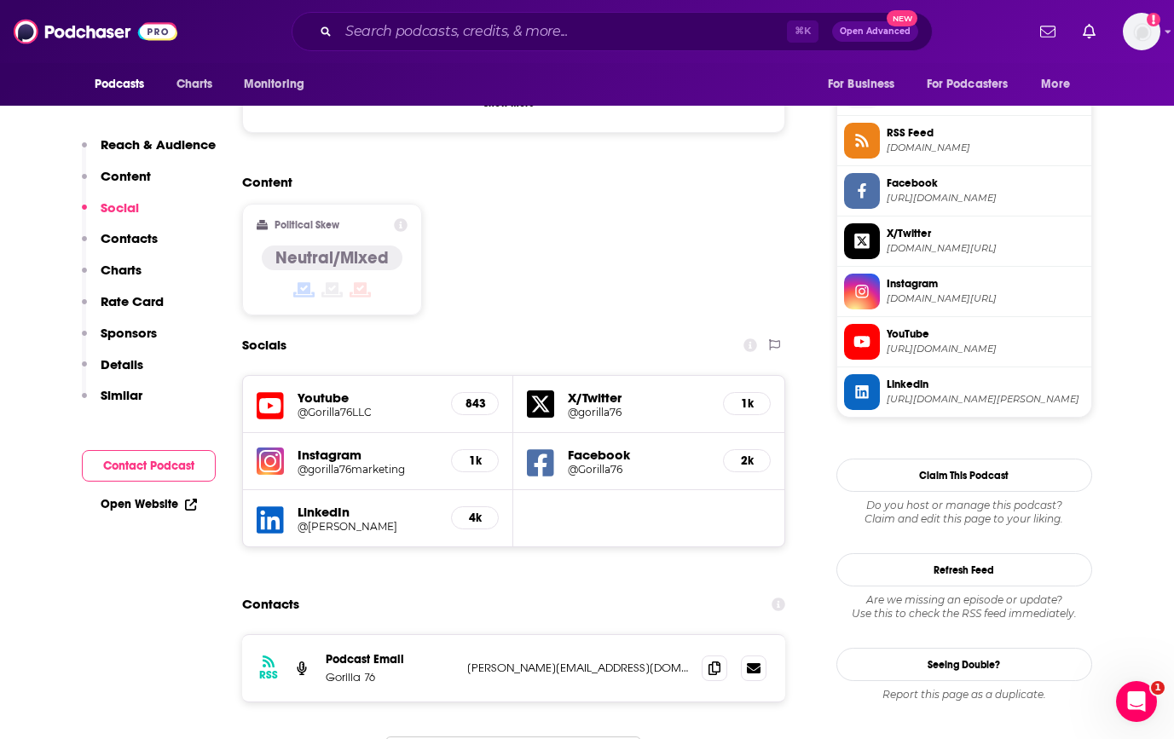
scroll to position [1246, 0]
click at [716, 660] on icon at bounding box center [714, 667] width 12 height 14
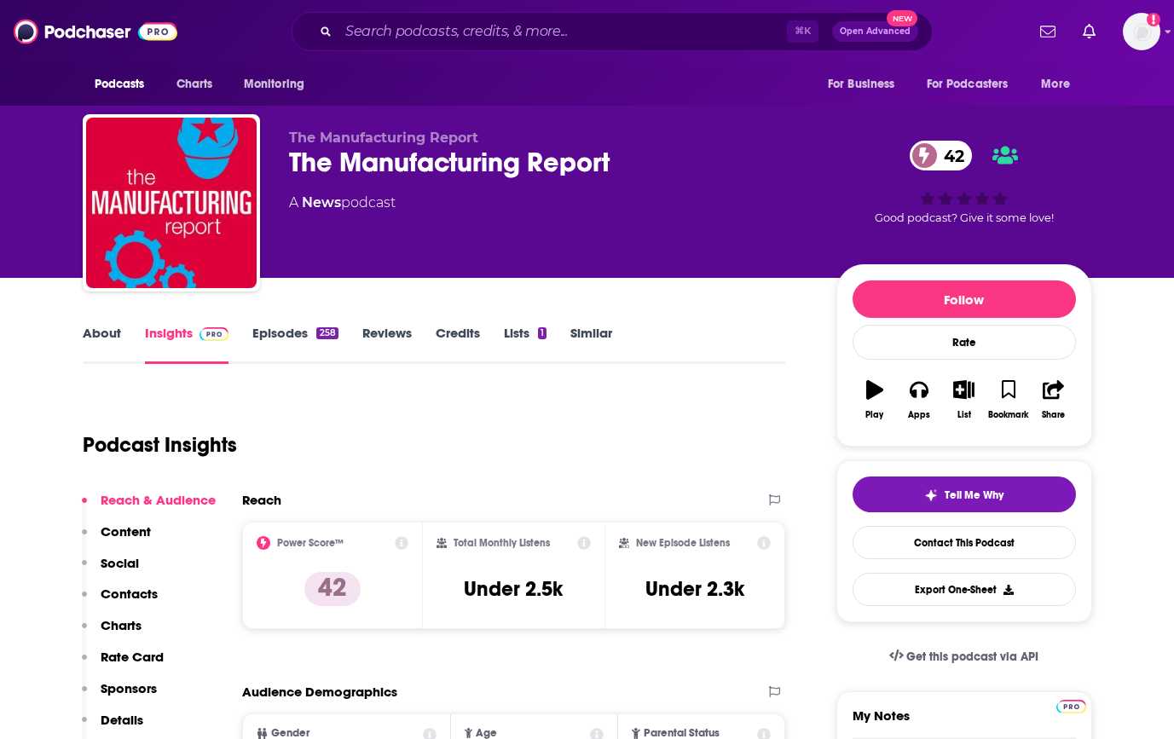
click at [97, 332] on link "About" at bounding box center [102, 344] width 38 height 39
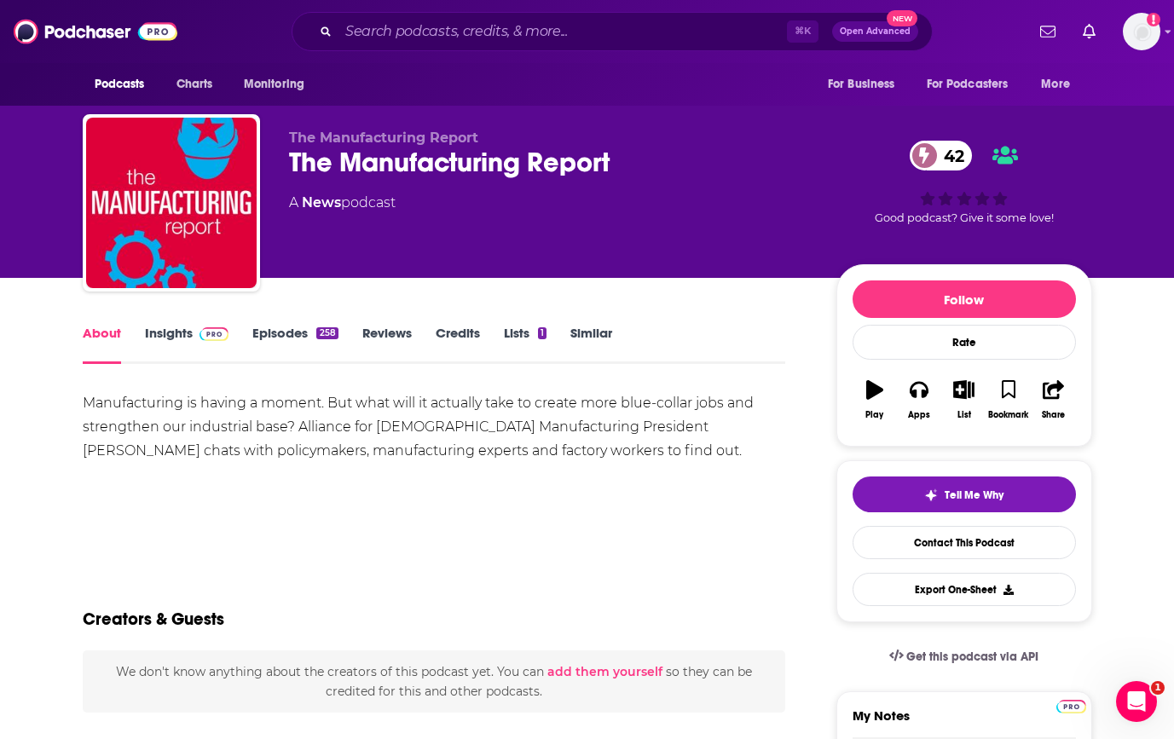
click at [168, 343] on link "Insights" at bounding box center [187, 344] width 84 height 39
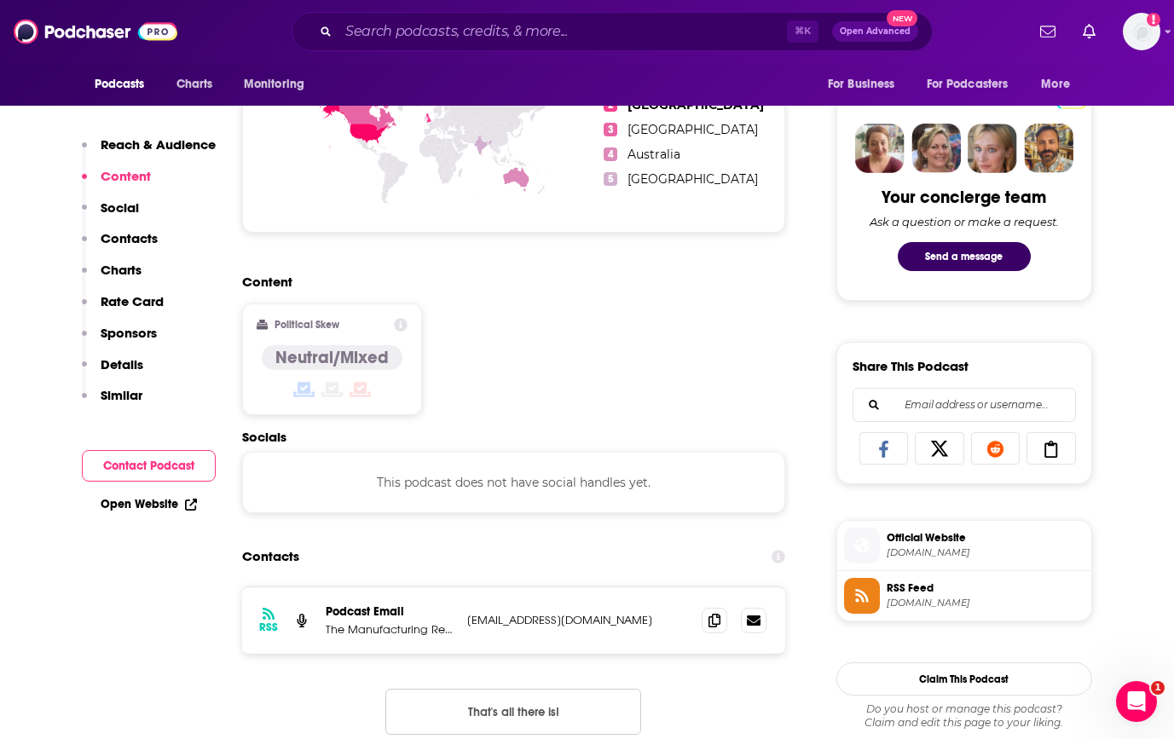
scroll to position [789, 0]
click at [714, 618] on icon at bounding box center [714, 621] width 12 height 14
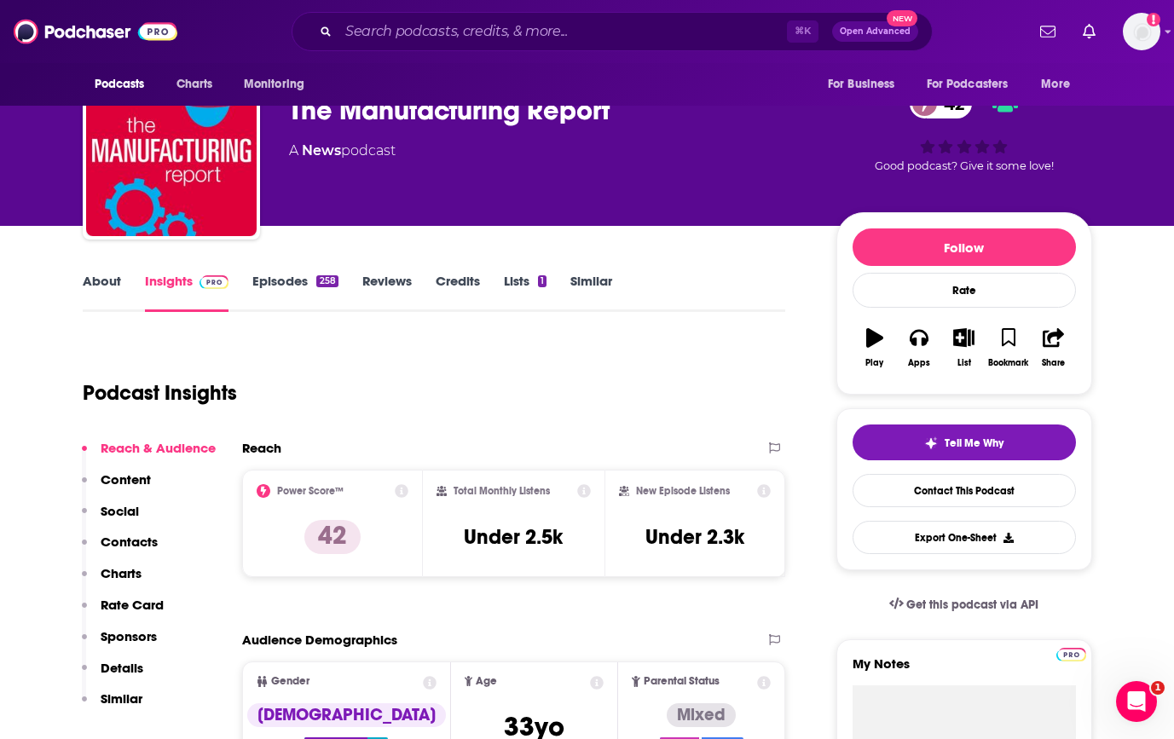
scroll to position [0, 0]
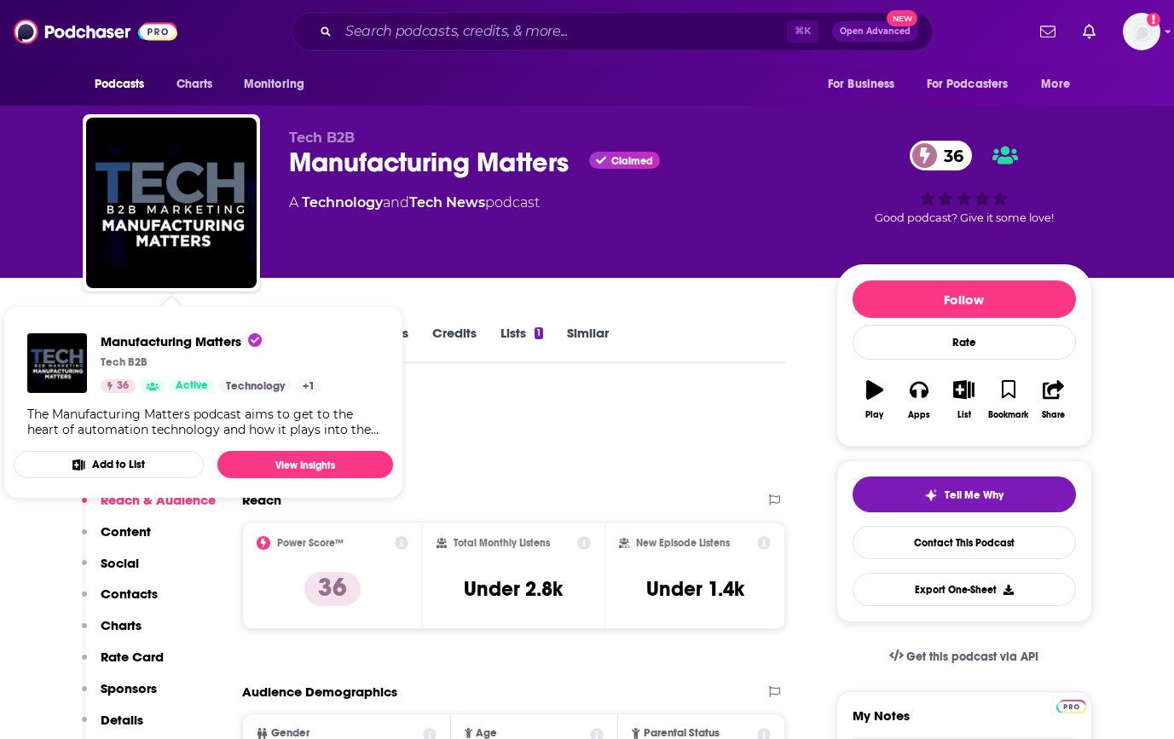
click at [519, 426] on div "Podcast Insights" at bounding box center [428, 434] width 690 height 87
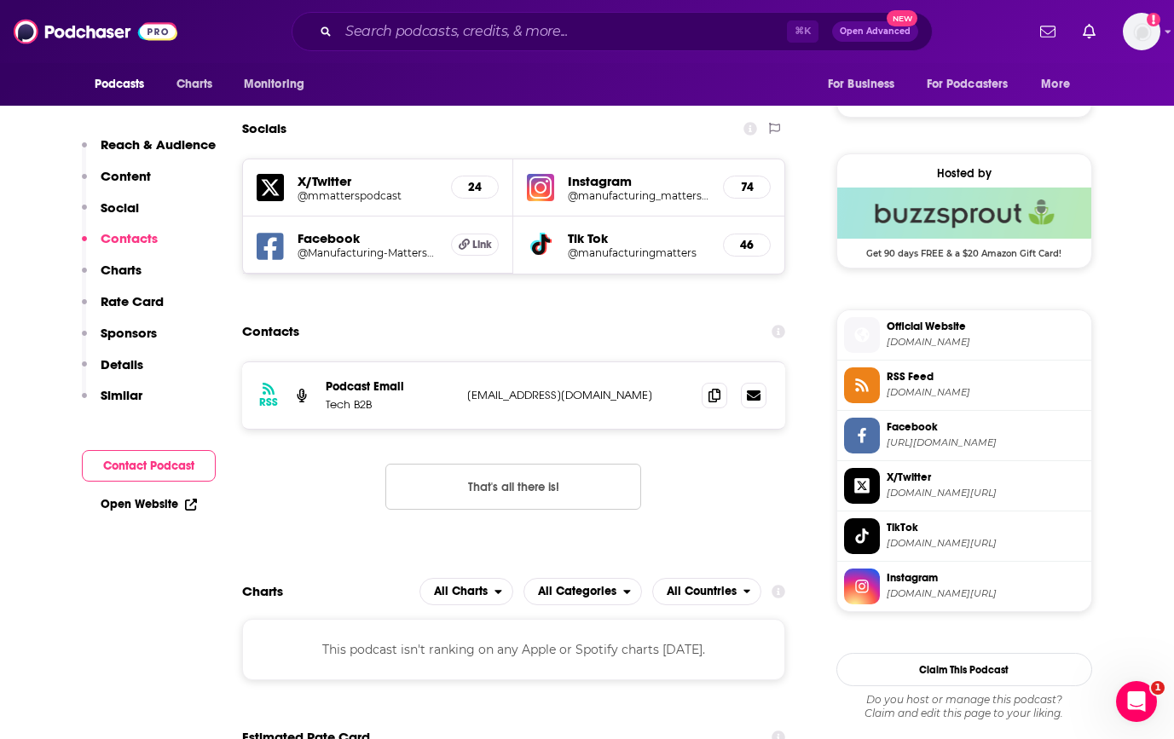
scroll to position [1167, 0]
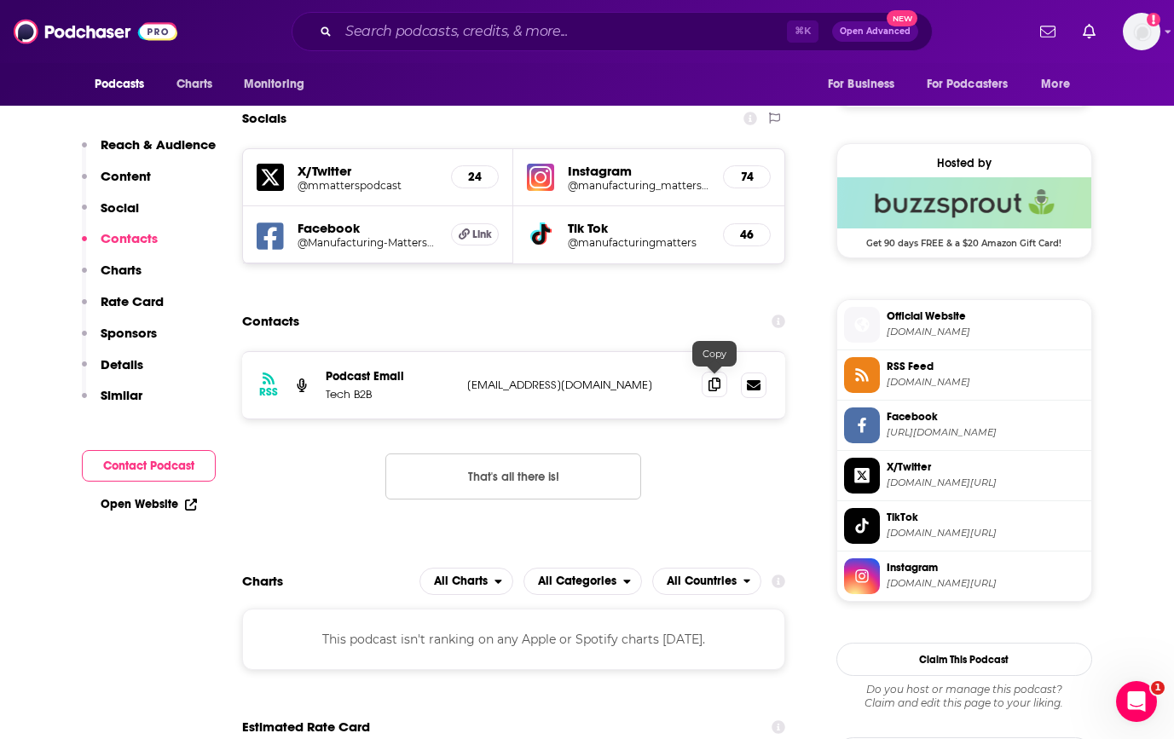
click at [716, 380] on icon at bounding box center [714, 385] width 12 height 14
click at [713, 384] on icon at bounding box center [714, 385] width 12 height 14
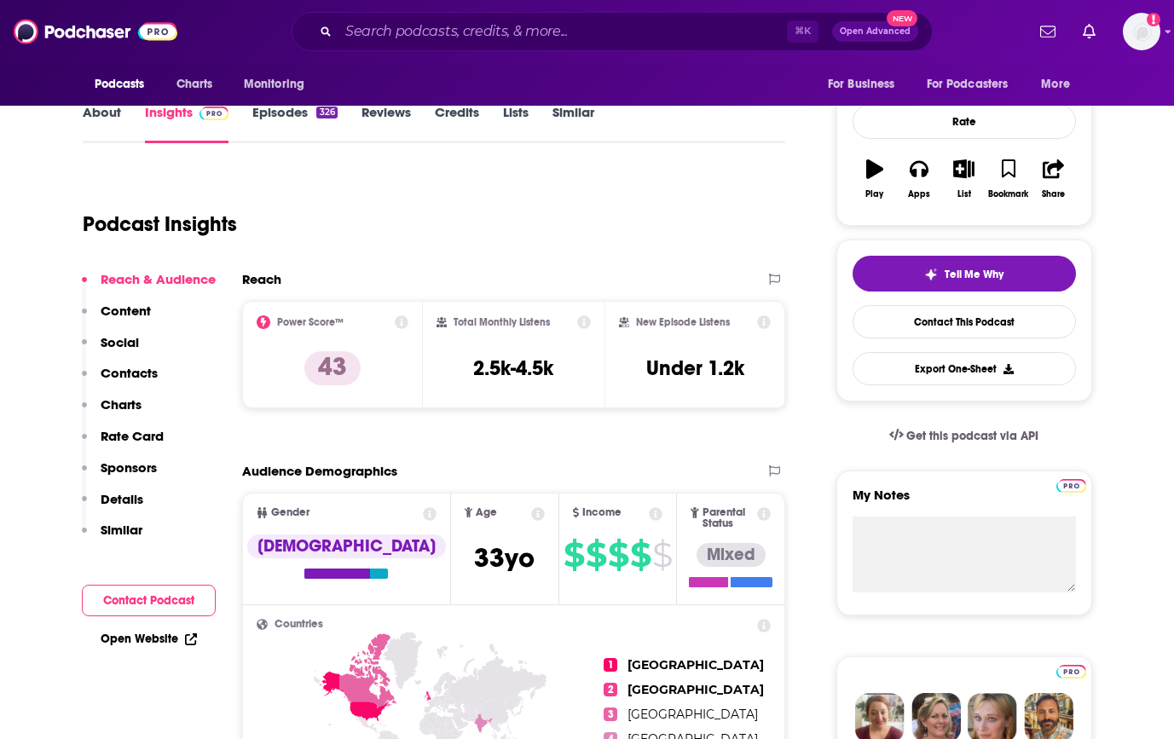
scroll to position [199, 0]
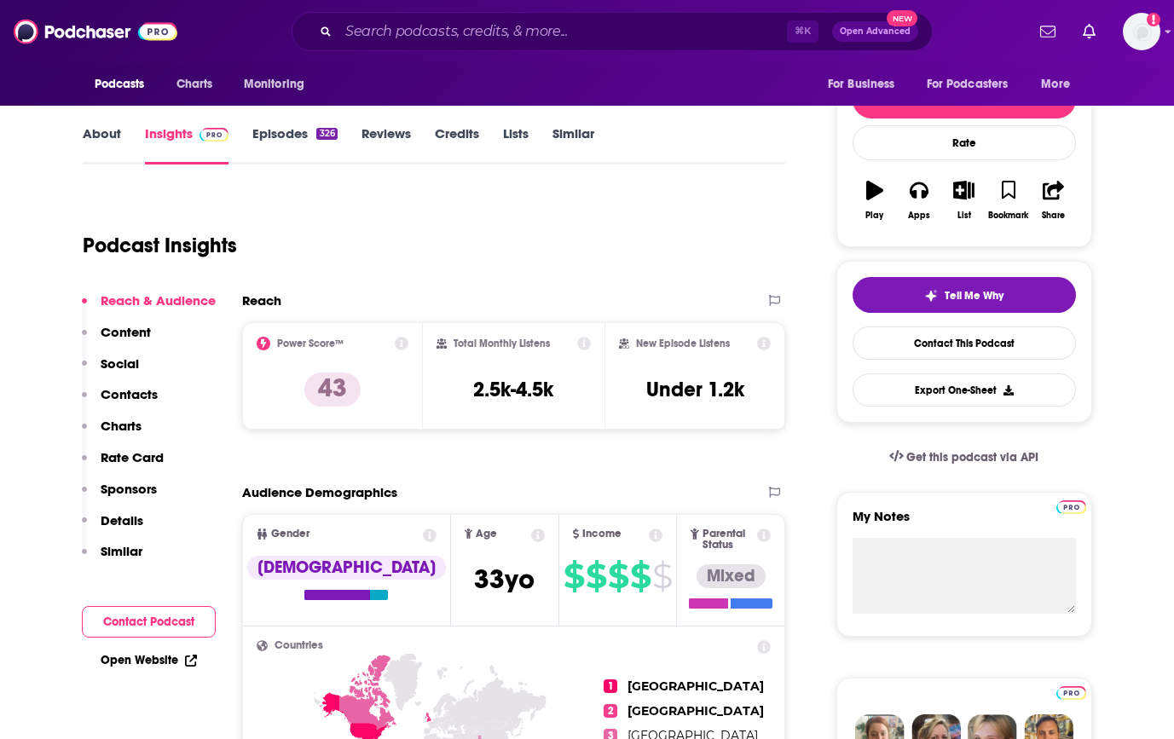
click at [103, 138] on link "About" at bounding box center [102, 144] width 38 height 39
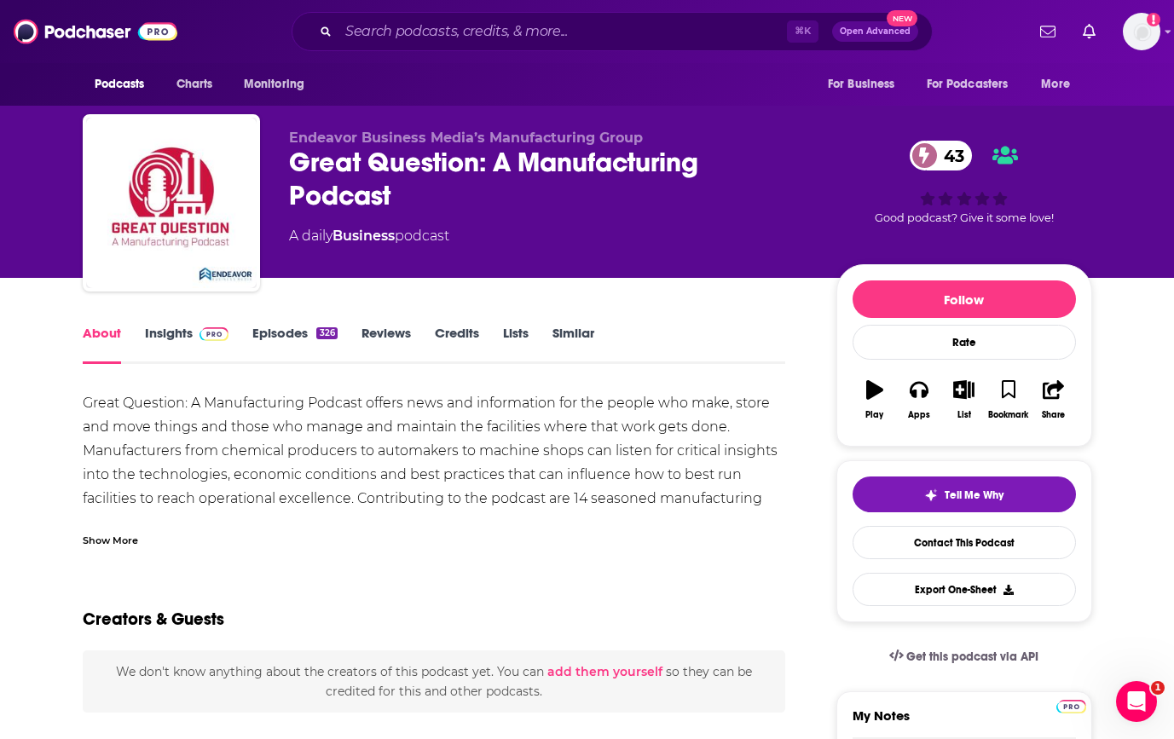
click at [127, 537] on div "Show More" at bounding box center [110, 539] width 55 height 16
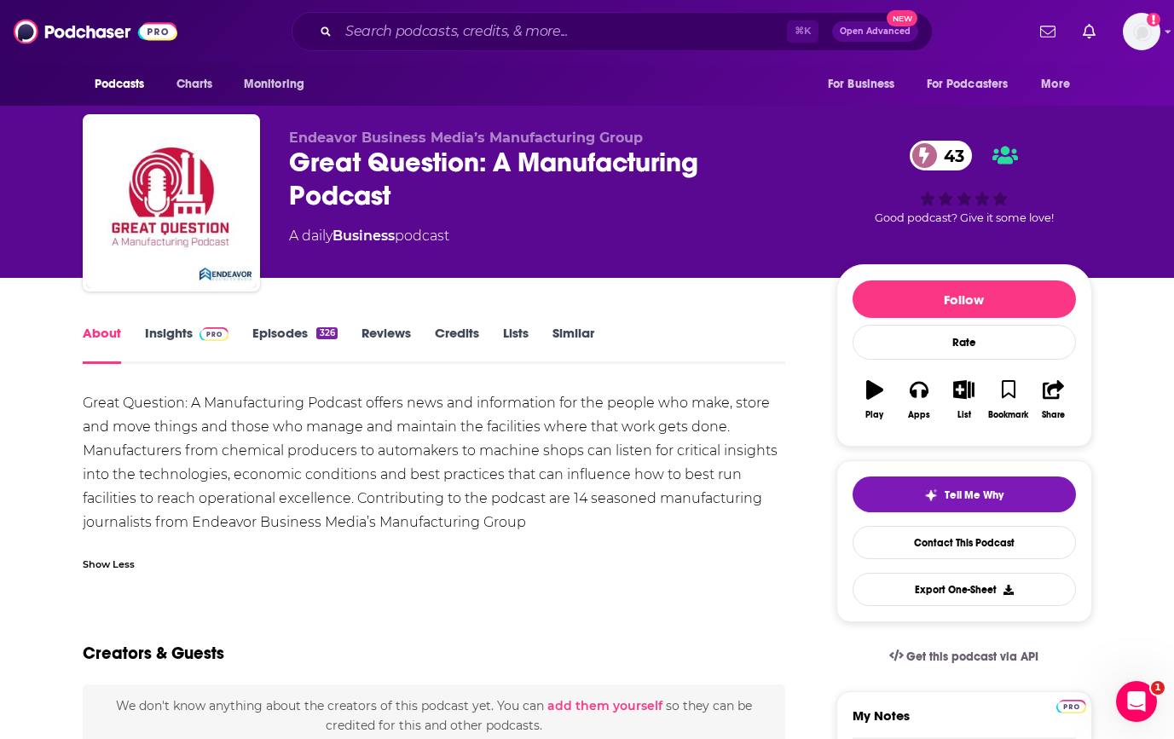
click at [167, 325] on link "Insights" at bounding box center [187, 344] width 84 height 39
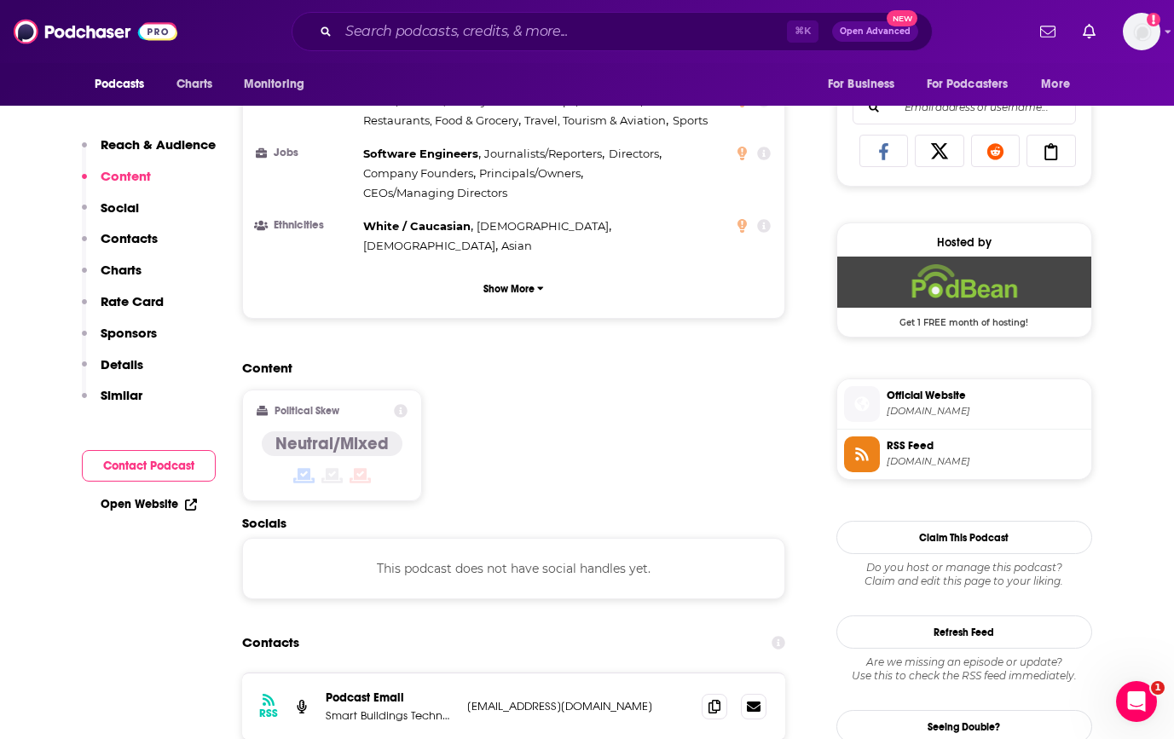
scroll to position [1094, 0]
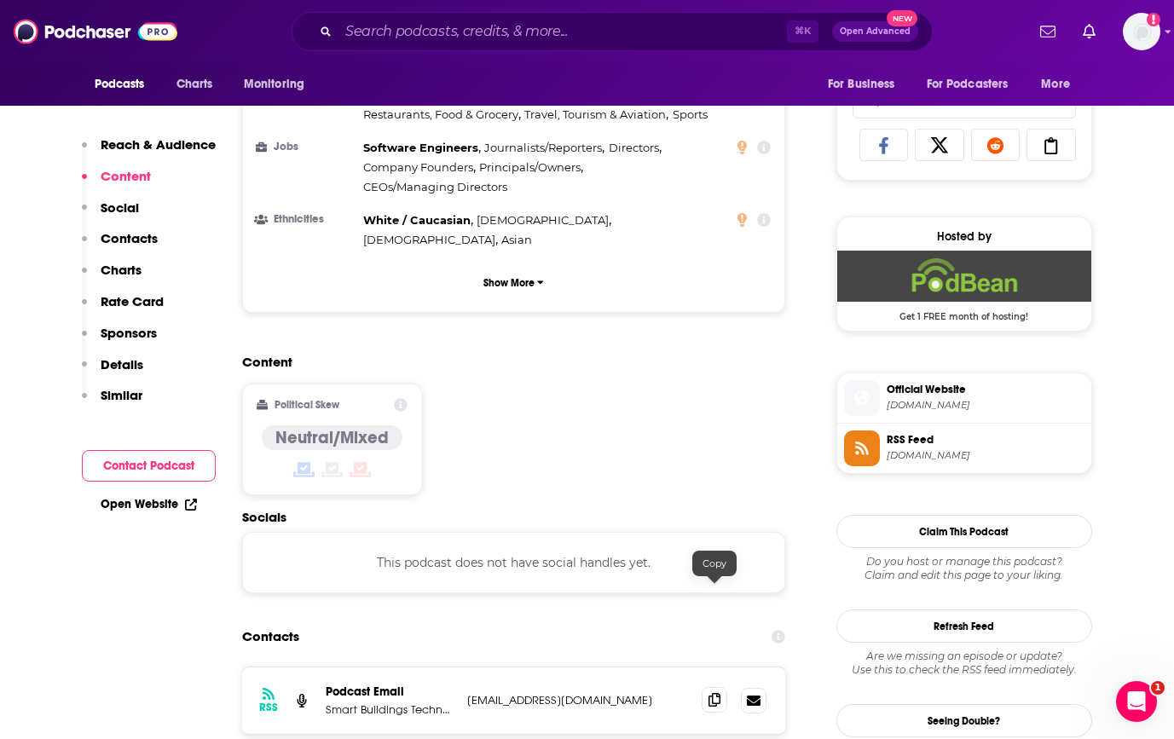
click at [712, 693] on icon at bounding box center [714, 700] width 12 height 14
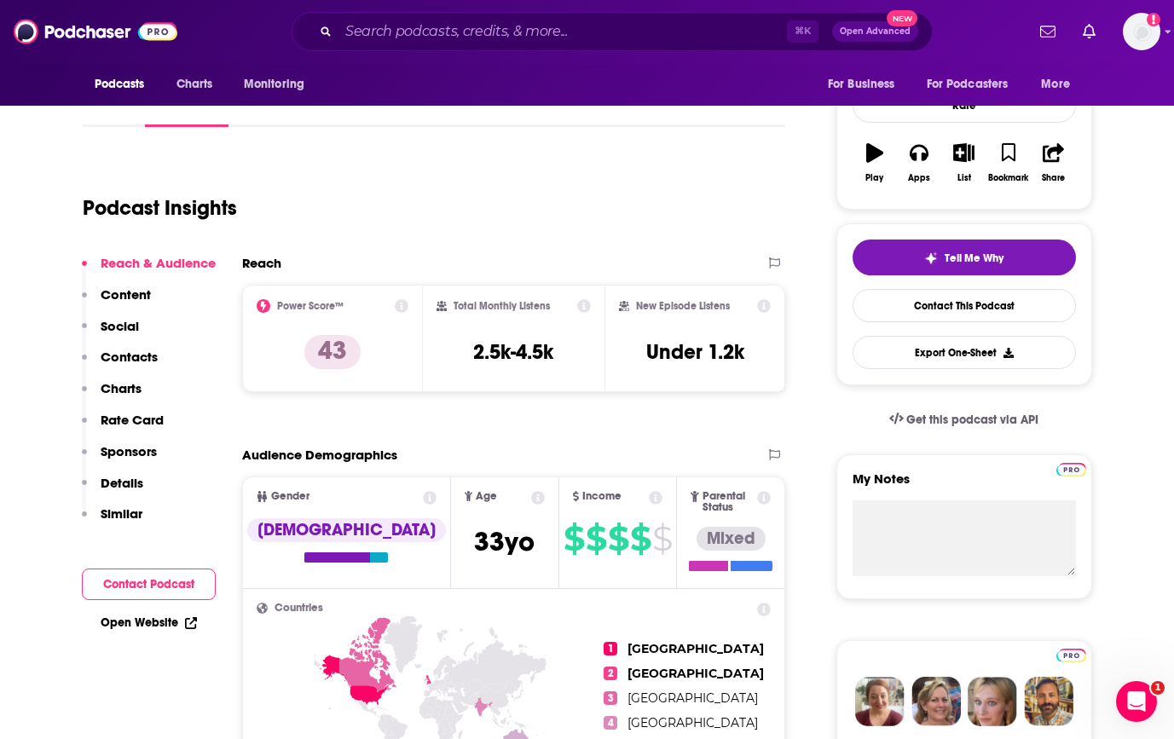
scroll to position [241, 0]
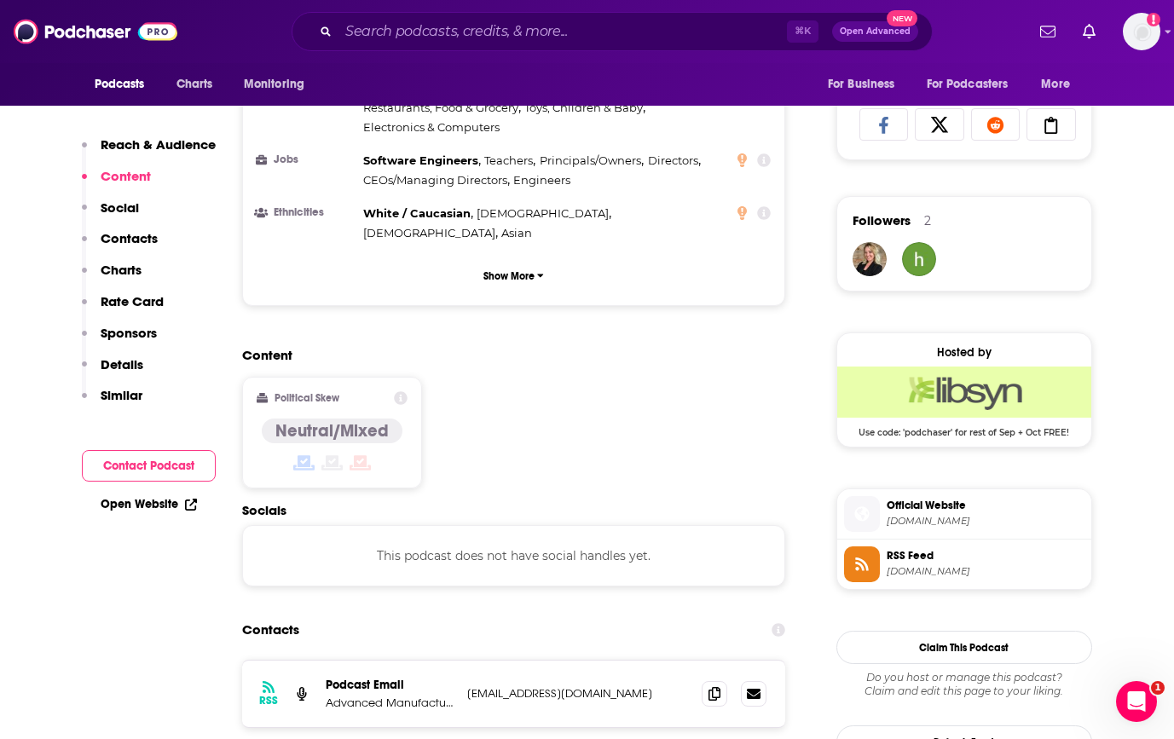
scroll to position [1242, 0]
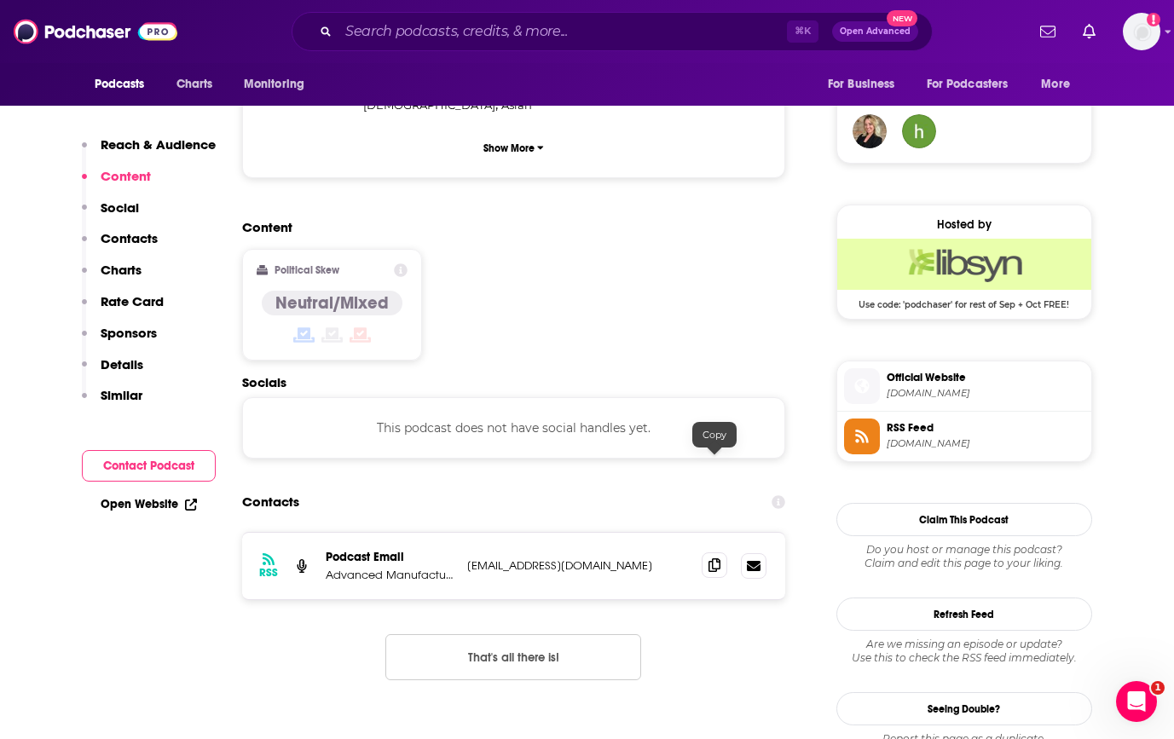
click at [710, 558] on icon at bounding box center [714, 565] width 12 height 14
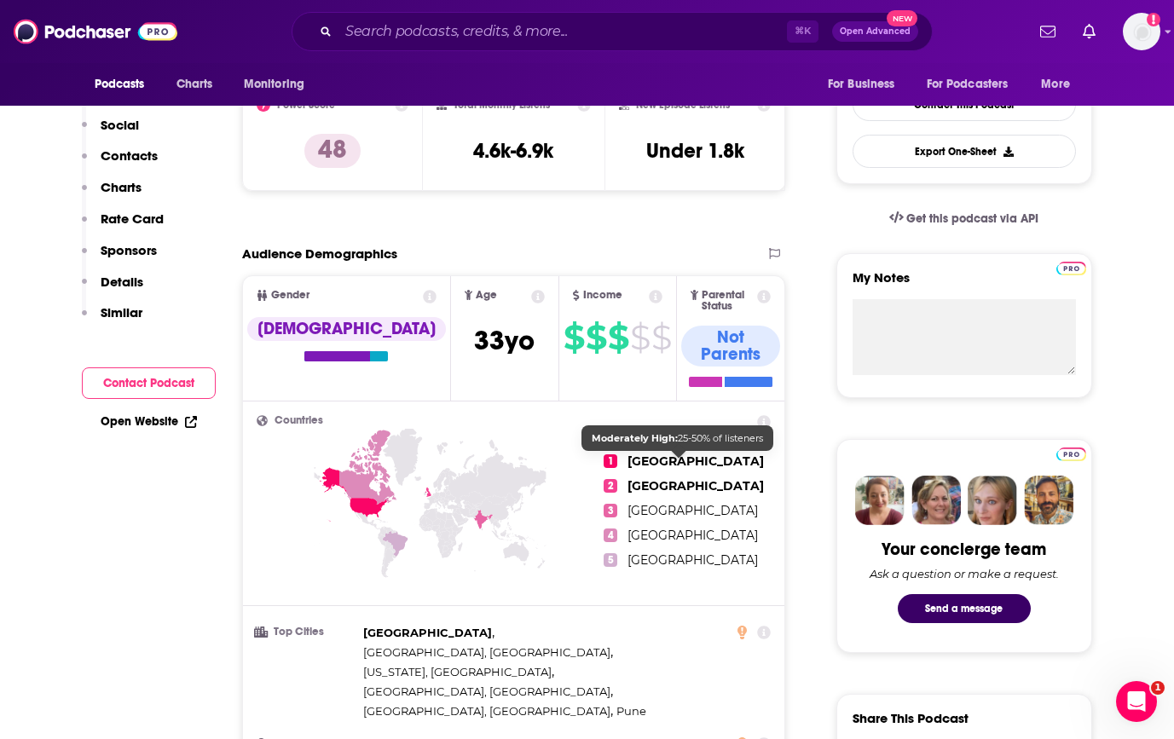
scroll to position [0, 0]
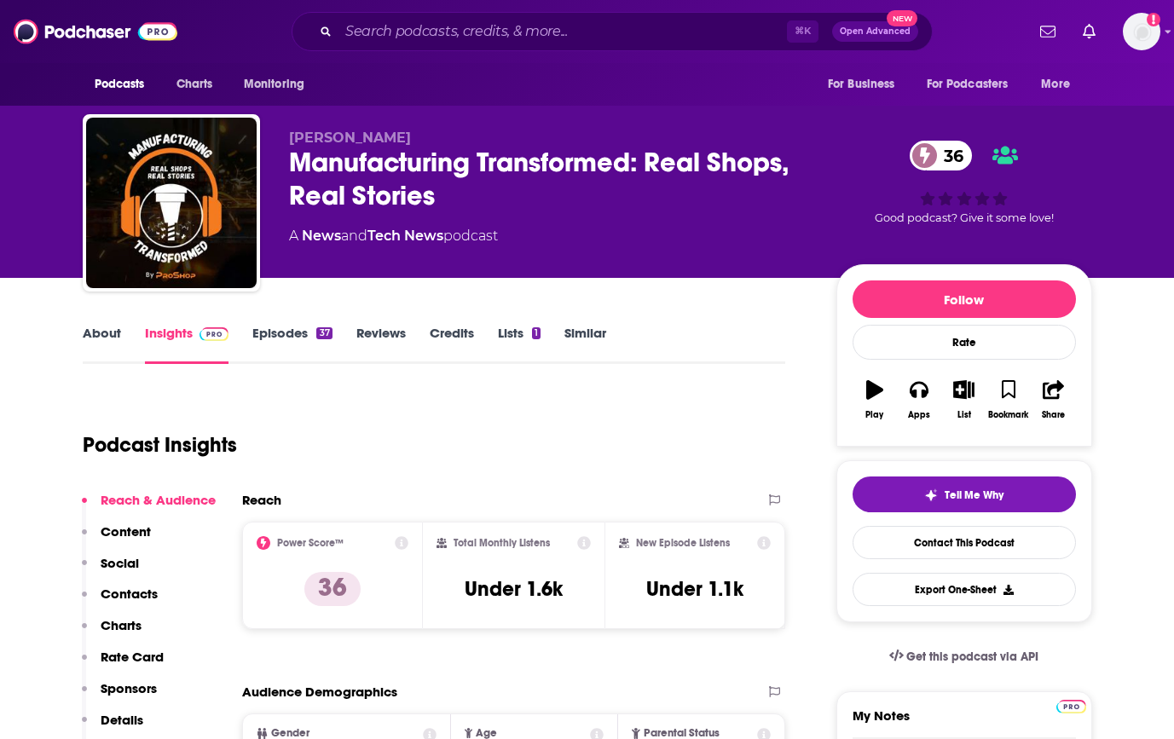
click at [101, 357] on link "About" at bounding box center [102, 344] width 38 height 39
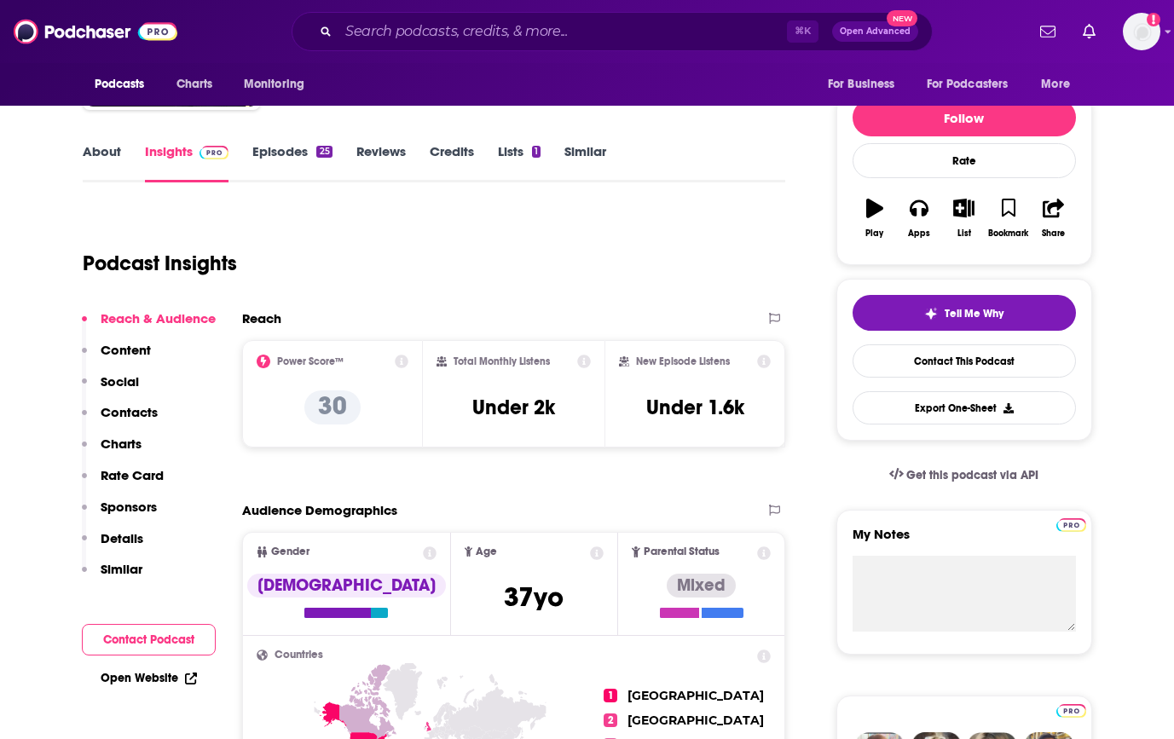
scroll to position [134, 0]
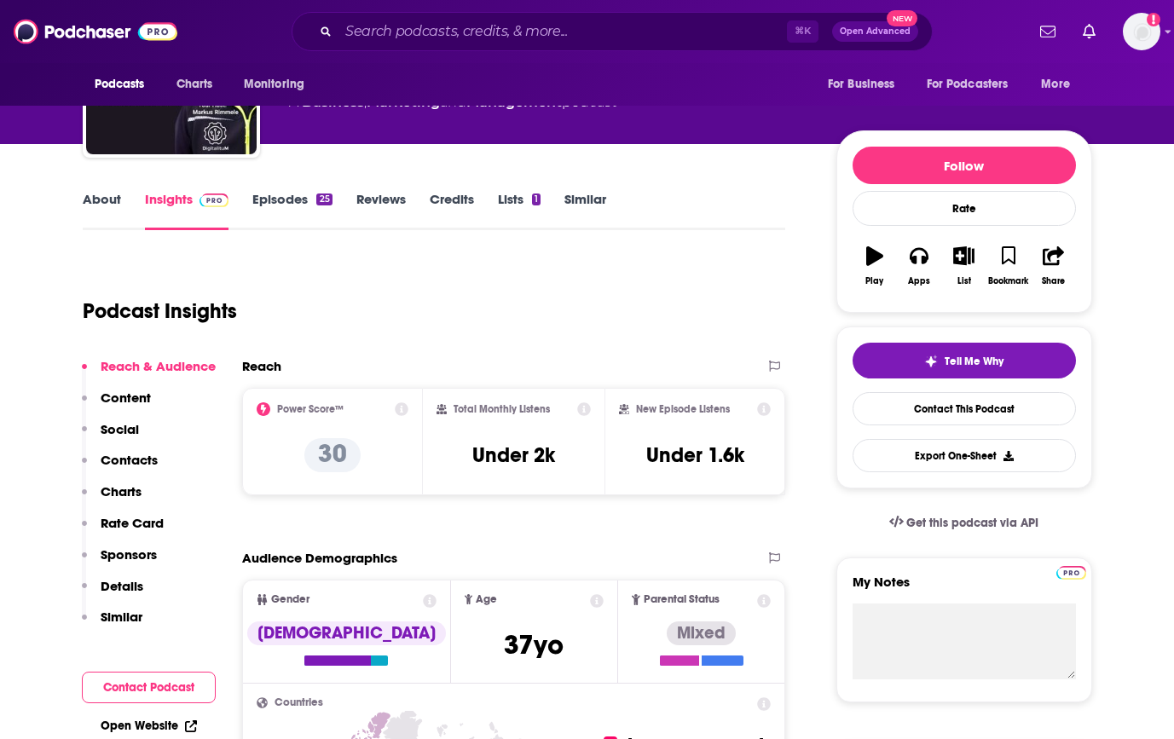
click at [85, 196] on link "About" at bounding box center [102, 210] width 38 height 39
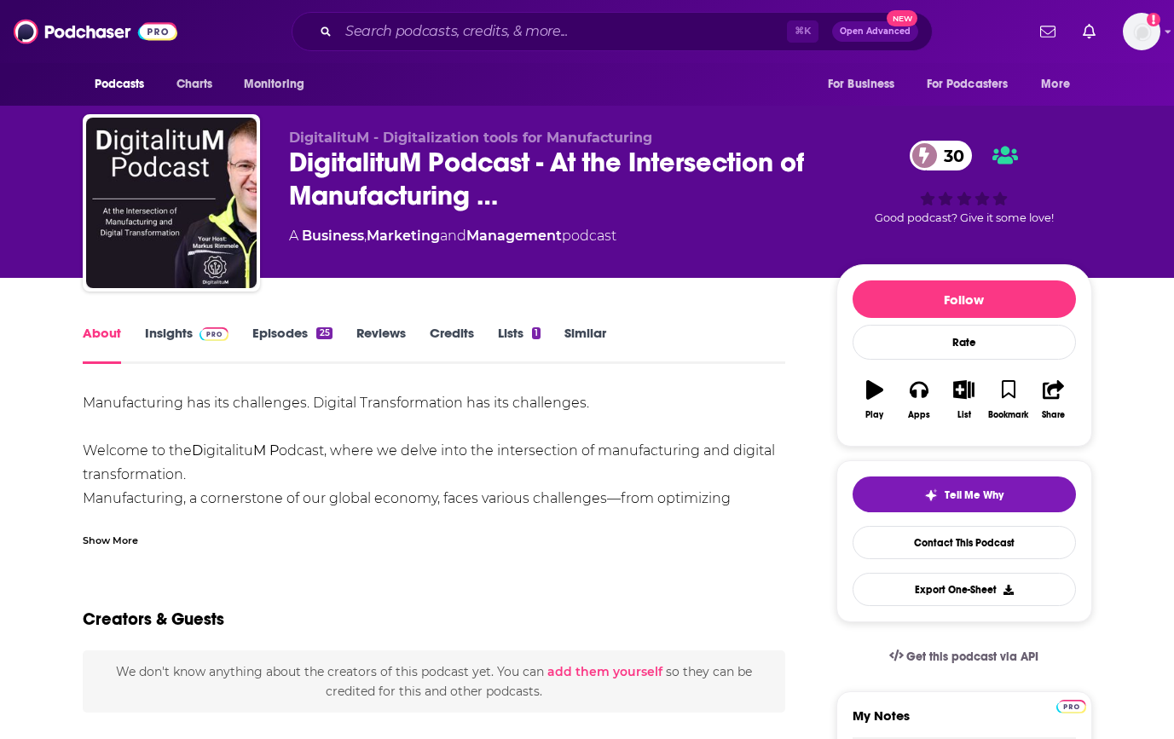
click at [167, 341] on link "Insights" at bounding box center [187, 344] width 84 height 39
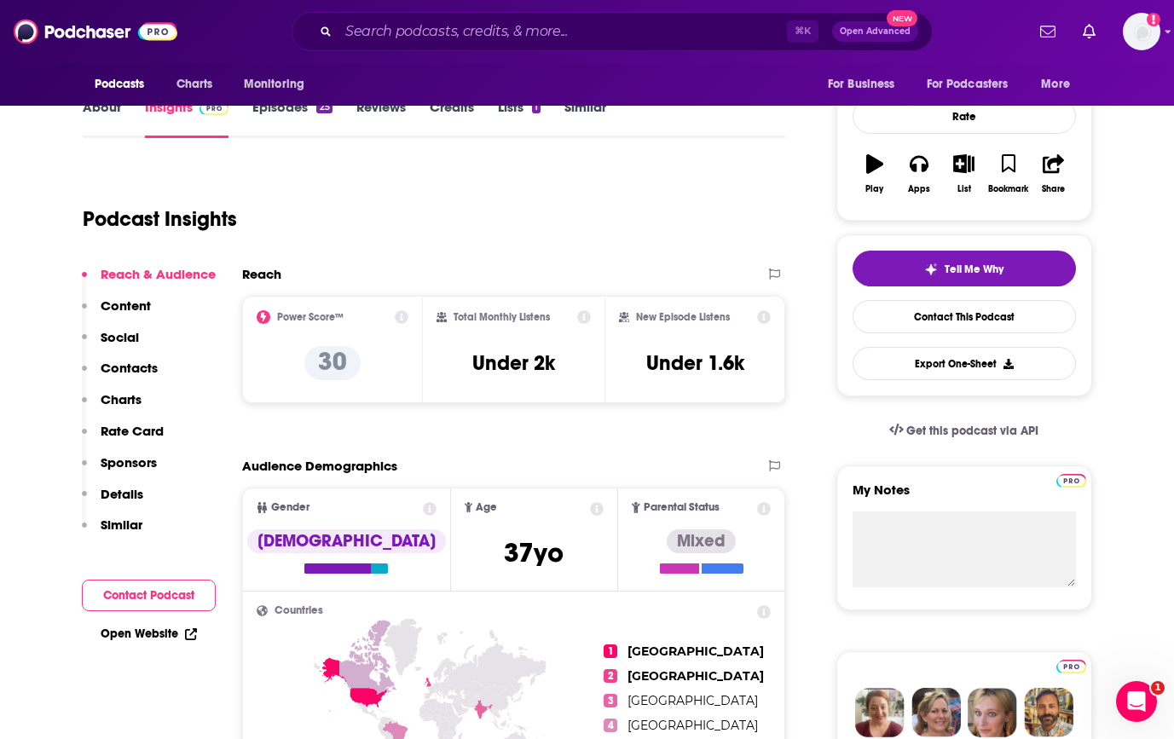
scroll to position [225, 0]
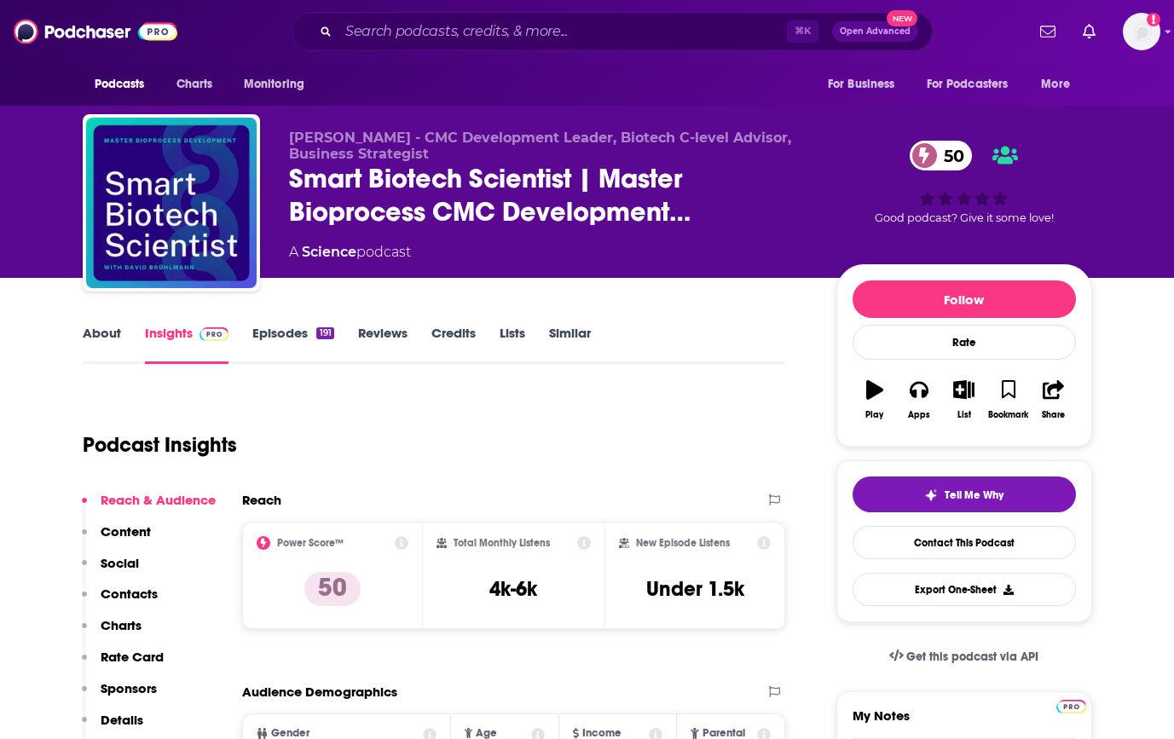
click at [94, 335] on link "About" at bounding box center [102, 344] width 38 height 39
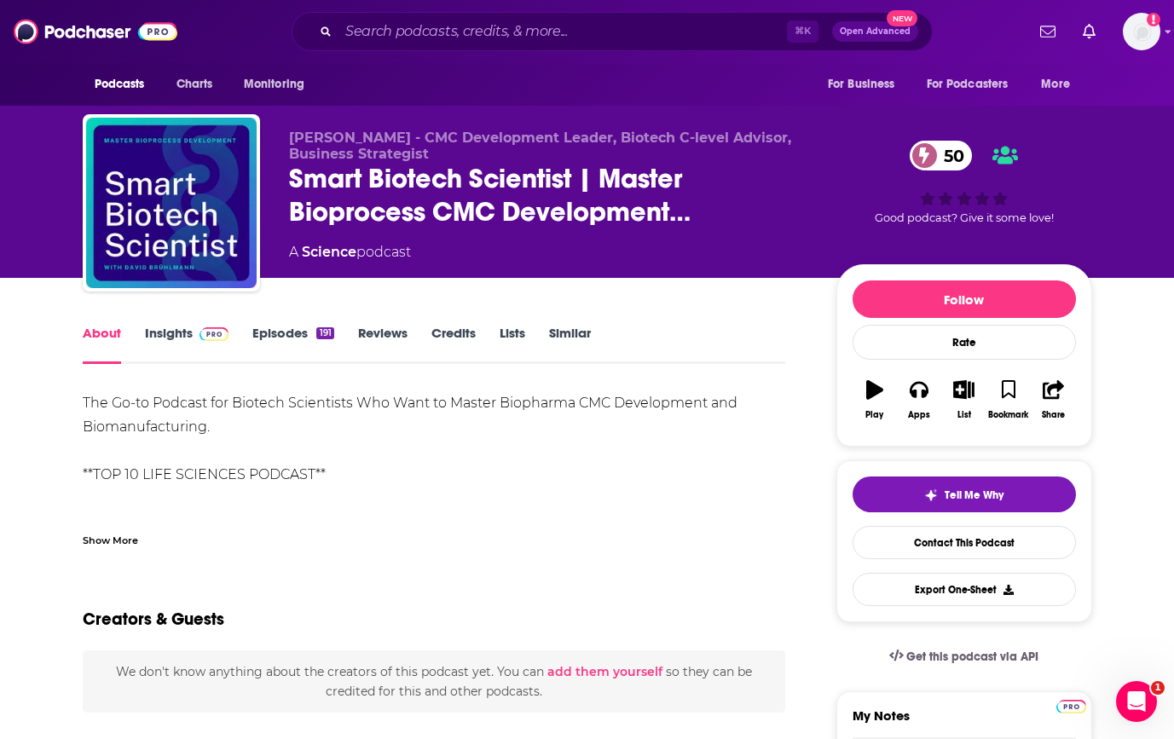
click at [158, 329] on link "Insights" at bounding box center [187, 344] width 84 height 39
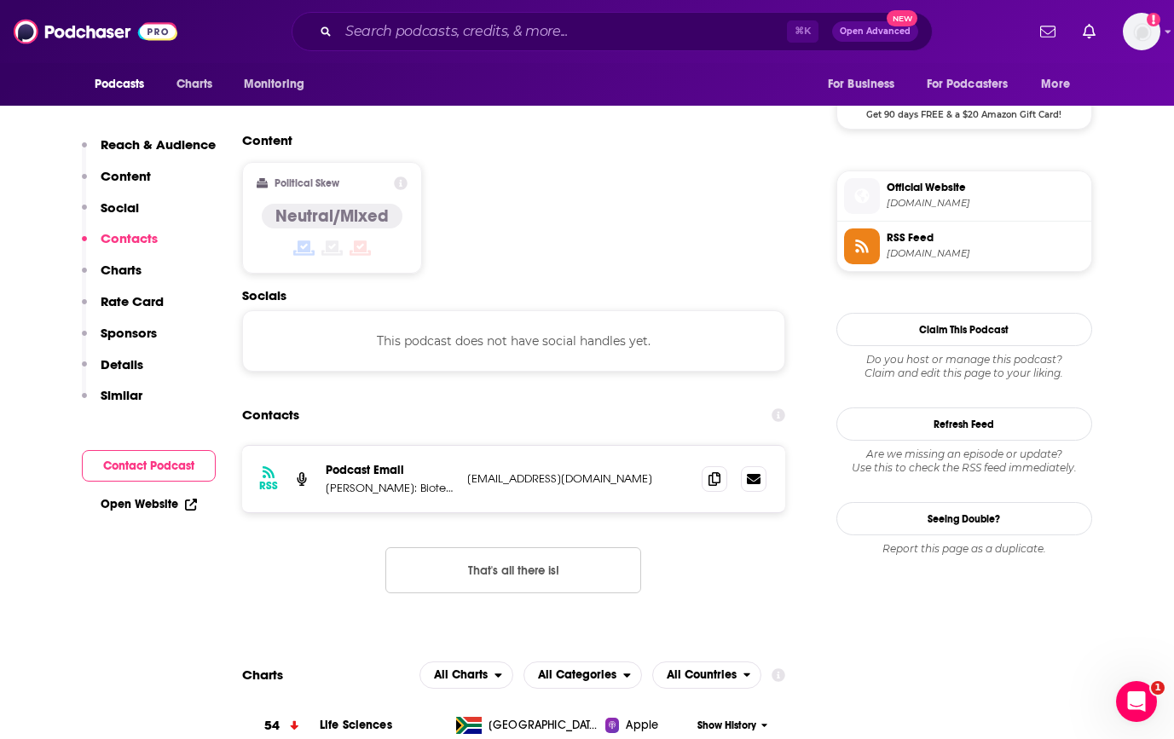
scroll to position [1302, 0]
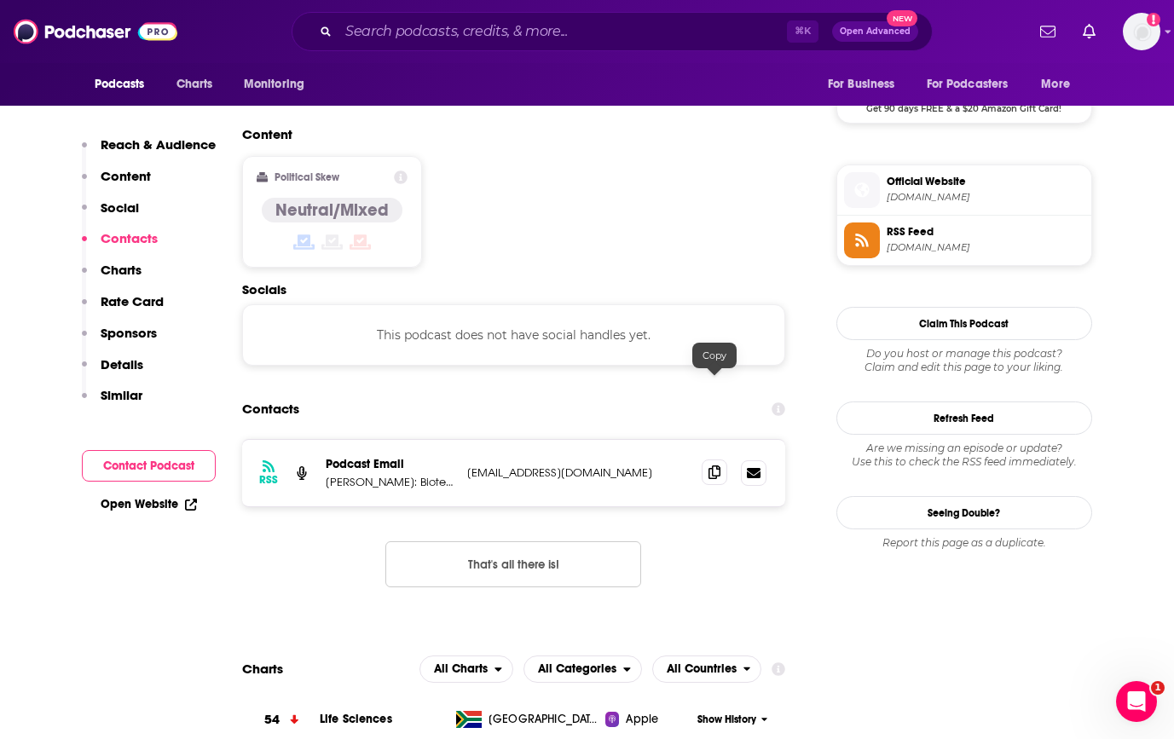
click at [708, 465] on icon at bounding box center [714, 472] width 12 height 14
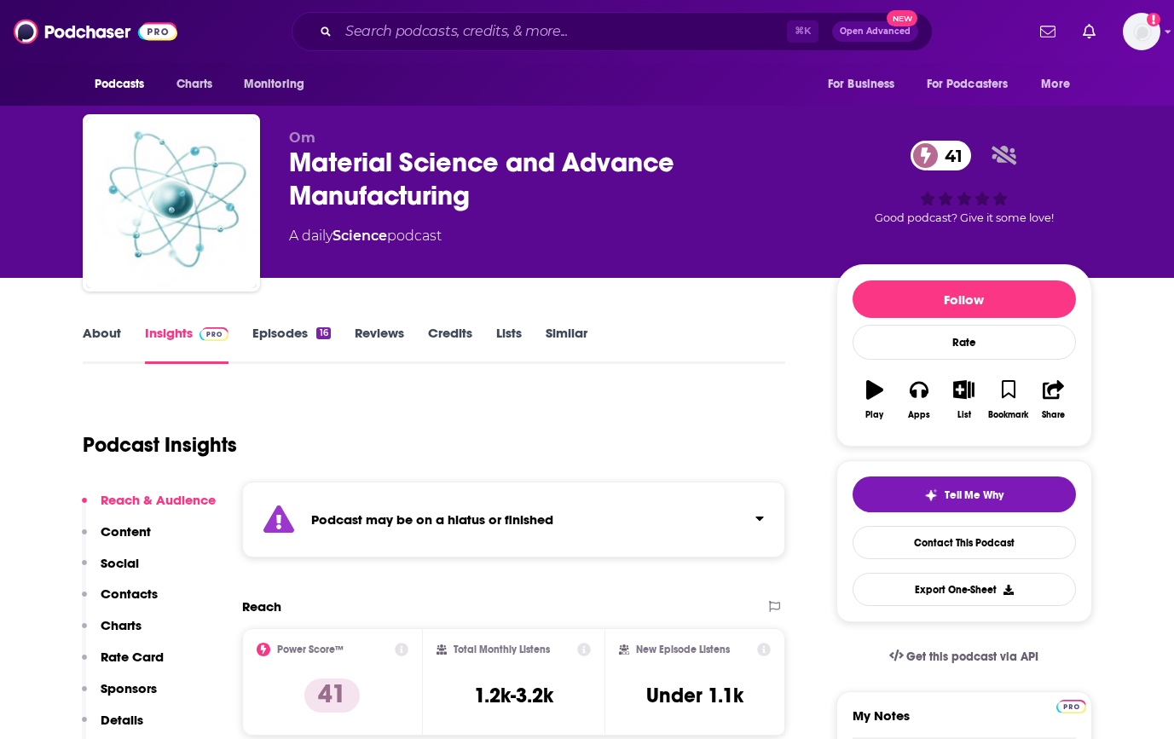
click at [696, 532] on div "Podcast may be on a hiatus or finished" at bounding box center [514, 520] width 544 height 76
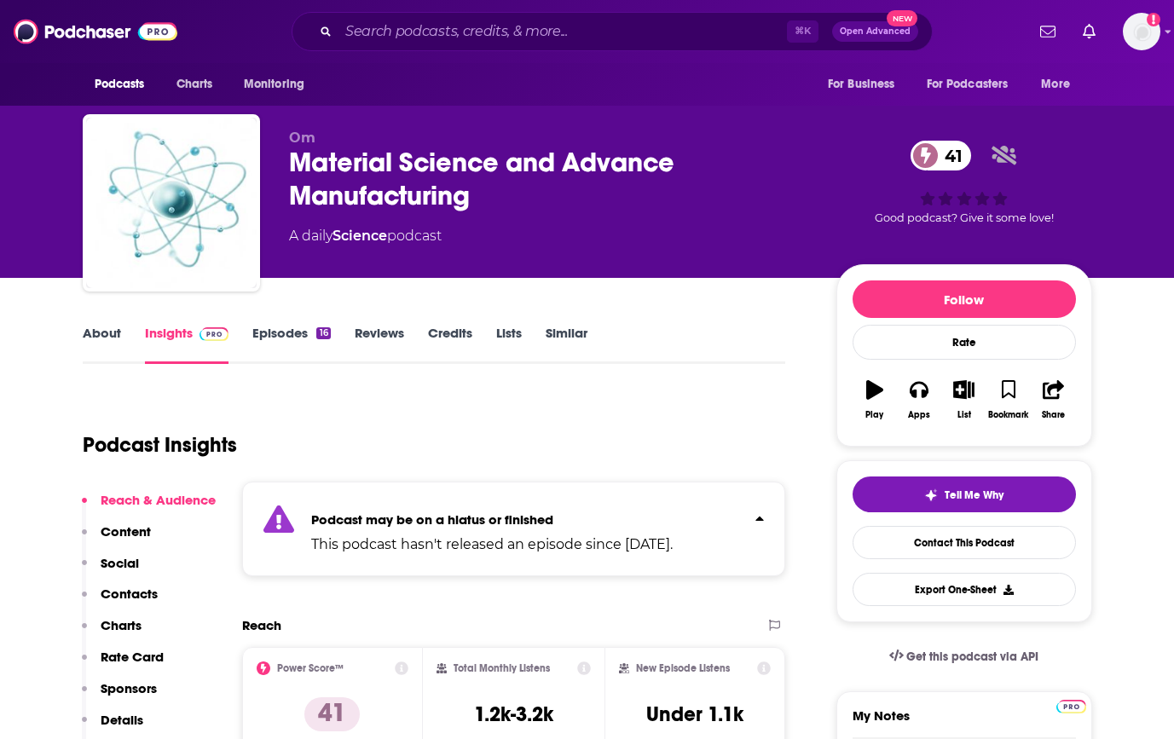
click at [743, 510] on button "Click to expand status details" at bounding box center [753, 515] width 22 height 24
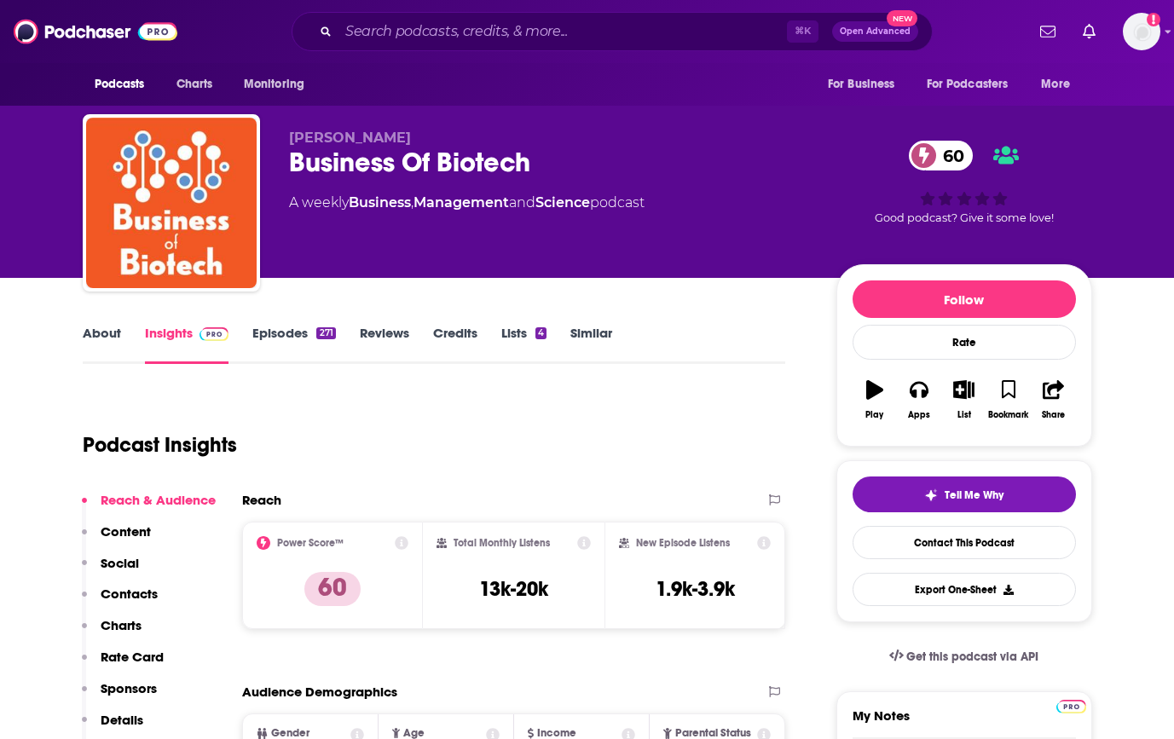
click at [94, 334] on link "About" at bounding box center [102, 344] width 38 height 39
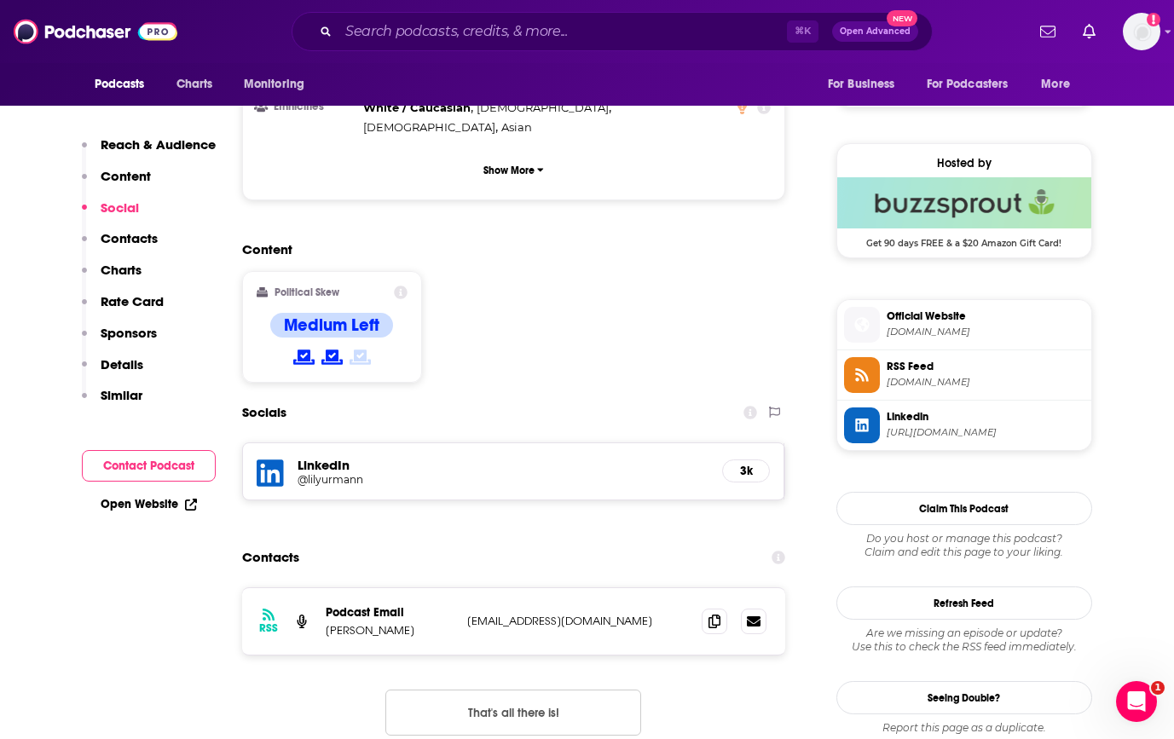
scroll to position [1166, 0]
click at [717, 615] on icon at bounding box center [714, 622] width 12 height 14
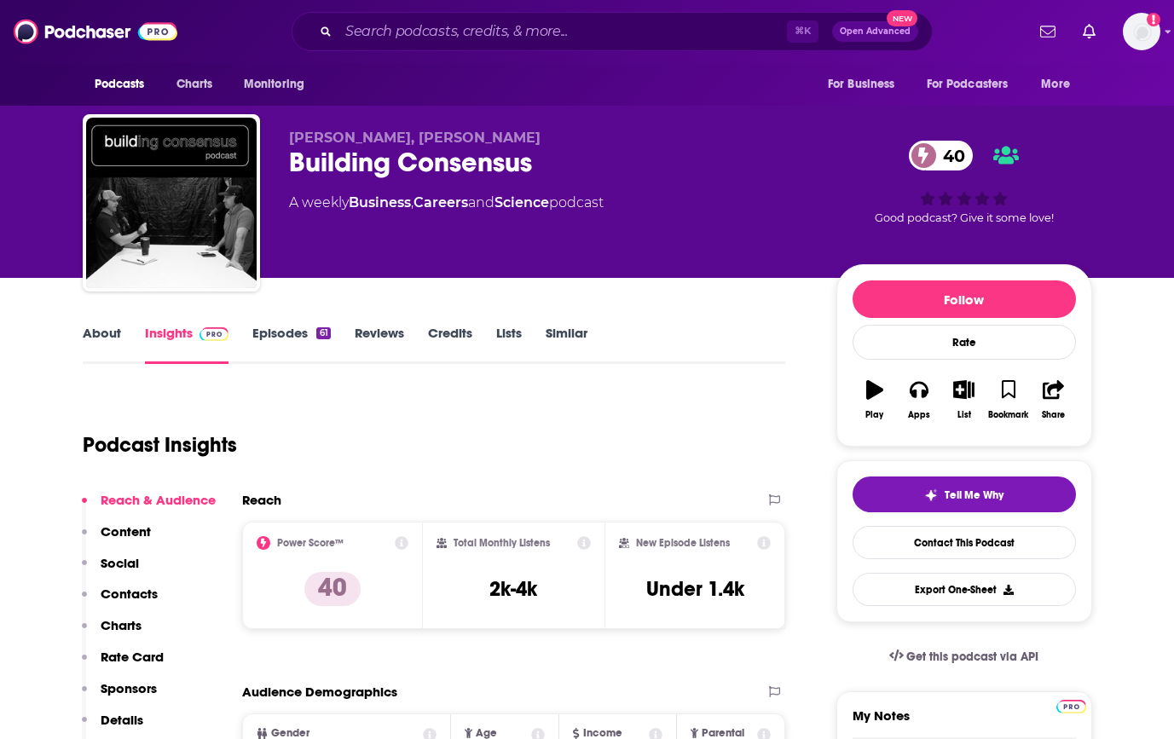
click at [112, 345] on link "About" at bounding box center [102, 344] width 38 height 39
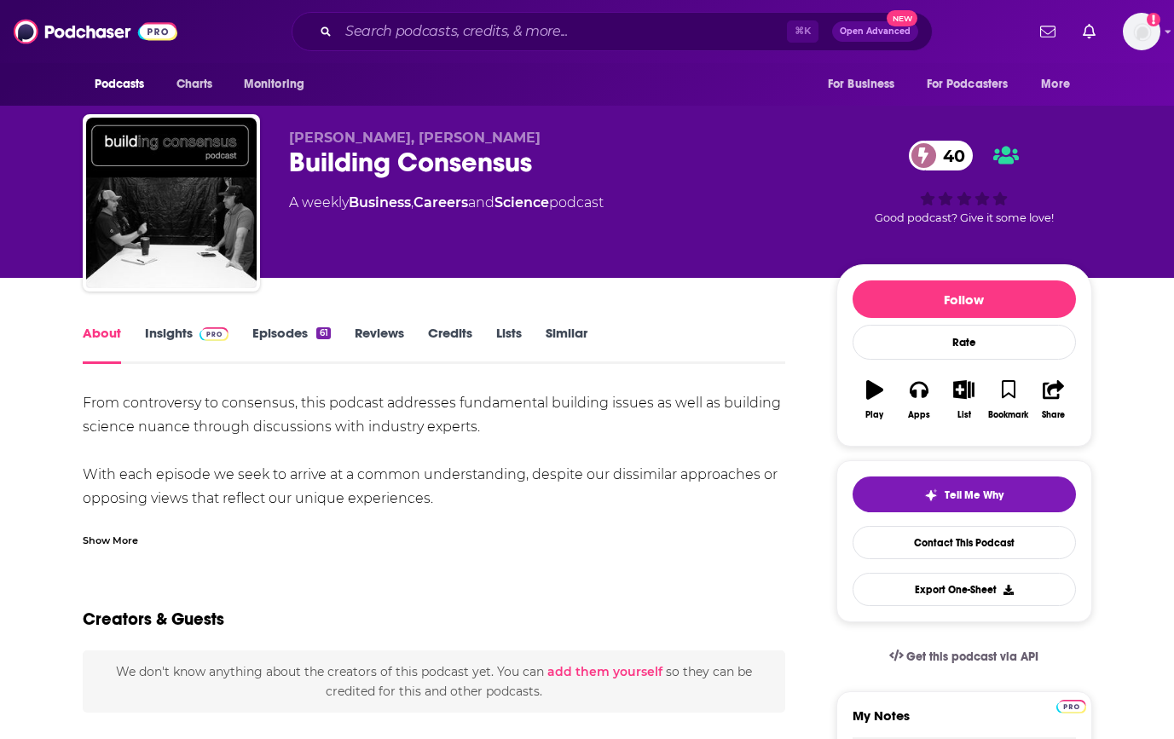
click at [134, 540] on div "Show More" at bounding box center [110, 539] width 55 height 16
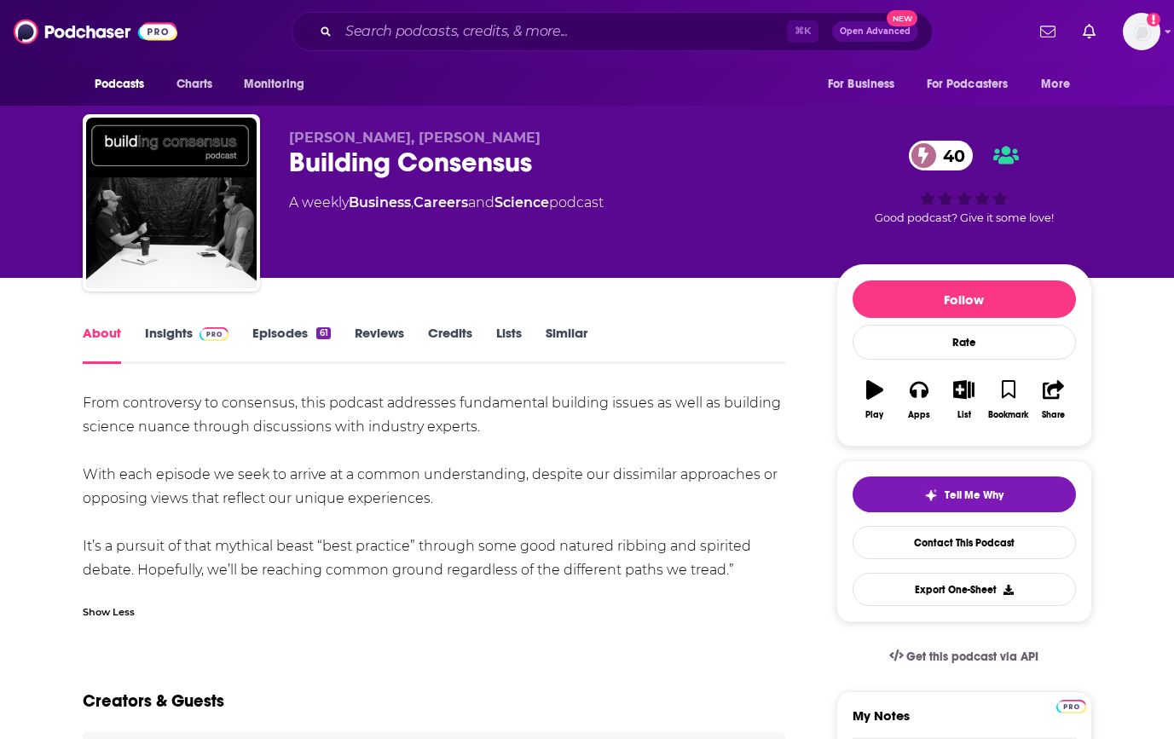
click at [264, 343] on link "Episodes 61" at bounding box center [291, 344] width 78 height 39
